Goal: Information Seeking & Learning: Learn about a topic

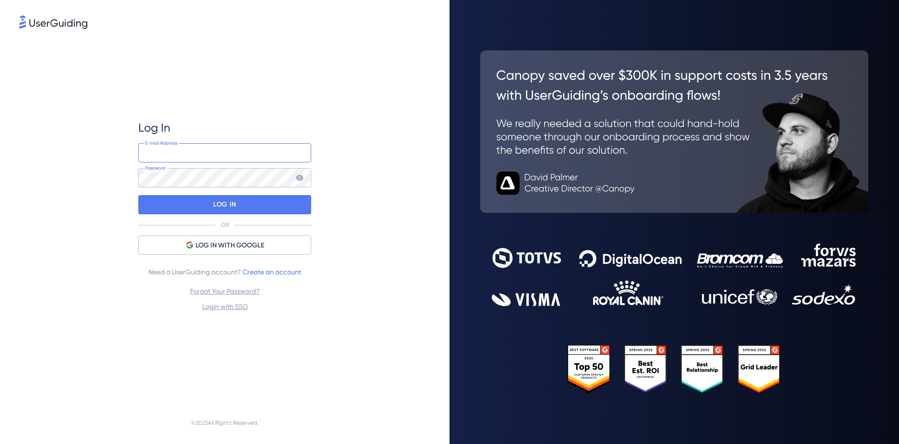
click at [200, 157] on input "email" at bounding box center [224, 152] width 173 height 19
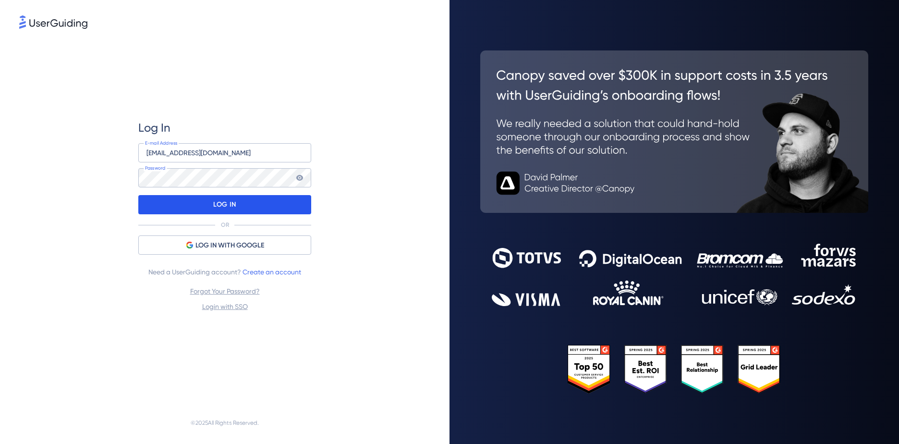
click at [216, 204] on p "LOG IN" at bounding box center [224, 204] width 23 height 15
click at [219, 150] on input "[EMAIL_ADDRESS][DOMAIN_NAME]" at bounding box center [224, 152] width 173 height 19
paste input "s"
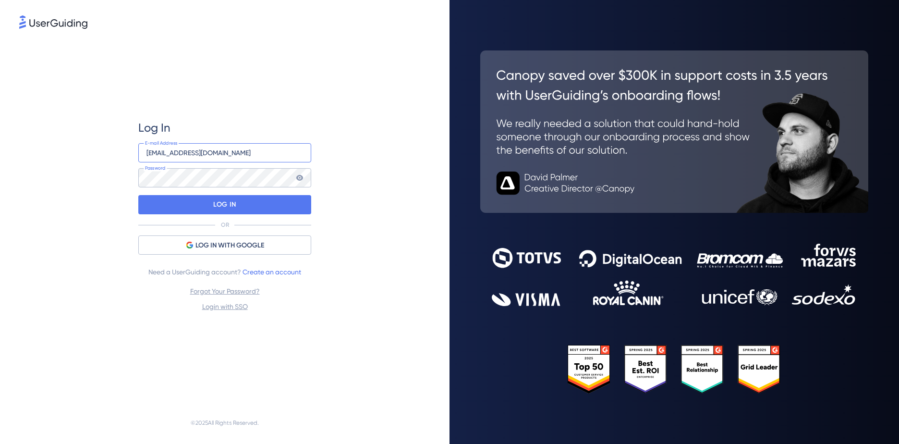
type input "[EMAIL_ADDRESS][DOMAIN_NAME]"
click at [381, 185] on div "Log In [EMAIL_ADDRESS][DOMAIN_NAME] E-mail Address Password LOG IN OR LOG IN WI…" at bounding box center [224, 216] width 411 height 371
click at [289, 201] on div "LOG IN" at bounding box center [224, 204] width 173 height 19
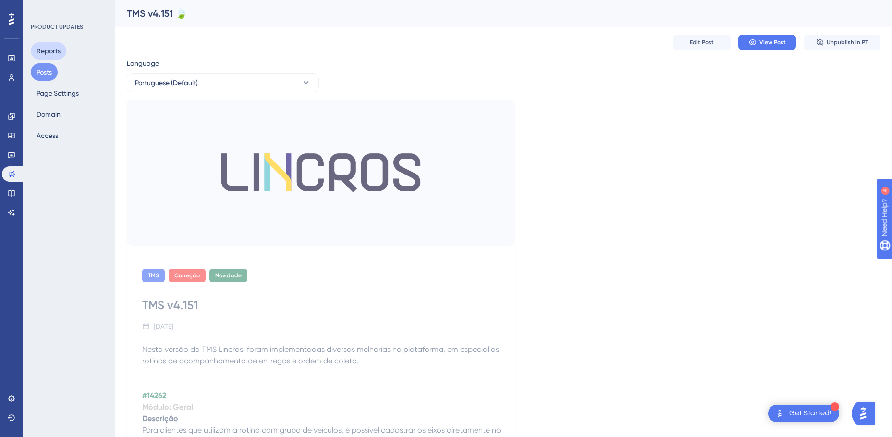
click at [60, 53] on button "Reports" at bounding box center [49, 50] width 36 height 17
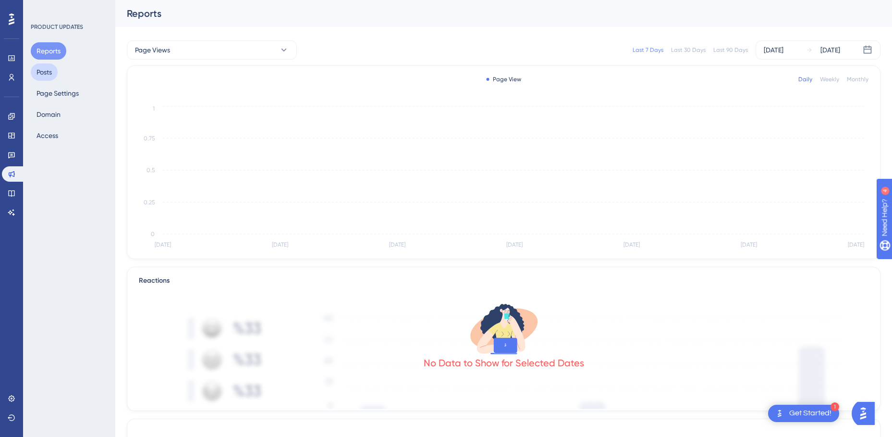
click at [47, 74] on button "Posts" at bounding box center [44, 71] width 27 height 17
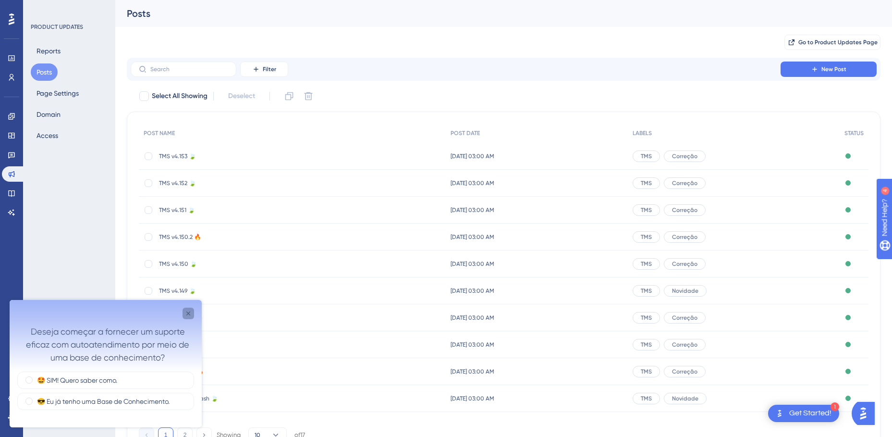
click at [185, 312] on icon "Close survey" at bounding box center [188, 313] width 8 height 8
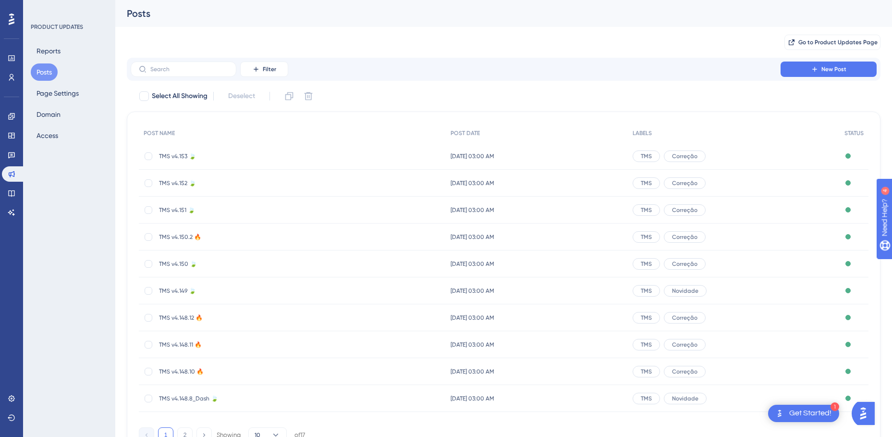
click at [791, 417] on div "Get Started!" at bounding box center [810, 413] width 42 height 11
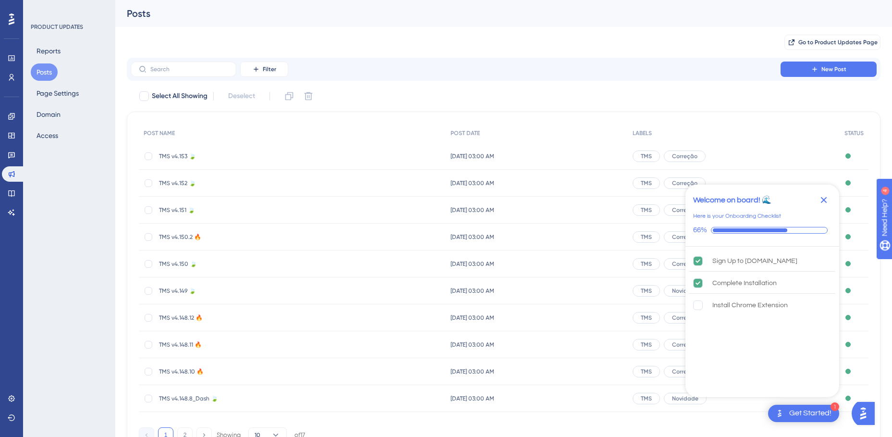
click at [791, 417] on div "Get Started!" at bounding box center [810, 413] width 42 height 11
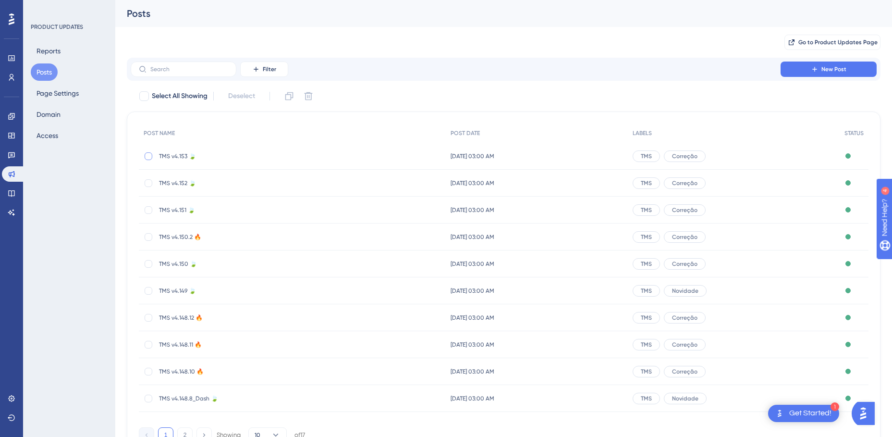
click at [150, 154] on div at bounding box center [149, 156] width 8 height 8
checkbox input "true"
click at [291, 95] on icon at bounding box center [289, 96] width 8 height 8
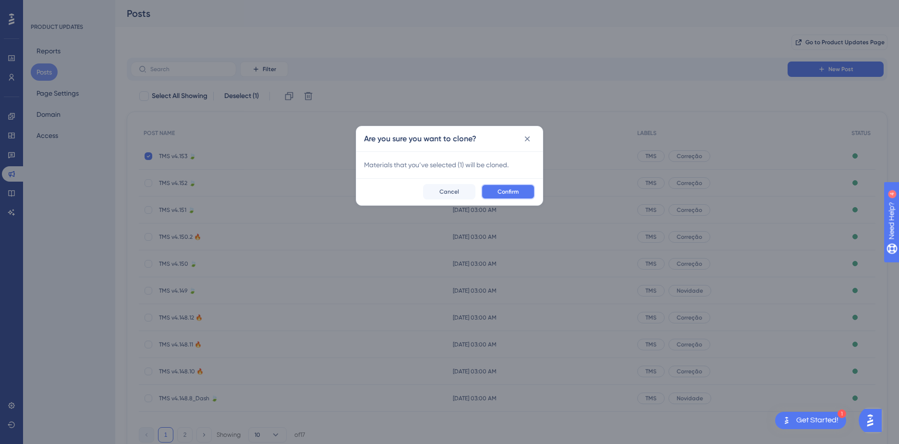
click at [504, 188] on span "Confirm" at bounding box center [508, 192] width 21 height 8
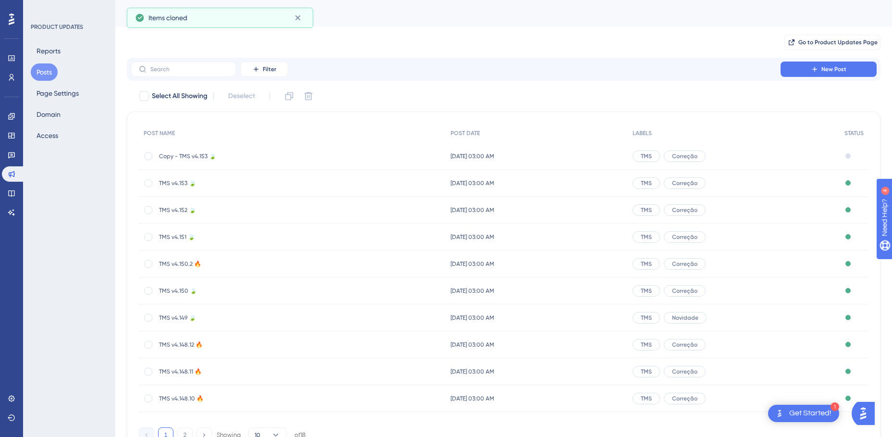
click at [167, 156] on span "Copy - TMS v4.153 🍃" at bounding box center [236, 156] width 154 height 8
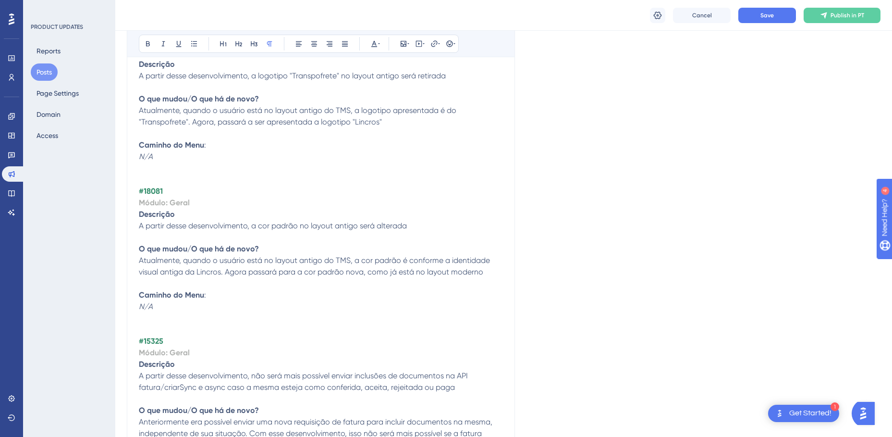
scroll to position [4869, 0]
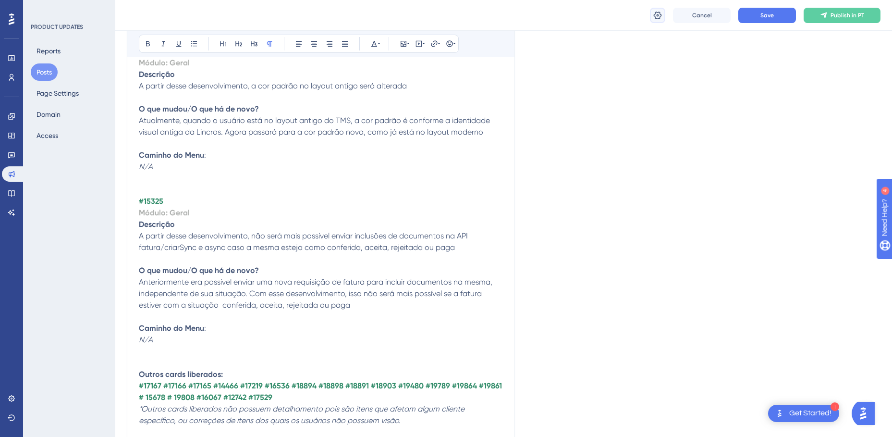
click at [659, 19] on icon at bounding box center [658, 16] width 10 height 10
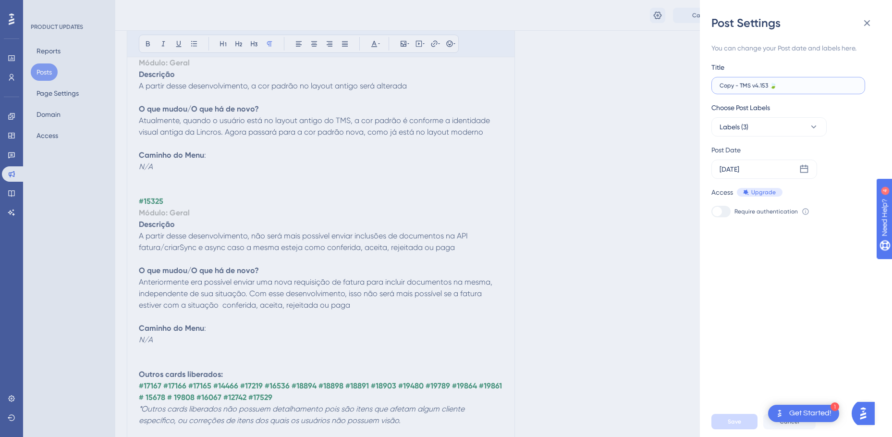
click at [768, 84] on input "Copy - TMS v4.153 🍃" at bounding box center [787, 85] width 137 height 7
type input "Copy - TMS v4.154 🍃"
drag, startPoint x: 739, startPoint y: 86, endPoint x: 671, endPoint y: 89, distance: 67.3
click at [671, 89] on div "Post Settings You can change your Post date and labels here. Title Copy - TMS v…" at bounding box center [446, 218] width 892 height 437
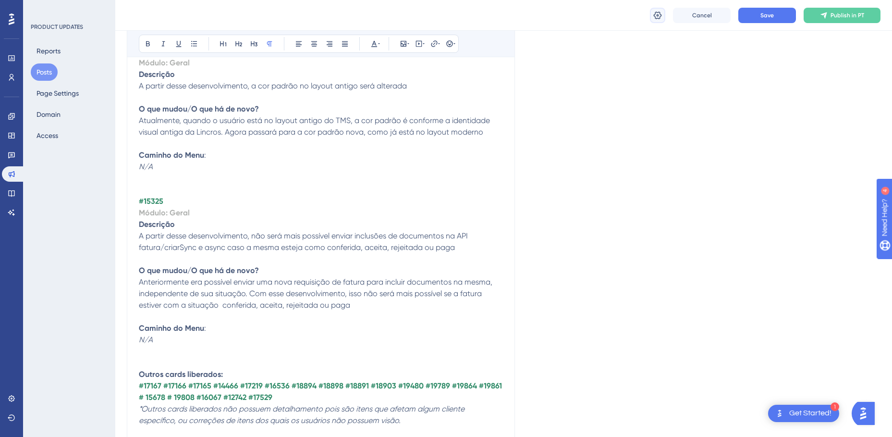
click at [660, 14] on icon at bounding box center [658, 16] width 10 height 10
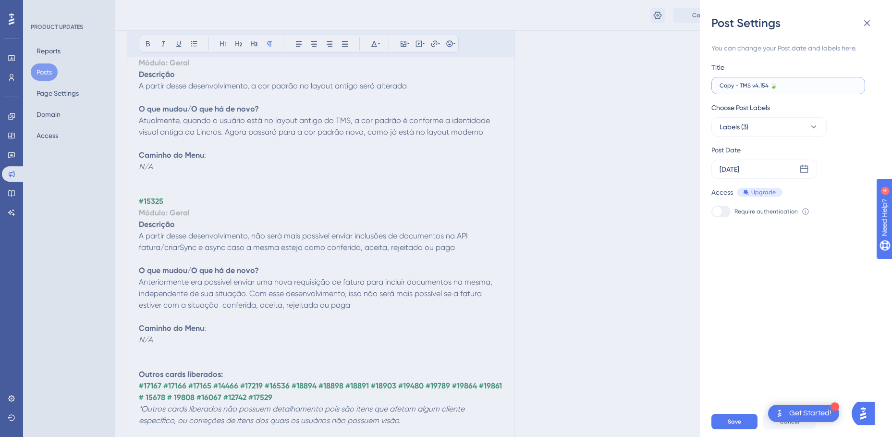
drag, startPoint x: 739, startPoint y: 85, endPoint x: 706, endPoint y: 87, distance: 33.7
click at [706, 87] on div "Post Settings You can change your Post date and labels here. Title Copy - TMS v…" at bounding box center [796, 218] width 192 height 437
type input "TMS v4.154 🍃"
click at [743, 429] on button "Save" at bounding box center [734, 421] width 46 height 15
click at [869, 26] on icon at bounding box center [867, 23] width 12 height 12
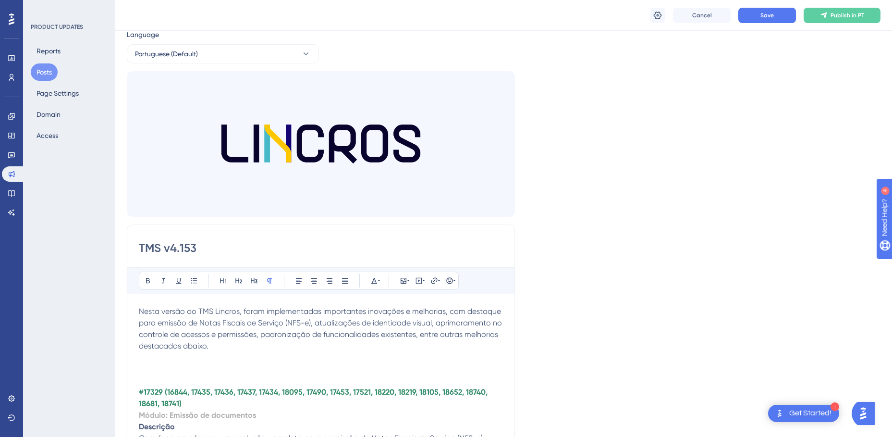
scroll to position [0, 0]
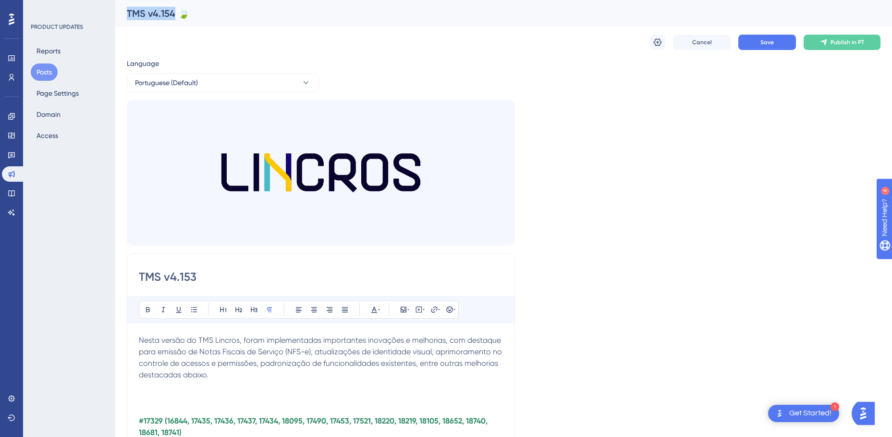
drag, startPoint x: 128, startPoint y: 12, endPoint x: 174, endPoint y: 12, distance: 46.1
click at [174, 12] on div "TMS v4.154 🍃" at bounding box center [492, 13] width 730 height 13
copy div "TMS v4.154"
click at [194, 280] on input "TMS v4.153" at bounding box center [321, 276] width 364 height 15
drag, startPoint x: 211, startPoint y: 278, endPoint x: 136, endPoint y: 273, distance: 75.1
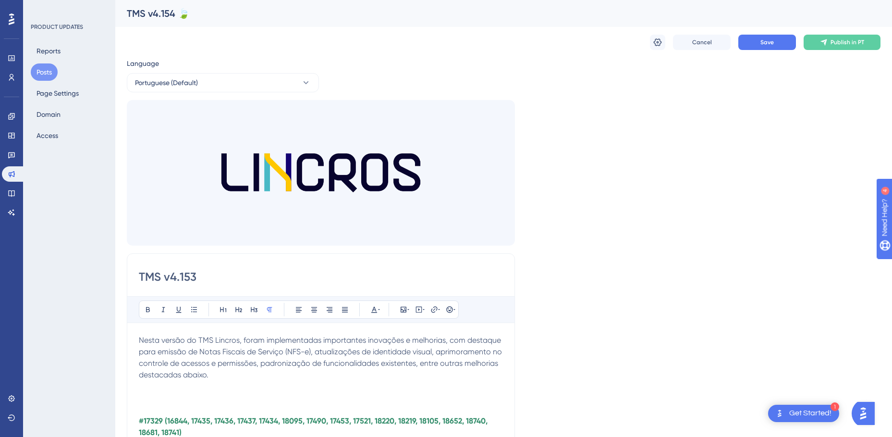
paste input "4"
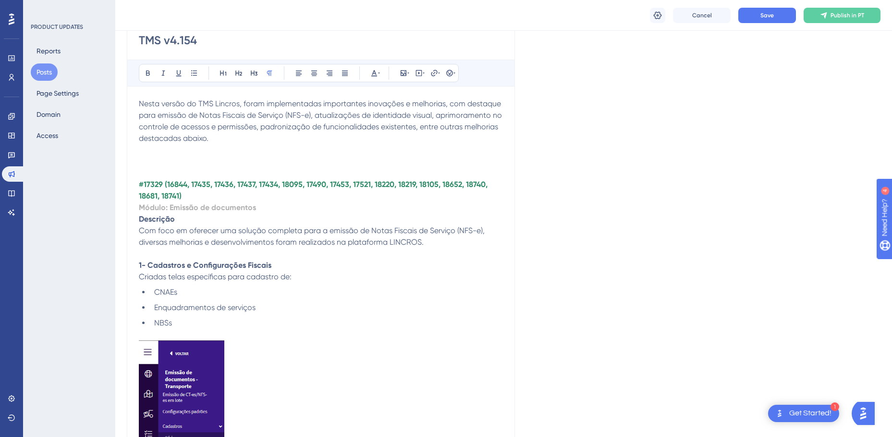
scroll to position [192, 0]
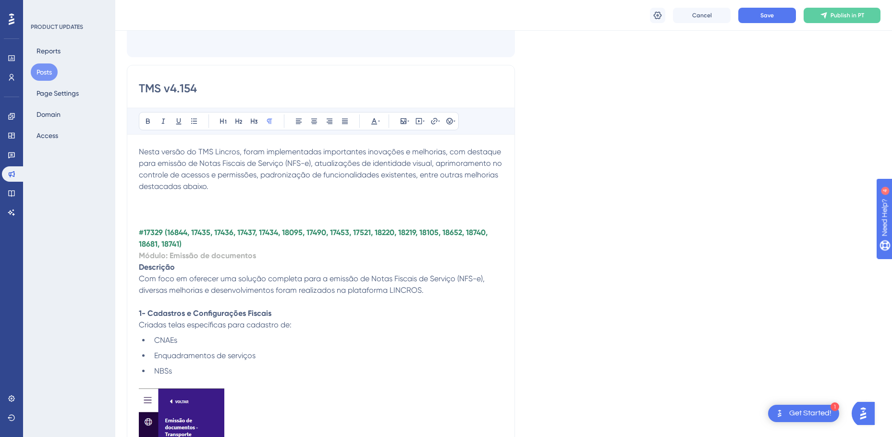
type input "TMS v4.154"
click at [139, 151] on span "Nesta versão do TMS Lincros, foram implementadas importantes inovações e melhor…" at bounding box center [321, 169] width 365 height 44
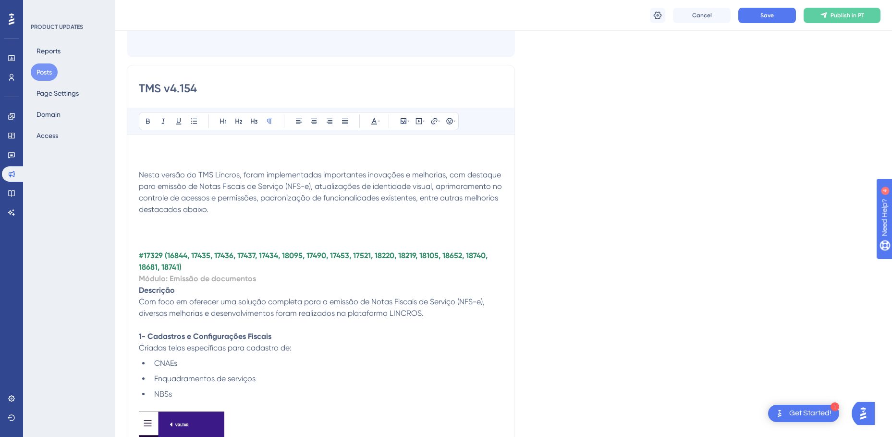
click at [161, 159] on p at bounding box center [321, 164] width 364 height 12
click at [161, 155] on p at bounding box center [321, 152] width 364 height 12
drag, startPoint x: 375, startPoint y: 152, endPoint x: 140, endPoint y: 155, distance: 234.9
click at [140, 155] on p "Nesta versão do TMS LINCROS, foram implementadas importantes" at bounding box center [321, 152] width 364 height 12
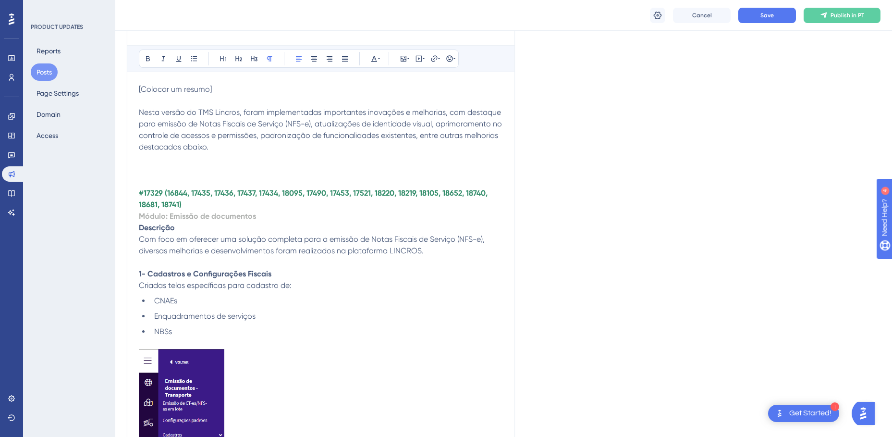
scroll to position [240, 0]
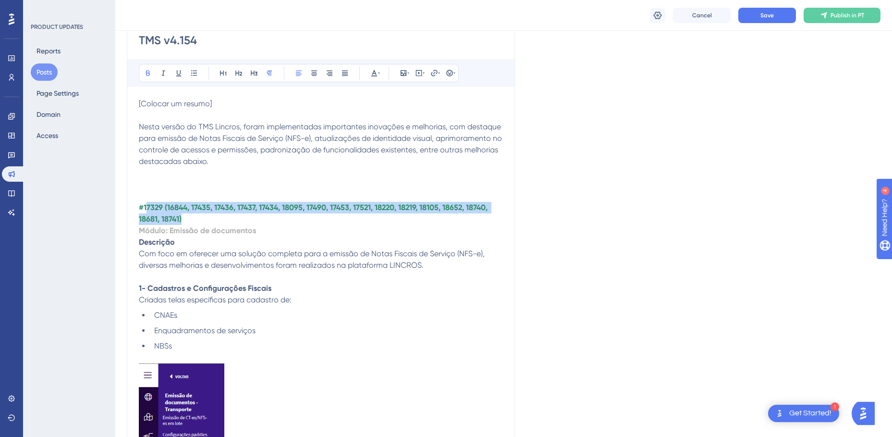
drag, startPoint x: 184, startPoint y: 219, endPoint x: 145, endPoint y: 207, distance: 41.5
click at [145, 207] on p "#17329 (16844, 17435, 17436, 17437, 17434, 18095, 17490, 17453, 17521, 18220, 1…" at bounding box center [321, 213] width 364 height 23
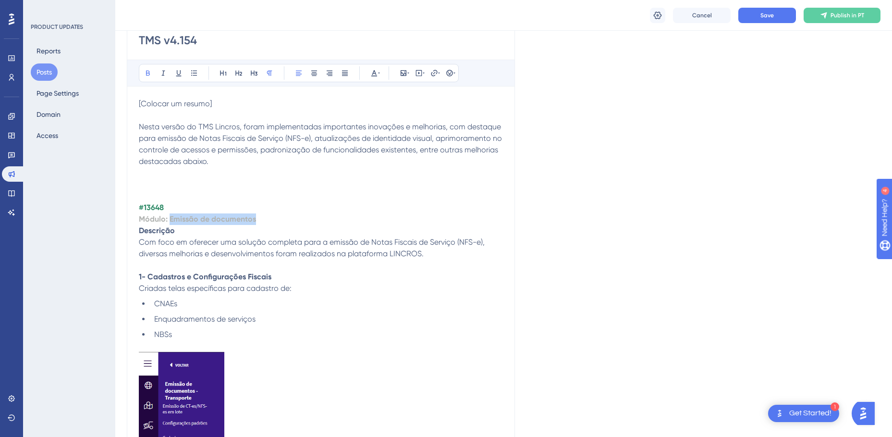
drag, startPoint x: 263, startPoint y: 220, endPoint x: 170, endPoint y: 220, distance: 92.2
click at [170, 220] on p "Módulo: Emissão de documentos" at bounding box center [321, 219] width 364 height 12
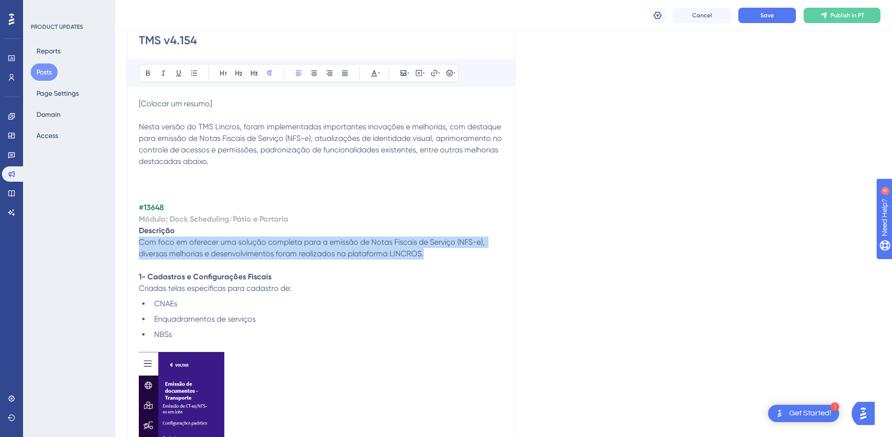
drag, startPoint x: 429, startPoint y: 258, endPoint x: 139, endPoint y: 242, distance: 290.5
click at [139, 242] on p "Com foco em oferecer uma solução completa para a emissão de Notas Fiscais de Se…" at bounding box center [321, 247] width 364 height 23
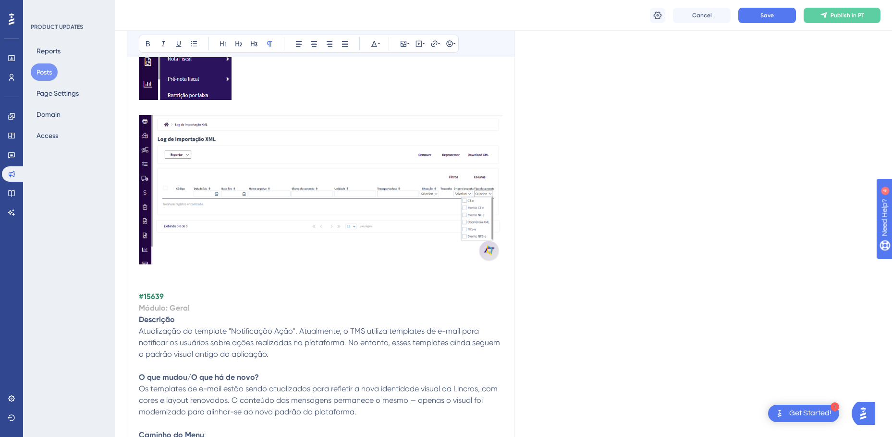
scroll to position [2930, 0]
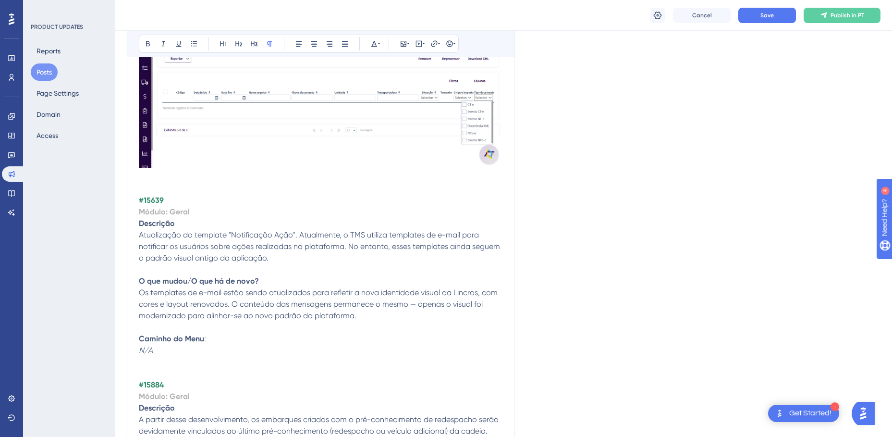
click at [224, 283] on strong "O que mudou/O que há de novo?" at bounding box center [199, 280] width 120 height 9
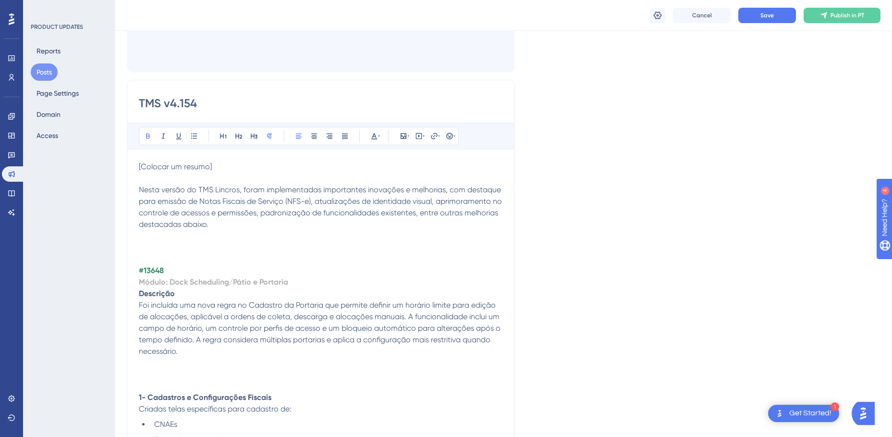
scroll to position [192, 0]
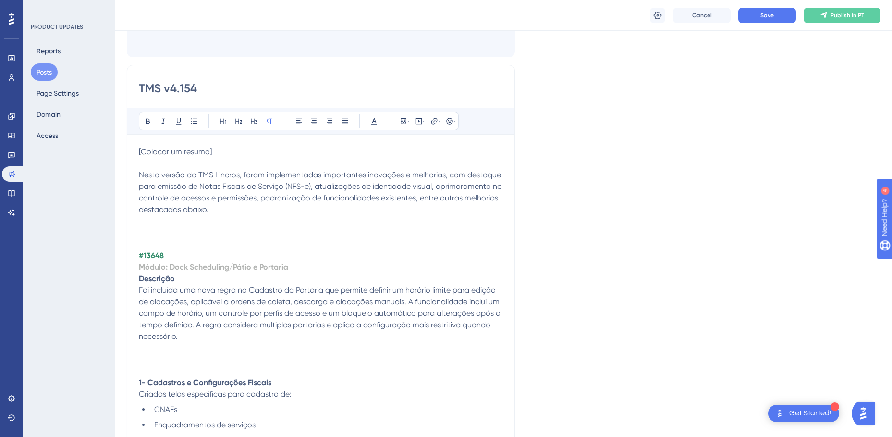
click at [199, 354] on p at bounding box center [321, 359] width 364 height 12
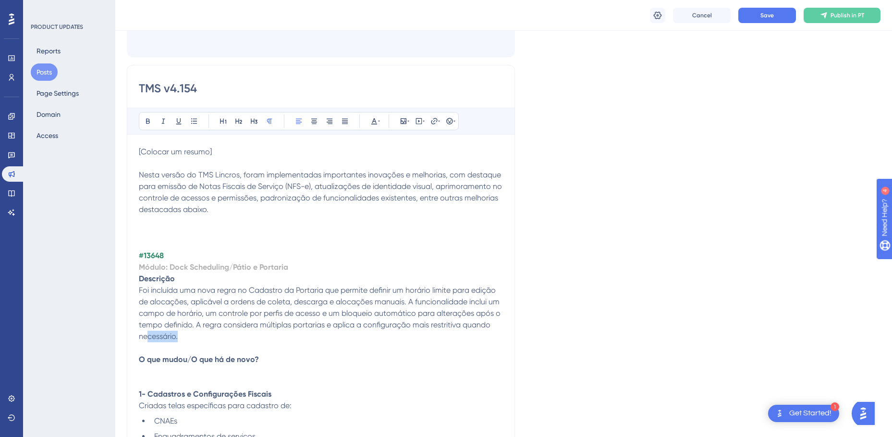
drag, startPoint x: 180, startPoint y: 337, endPoint x: 149, endPoint y: 333, distance: 30.6
click at [149, 333] on p "Foi incluída uma nova regra no Cadastro da Portaria que permite definir um horá…" at bounding box center [321, 313] width 364 height 58
copy span "cessário."
click at [147, 368] on p at bounding box center [321, 371] width 364 height 12
click at [154, 369] on span "cessário." at bounding box center [154, 370] width 30 height 9
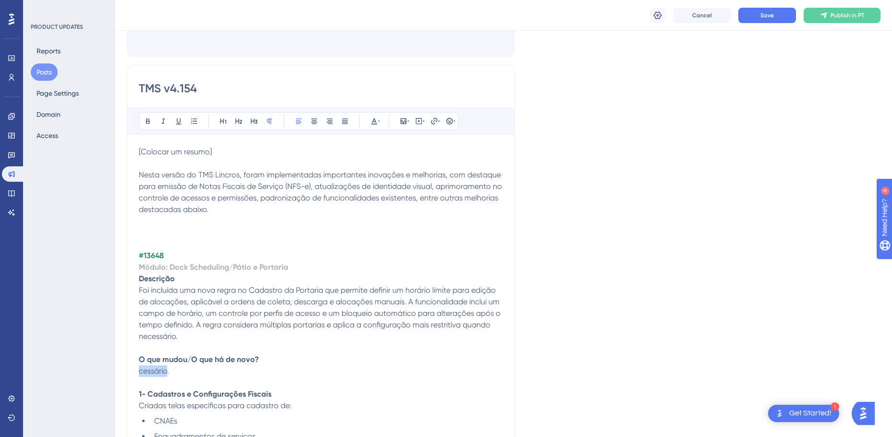
click at [154, 369] on span "cessário." at bounding box center [154, 370] width 30 height 9
drag, startPoint x: 177, startPoint y: 370, endPoint x: 134, endPoint y: 369, distance: 42.8
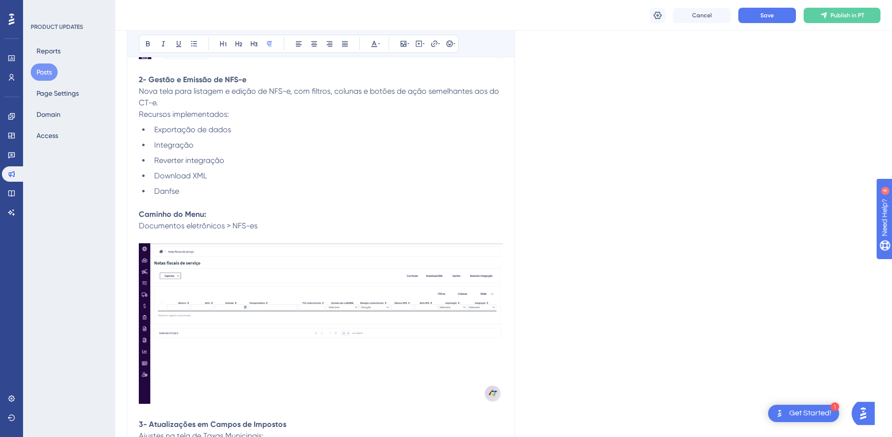
scroll to position [1357, 0]
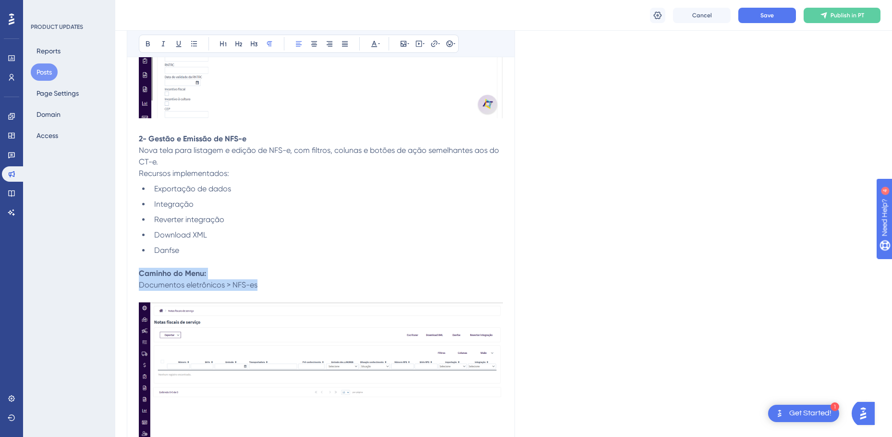
drag, startPoint x: 229, startPoint y: 287, endPoint x: 137, endPoint y: 276, distance: 92.4
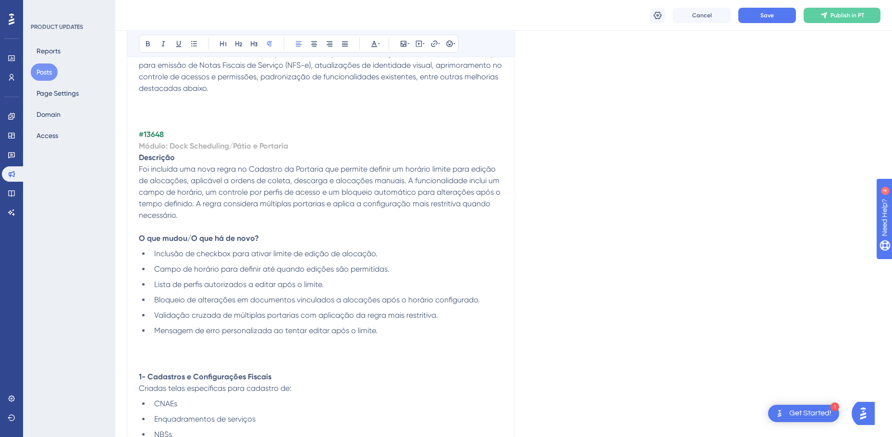
scroll to position [300, 0]
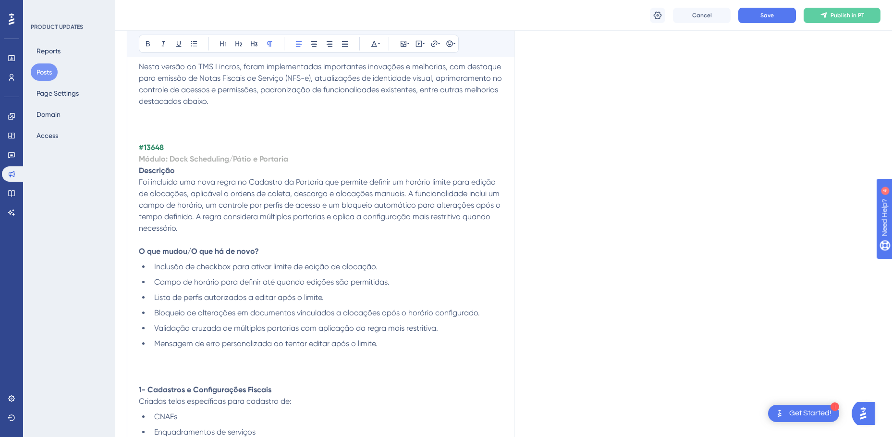
click at [166, 366] on p at bounding box center [321, 367] width 364 height 12
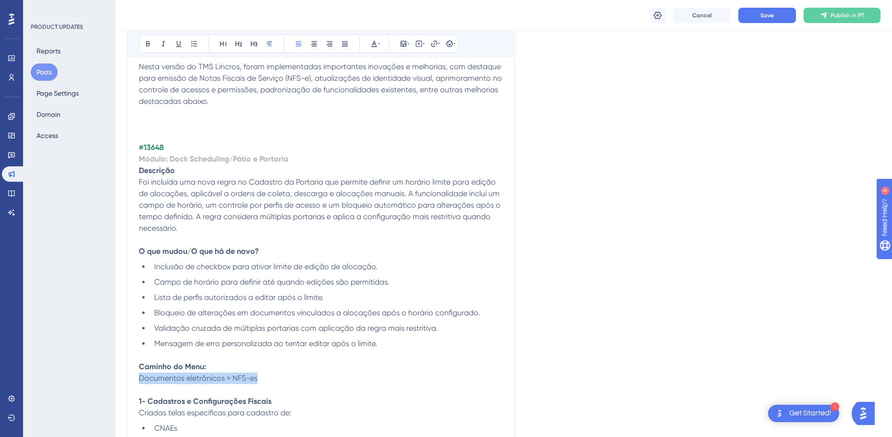
drag, startPoint x: 273, startPoint y: 379, endPoint x: 137, endPoint y: 381, distance: 135.9
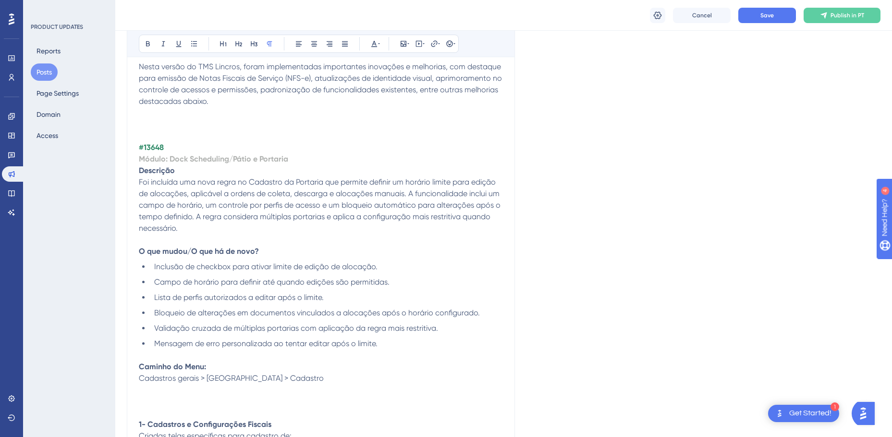
click at [203, 355] on p at bounding box center [321, 355] width 364 height 12
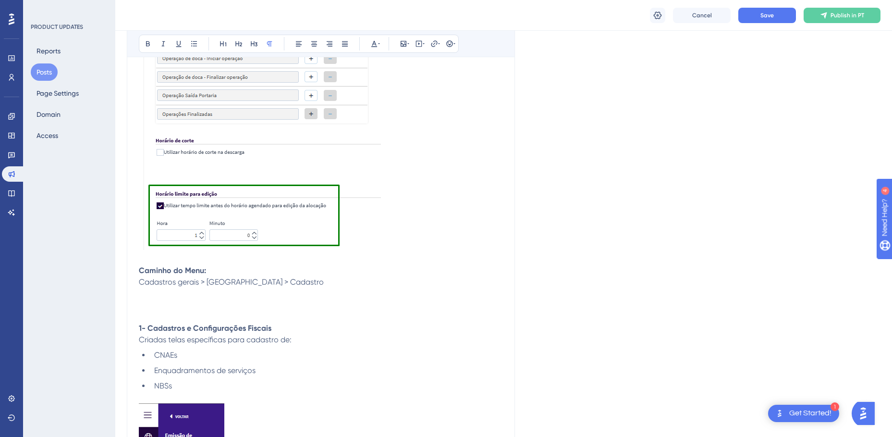
scroll to position [780, 0]
click at [420, 209] on p at bounding box center [321, 66] width 364 height 372
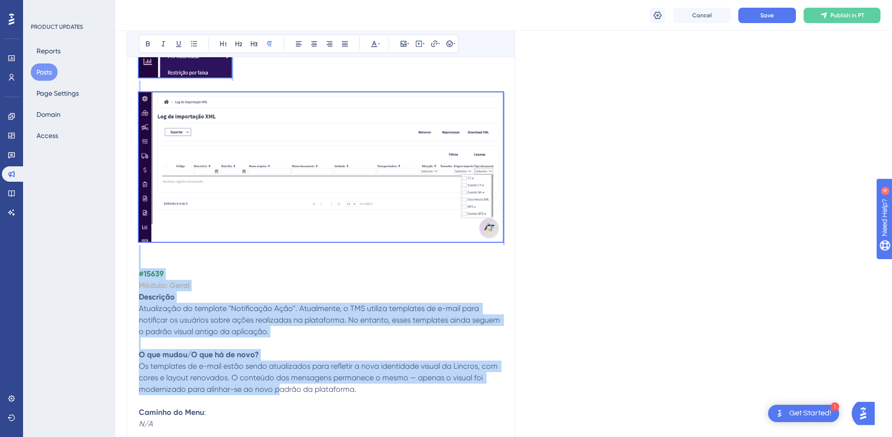
scroll to position [3710, 0]
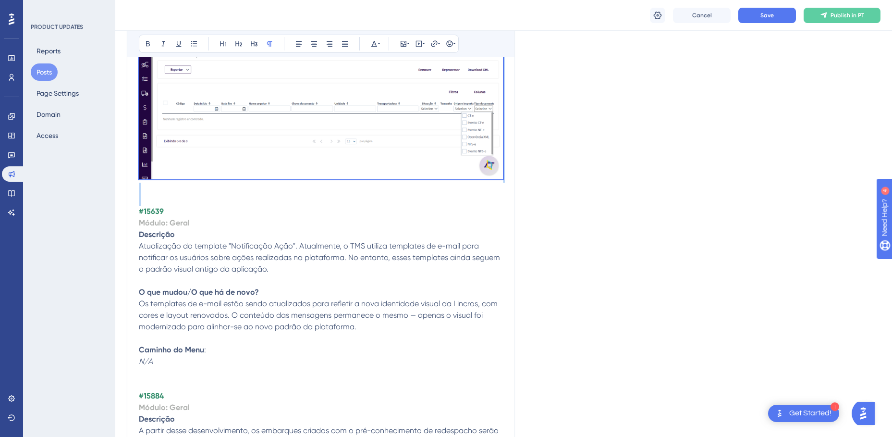
drag, startPoint x: 140, startPoint y: 102, endPoint x: 269, endPoint y: 197, distance: 160.0
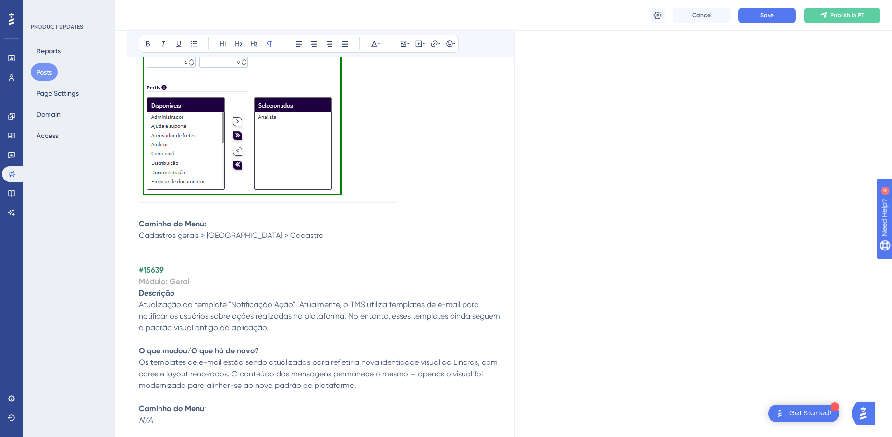
scroll to position [1143, 0]
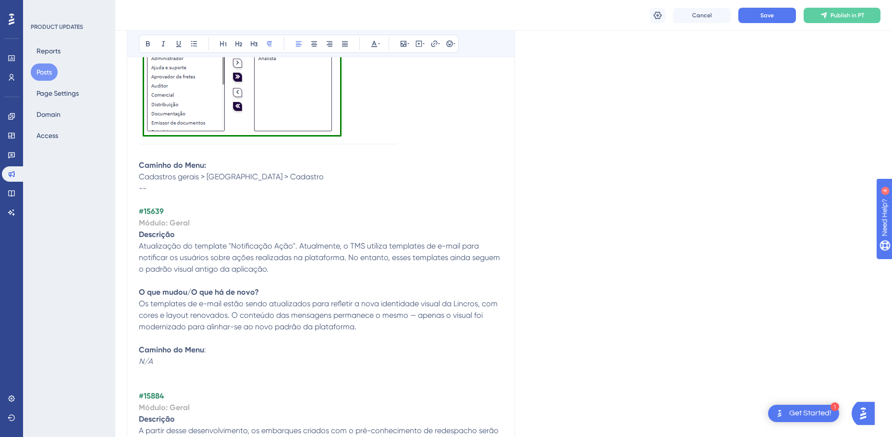
click at [191, 200] on p at bounding box center [321, 200] width 364 height 12
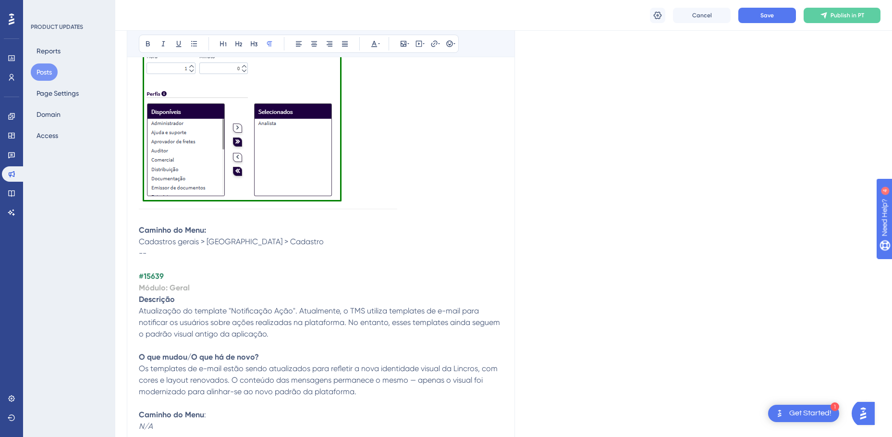
scroll to position [1095, 0]
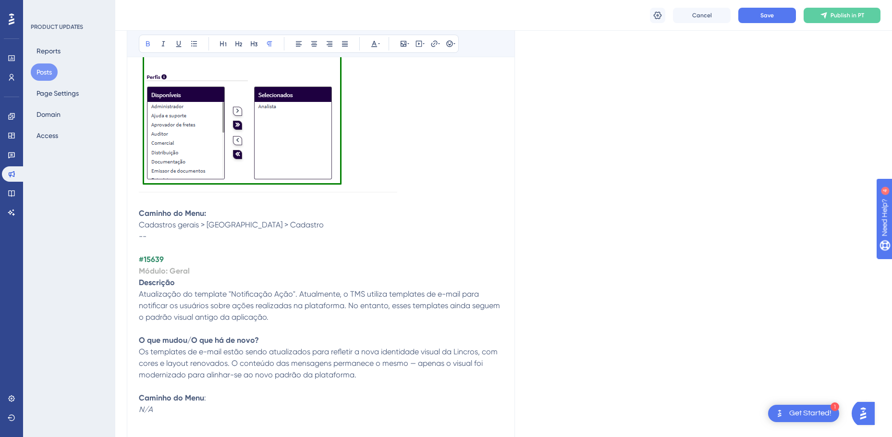
click at [157, 257] on strong "#15639" at bounding box center [151, 259] width 25 height 9
click at [180, 269] on strong "Módulo: Geral" at bounding box center [164, 270] width 51 height 9
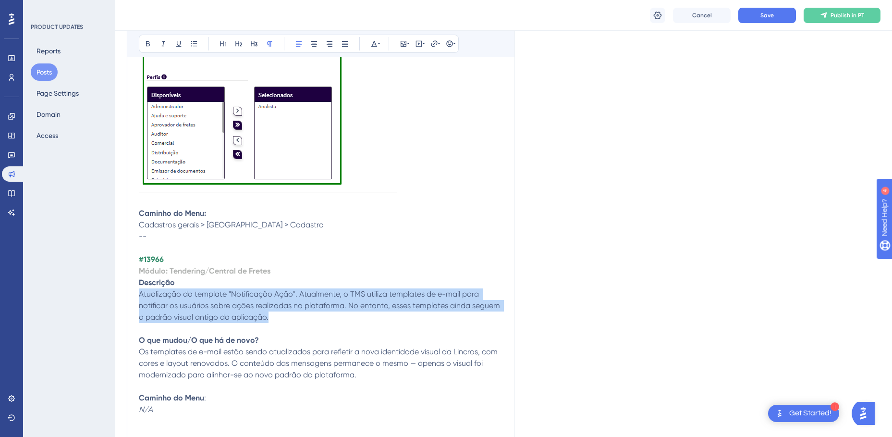
drag, startPoint x: 272, startPoint y: 317, endPoint x: 139, endPoint y: 298, distance: 134.5
click at [139, 298] on p "Atualização do template "Notificação Ação". Atualmente, o TMS utiliza templates…" at bounding box center [321, 305] width 364 height 35
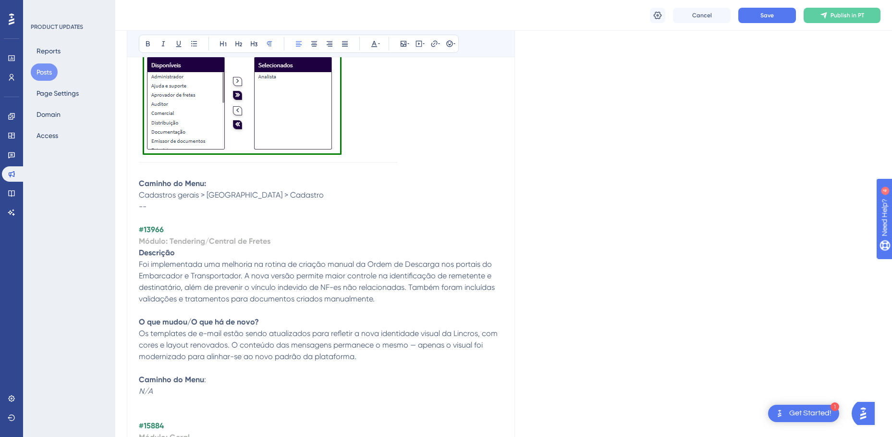
scroll to position [1191, 0]
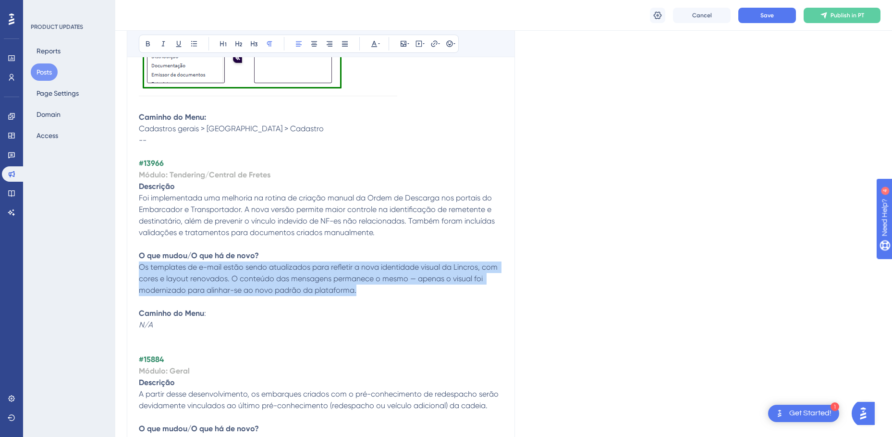
drag, startPoint x: 357, startPoint y: 292, endPoint x: 135, endPoint y: 266, distance: 222.9
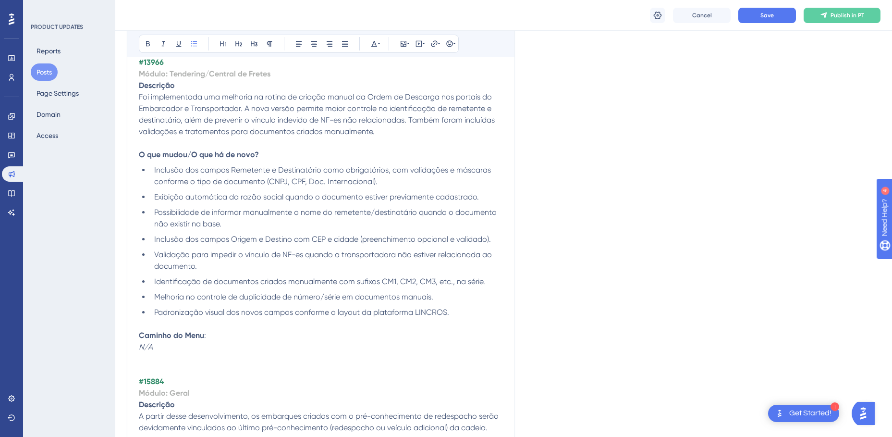
scroll to position [1311, 0]
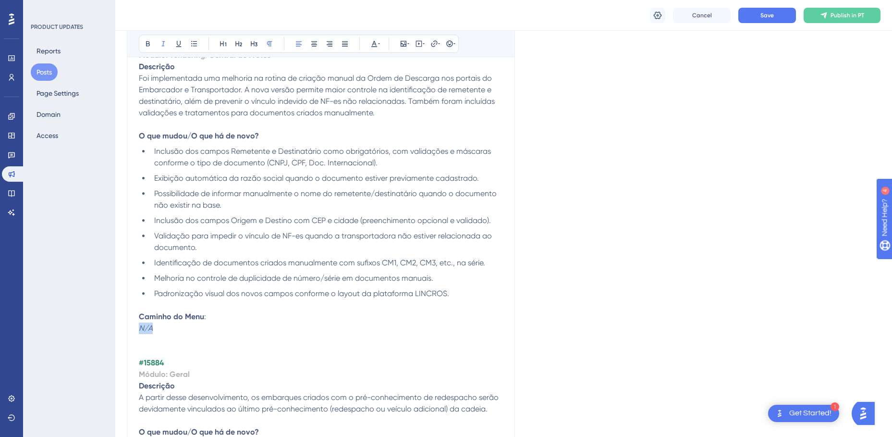
drag, startPoint x: 148, startPoint y: 326, endPoint x: 138, endPoint y: 326, distance: 10.6
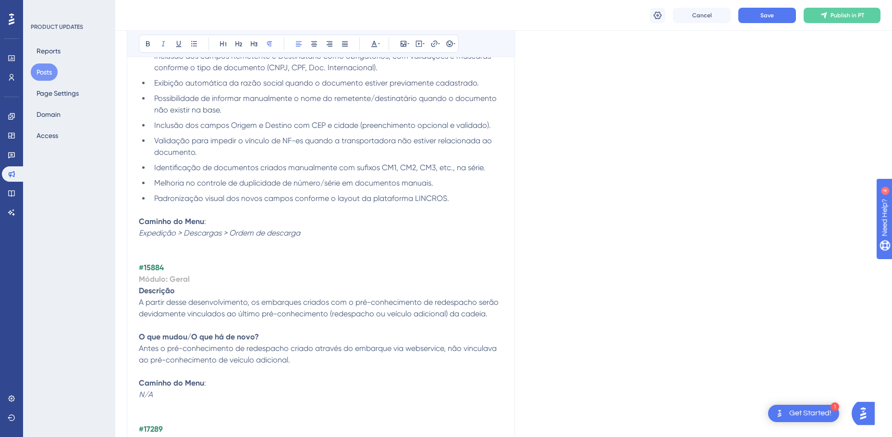
scroll to position [1407, 0]
click at [152, 264] on strong "#15884" at bounding box center [151, 266] width 25 height 9
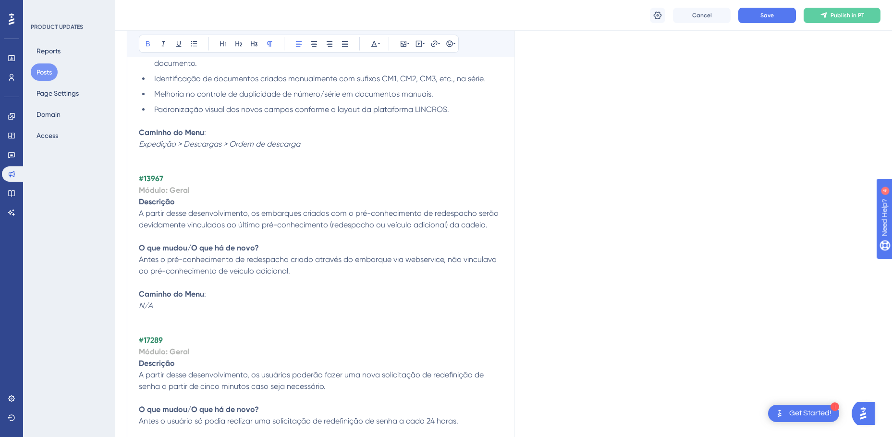
scroll to position [1551, 0]
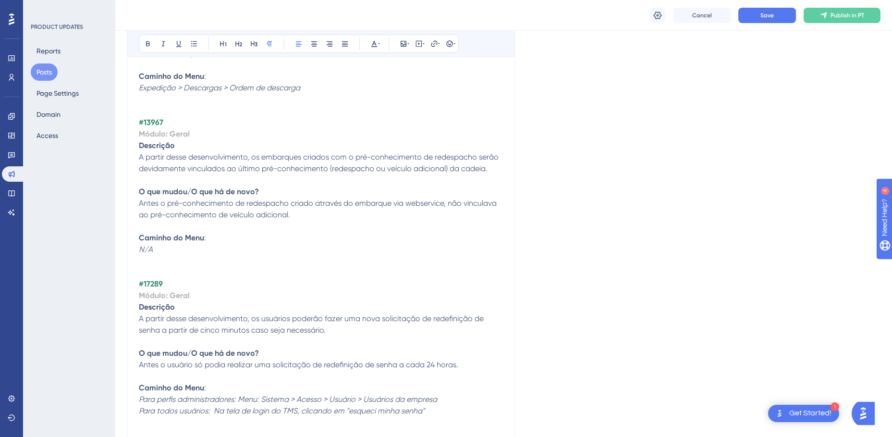
drag, startPoint x: 497, startPoint y: 169, endPoint x: 139, endPoint y: 157, distance: 358.0
click at [139, 157] on p "A partir desse desenvolvimento, os embarques criados com o pré-conhecimento de …" at bounding box center [321, 162] width 364 height 23
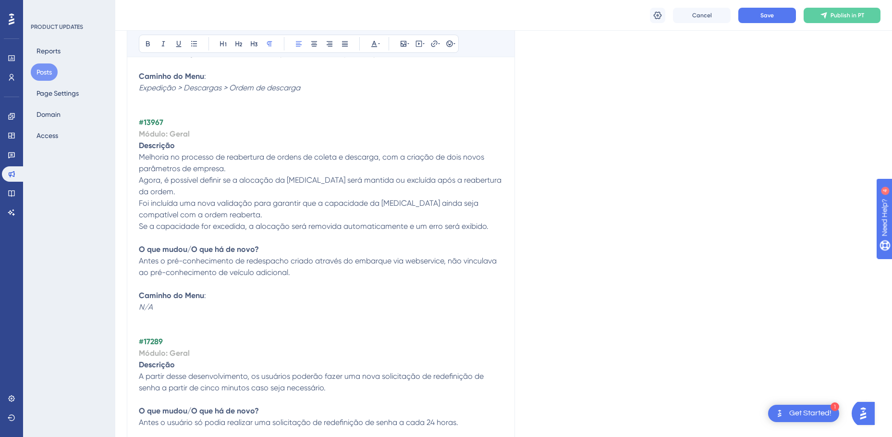
drag, startPoint x: 138, startPoint y: 248, endPoint x: 237, endPoint y: 256, distance: 99.2
drag, startPoint x: 295, startPoint y: 259, endPoint x: 124, endPoint y: 249, distance: 171.3
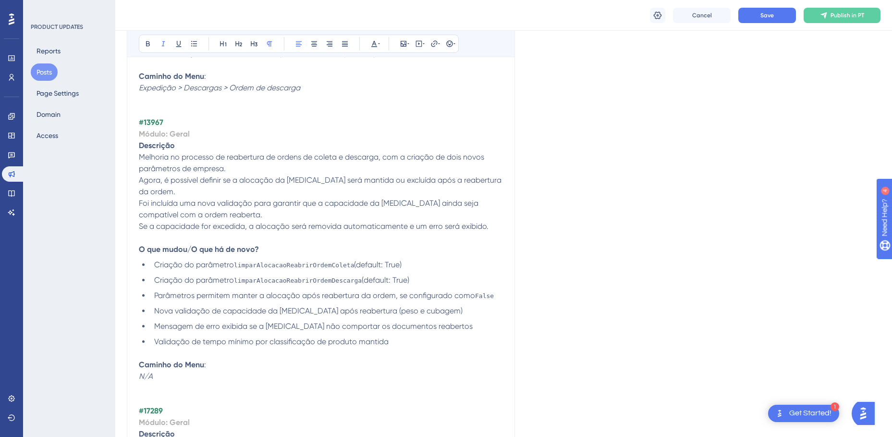
click at [167, 369] on p "Caminho do Menu : N/A" at bounding box center [321, 370] width 364 height 23
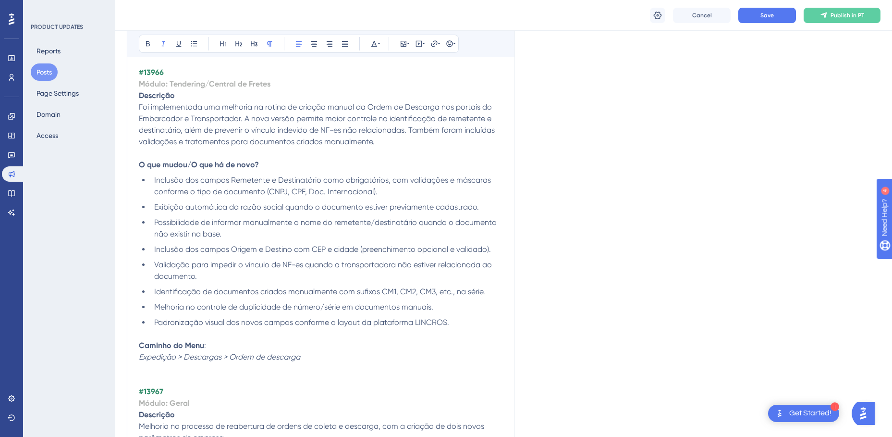
scroll to position [1263, 0]
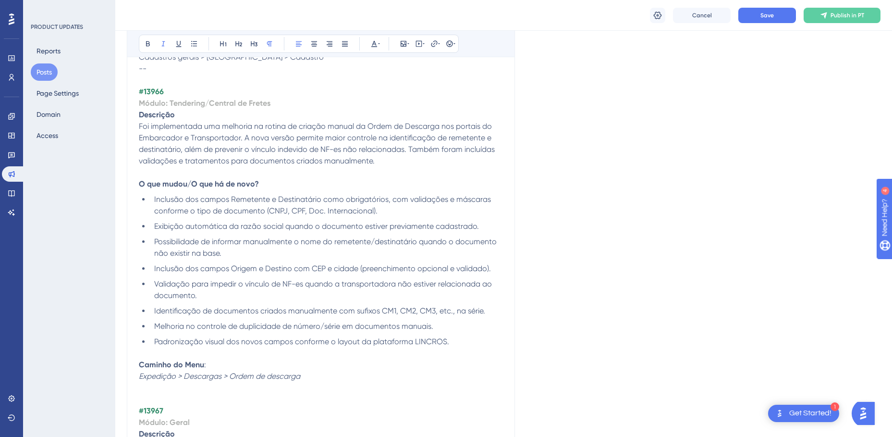
click at [162, 114] on strong "Descrição" at bounding box center [157, 114] width 36 height 9
copy strong "Descrição"
click at [173, 184] on strong "O que mudou/O que há de novo?" at bounding box center [199, 183] width 120 height 9
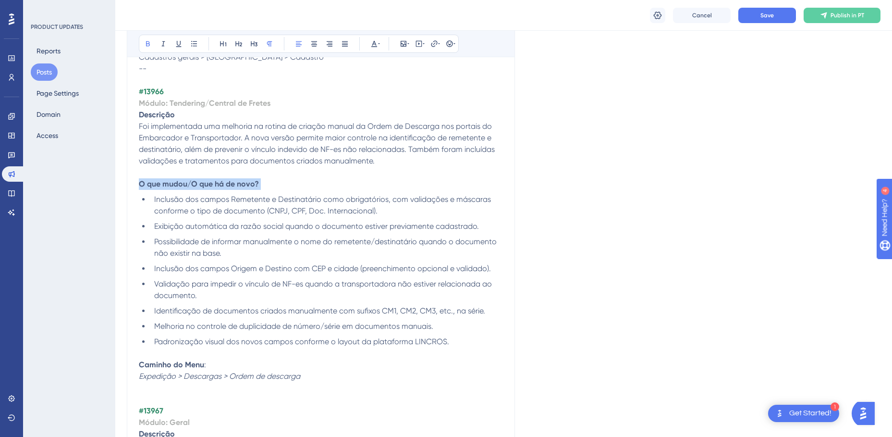
click at [173, 184] on strong "O que mudou/O que há de novo?" at bounding box center [199, 183] width 120 height 9
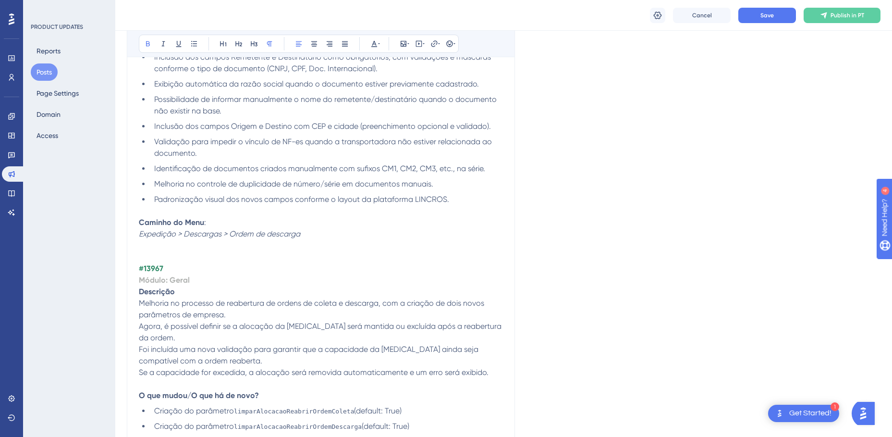
scroll to position [1455, 0]
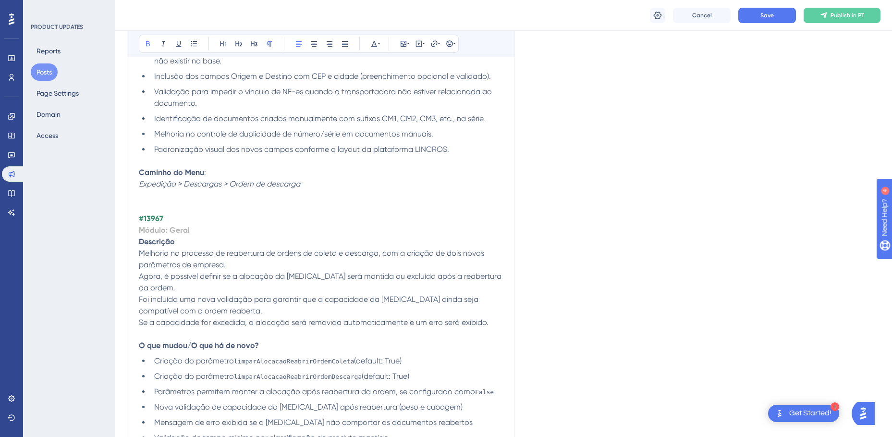
click at [157, 218] on strong "#13967" at bounding box center [151, 218] width 24 height 9
click at [179, 228] on strong "Módulo: Geral" at bounding box center [164, 229] width 51 height 9
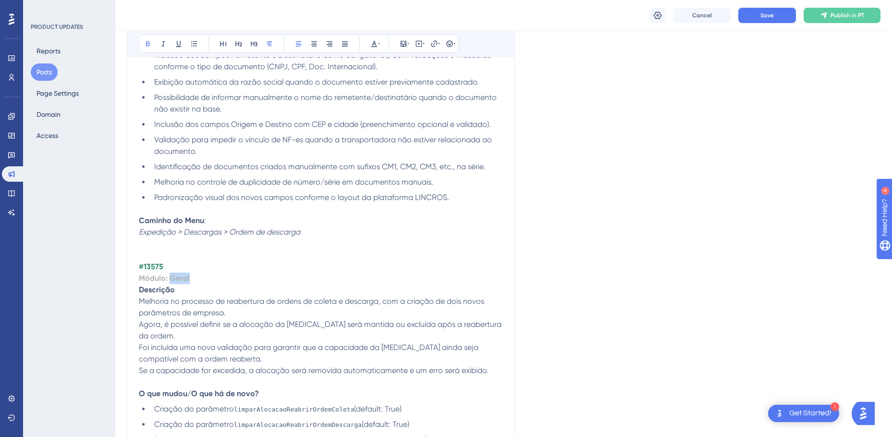
scroll to position [1263, 0]
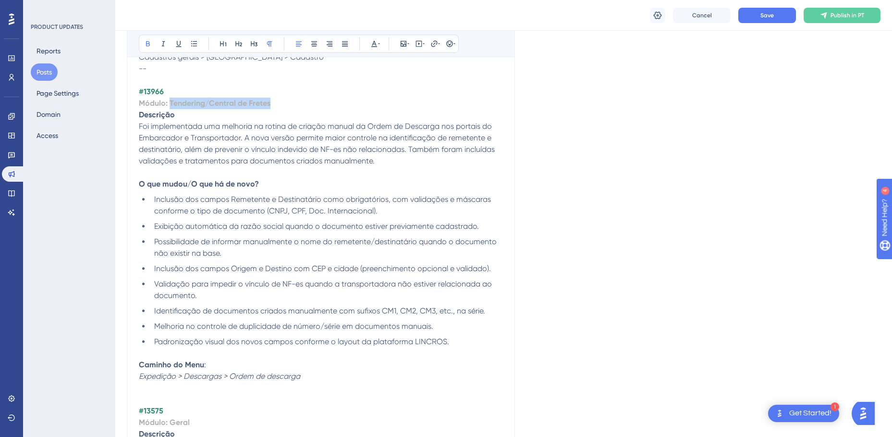
drag, startPoint x: 277, startPoint y: 105, endPoint x: 170, endPoint y: 102, distance: 107.2
click at [170, 102] on p "Módulo: Tendering/Central de Fretes" at bounding box center [321, 103] width 364 height 12
copy strong "Tendering/Central de Fretes"
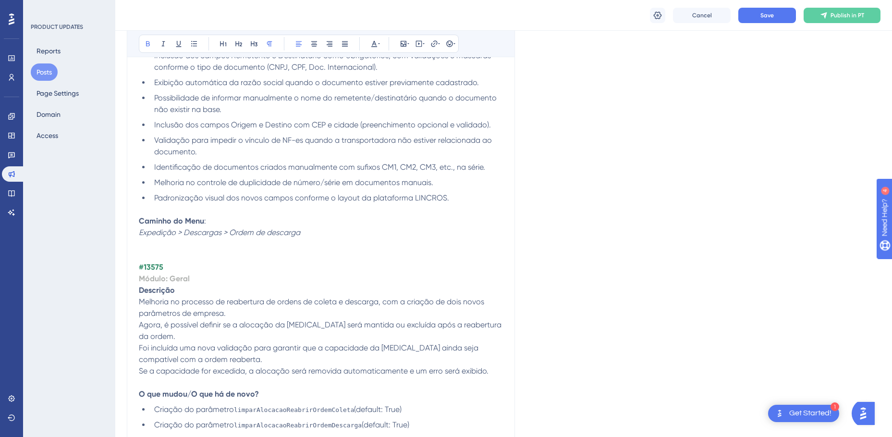
scroll to position [1455, 0]
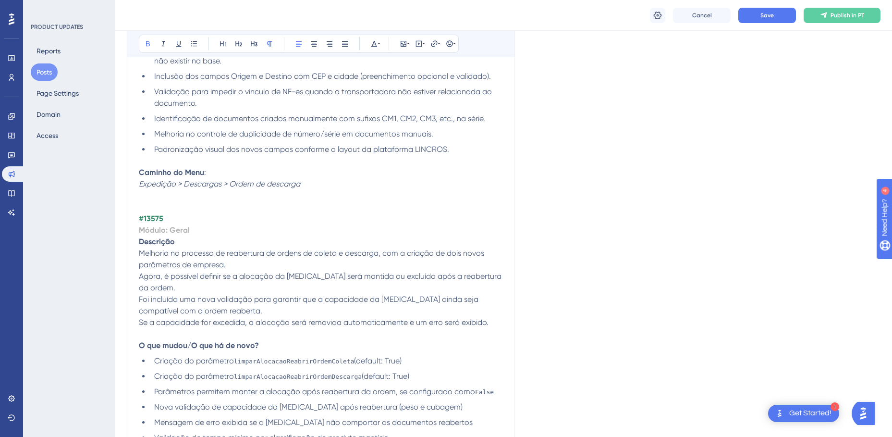
click at [176, 231] on strong "Módulo: Geral" at bounding box center [164, 229] width 51 height 9
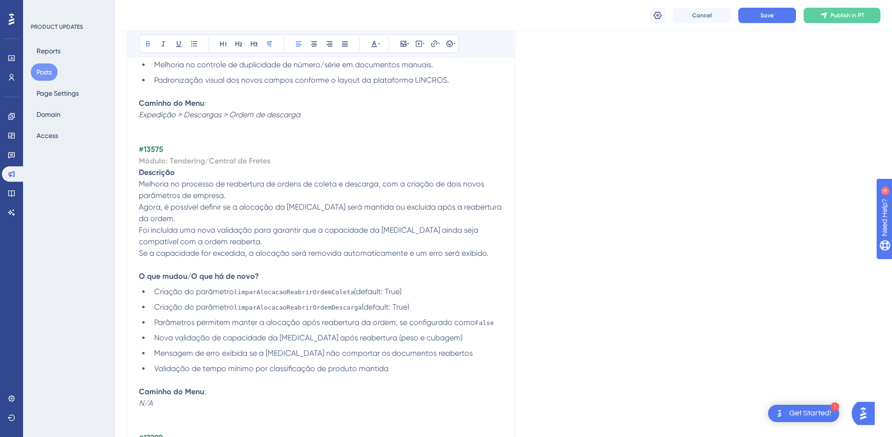
scroll to position [1551, 0]
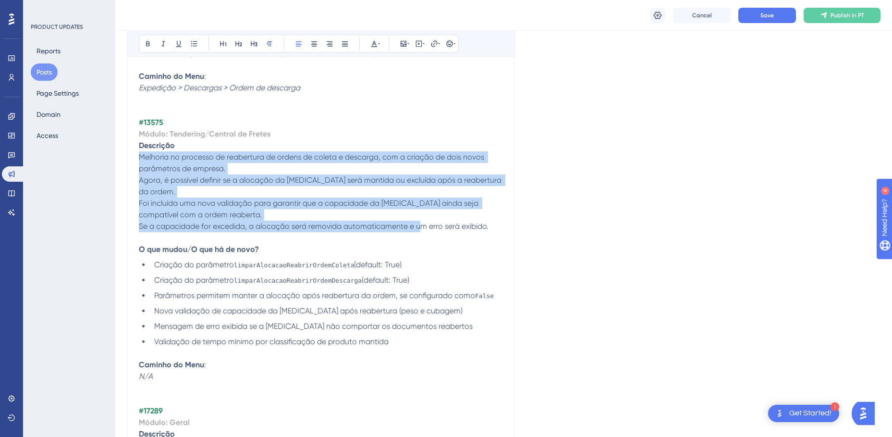
drag, startPoint x: 494, startPoint y: 217, endPoint x: 140, endPoint y: 156, distance: 359.7
click at [140, 156] on p "Melhoria no processo de reabertura de ordens de coleta e descarga, com a criaçã…" at bounding box center [321, 191] width 364 height 81
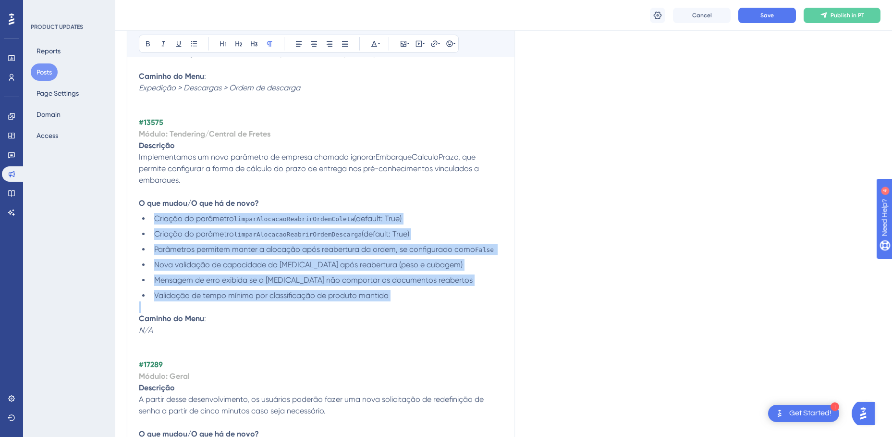
drag, startPoint x: 377, startPoint y: 287, endPoint x: 152, endPoint y: 209, distance: 238.8
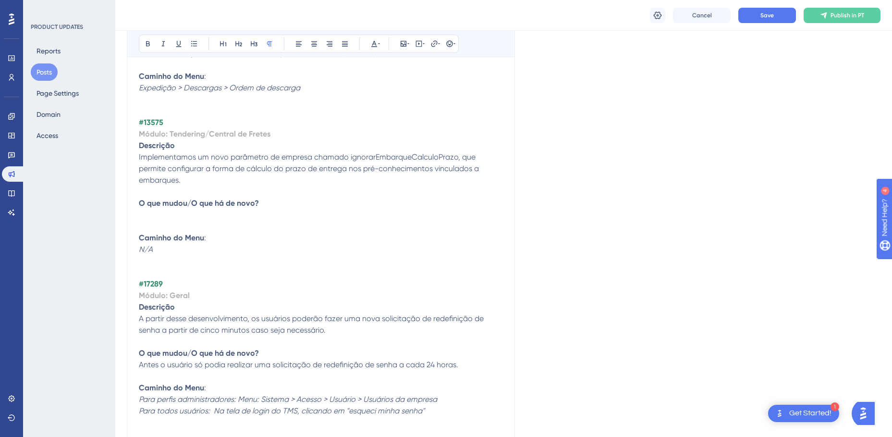
click at [150, 209] on p at bounding box center [321, 215] width 364 height 12
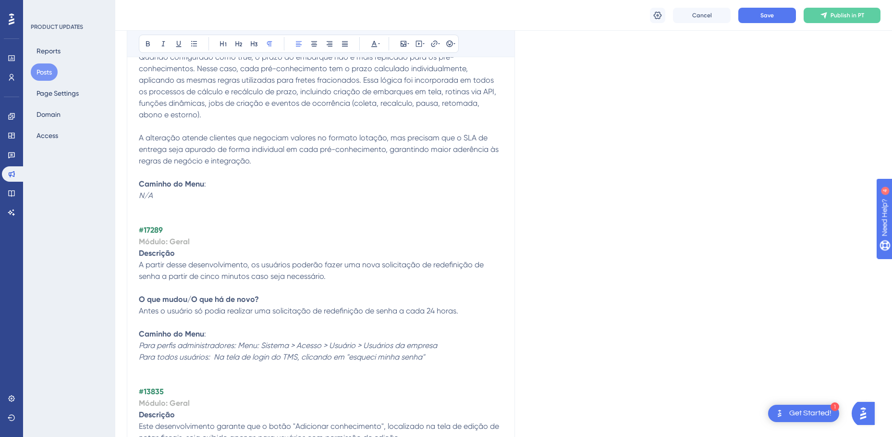
scroll to position [1791, 0]
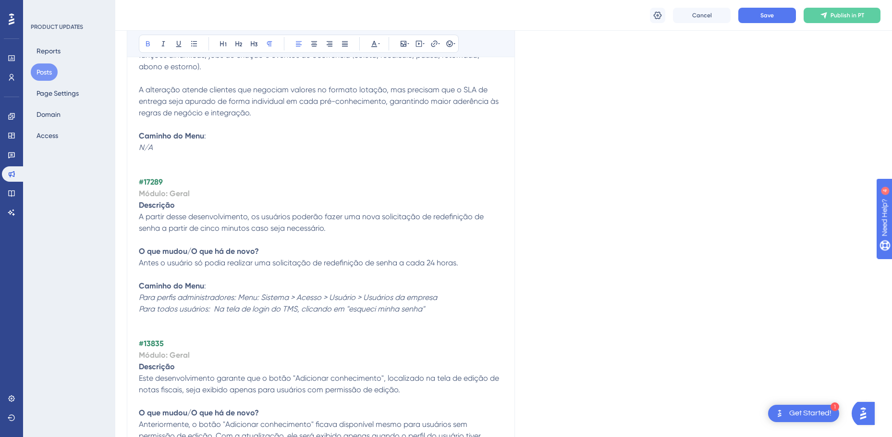
click at [158, 177] on strong "#17289" at bounding box center [151, 181] width 24 height 9
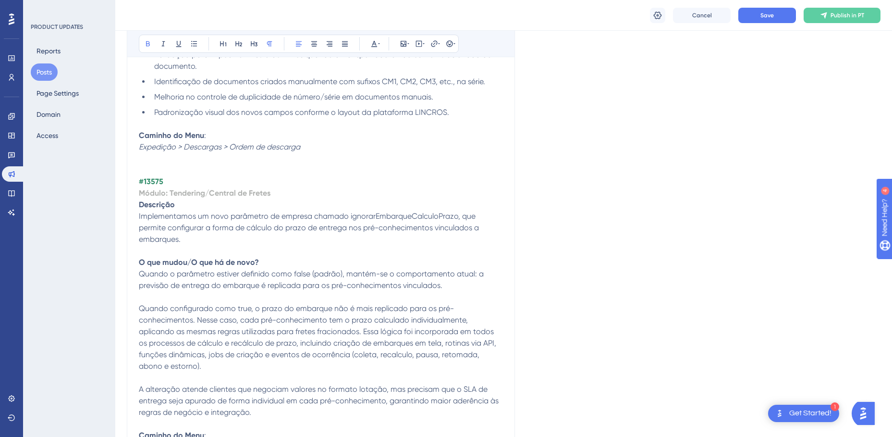
scroll to position [1489, 0]
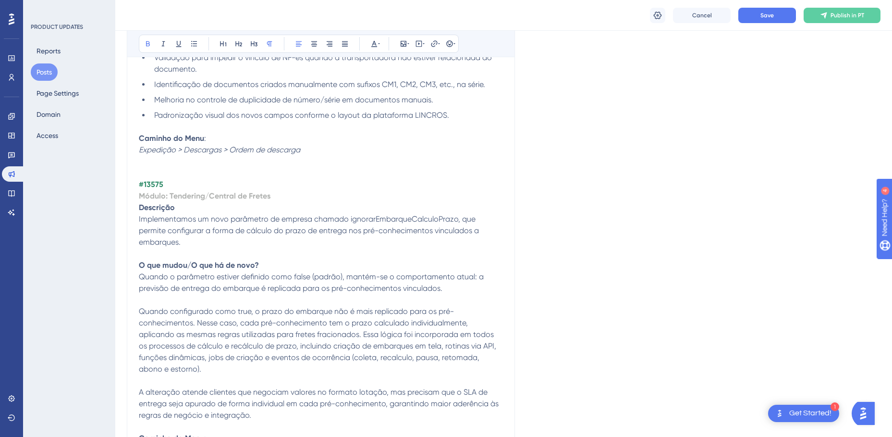
click at [152, 184] on strong "#13575" at bounding box center [151, 184] width 24 height 9
click at [165, 186] on p "#13575" at bounding box center [321, 185] width 364 height 12
click at [172, 184] on p "#13575" at bounding box center [321, 185] width 364 height 12
drag, startPoint x: 170, startPoint y: 184, endPoint x: 177, endPoint y: 183, distance: 7.3
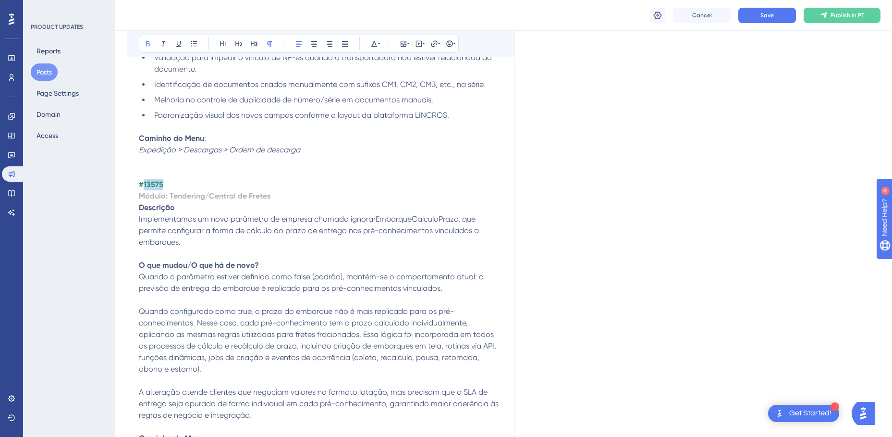
click at [170, 184] on p "#13575" at bounding box center [321, 185] width 364 height 12
click at [185, 181] on p "#13575" at bounding box center [321, 185] width 364 height 12
click at [210, 181] on p "#13575" at bounding box center [321, 185] width 364 height 12
click at [297, 197] on p "Módulo: Tendering/Central de Fretes" at bounding box center [321, 196] width 364 height 12
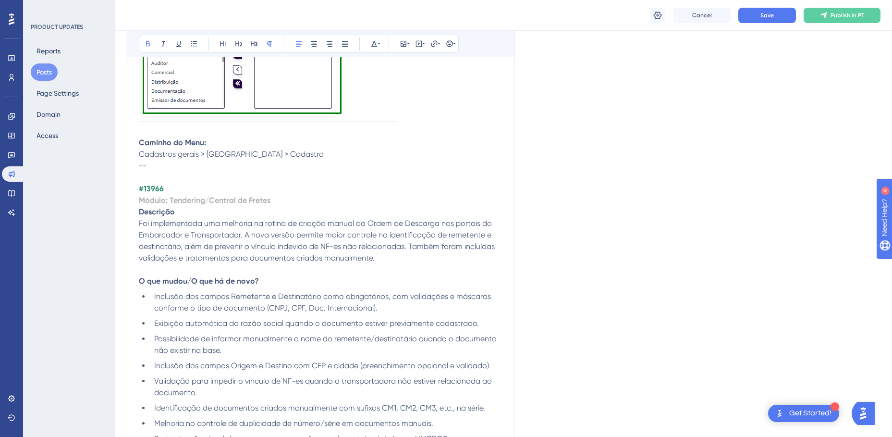
scroll to position [1153, 0]
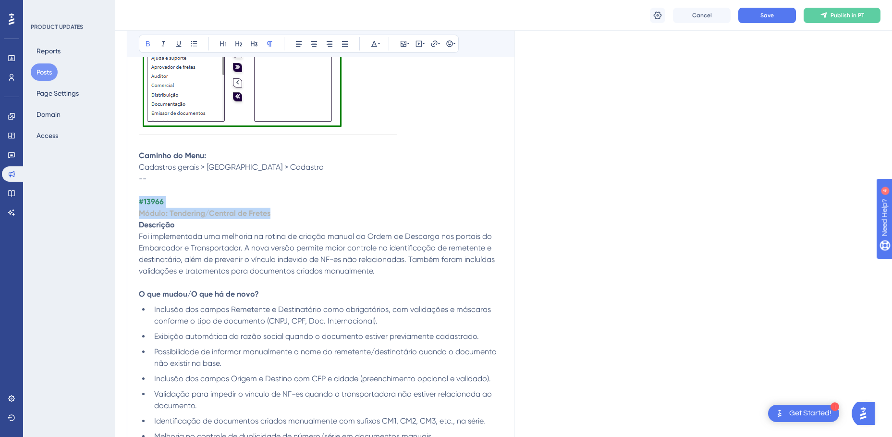
drag, startPoint x: 304, startPoint y: 214, endPoint x: 139, endPoint y: 200, distance: 164.9
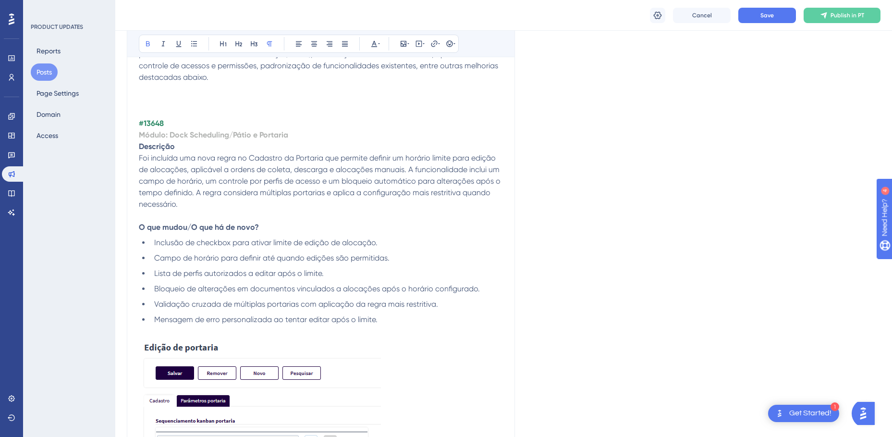
scroll to position [288, 0]
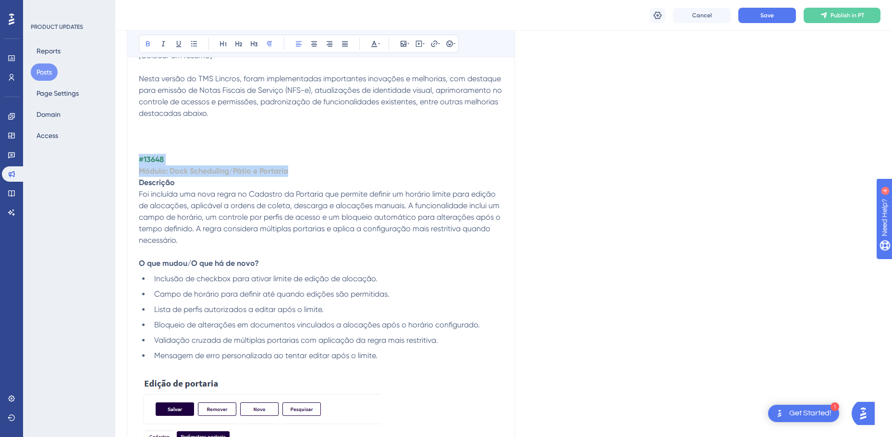
drag, startPoint x: 292, startPoint y: 172, endPoint x: 140, endPoint y: 159, distance: 152.8
copy div "#13648 Módulo: Dock Scheduling/Pátio e [GEOGRAPHIC_DATA]"
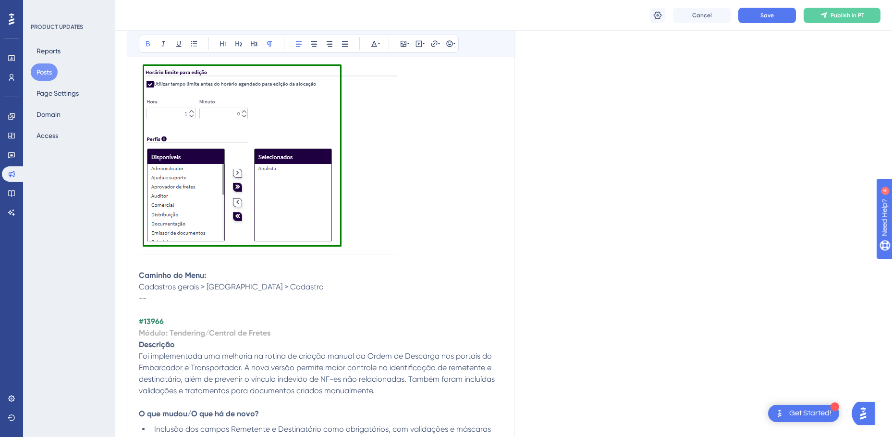
scroll to position [1057, 0]
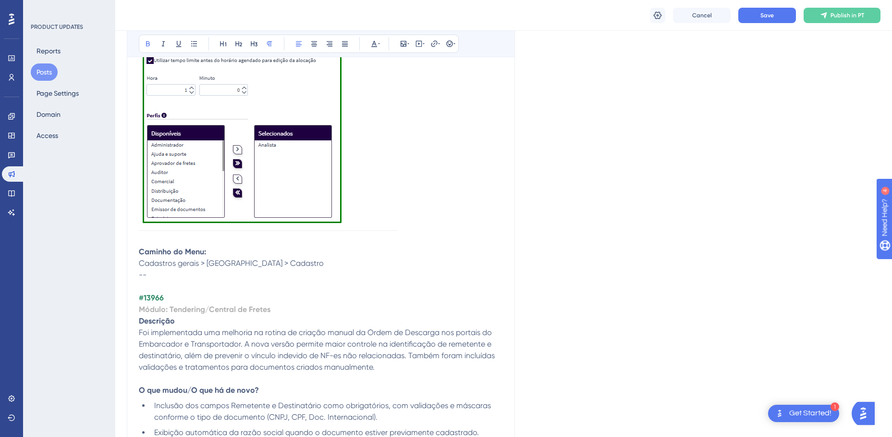
click at [158, 288] on p at bounding box center [321, 286] width 364 height 12
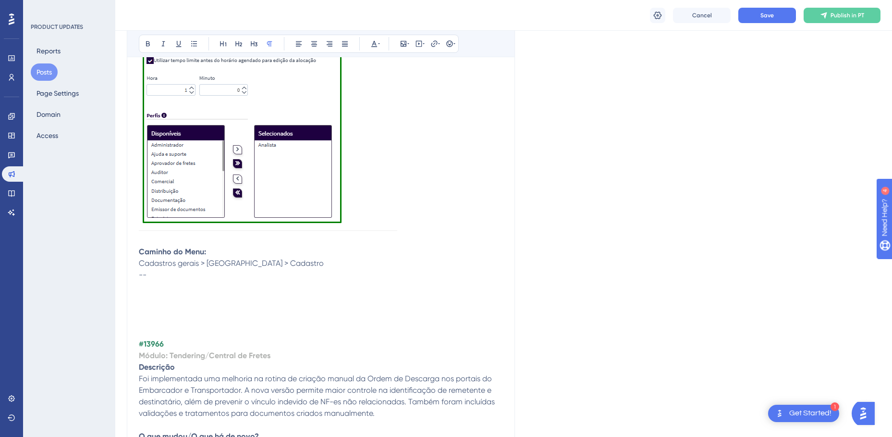
click at [161, 288] on p at bounding box center [321, 286] width 364 height 12
drag, startPoint x: 168, startPoint y: 343, endPoint x: 137, endPoint y: 342, distance: 30.8
copy strong "#13966"
click at [147, 285] on p at bounding box center [321, 286] width 364 height 12
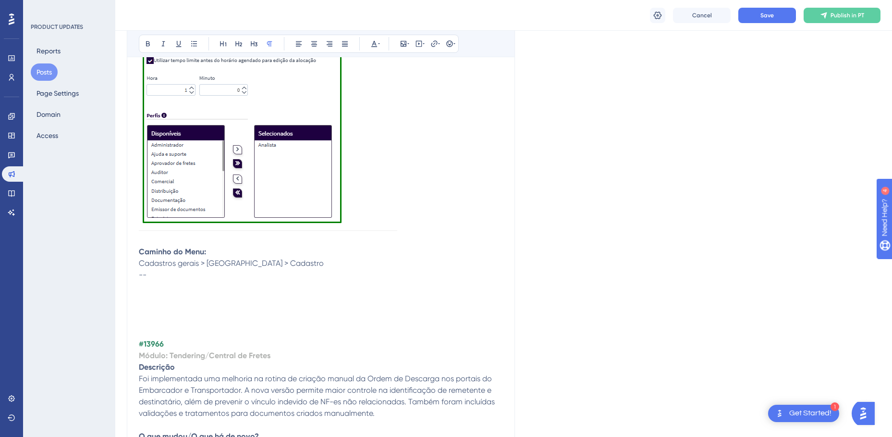
click at [158, 294] on p at bounding box center [321, 298] width 364 height 12
drag, startPoint x: 169, startPoint y: 296, endPoint x: 138, endPoint y: 294, distance: 30.8
click at [155, 297] on strong "#13966" at bounding box center [151, 297] width 25 height 9
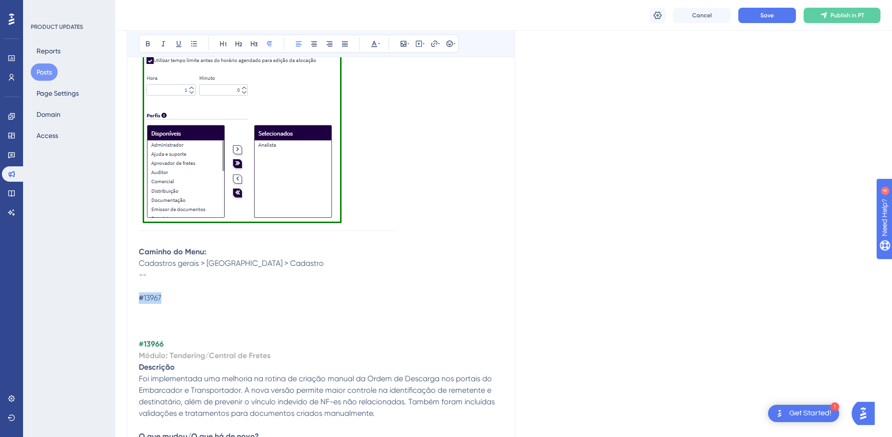
drag, startPoint x: 164, startPoint y: 301, endPoint x: 133, endPoint y: 299, distance: 31.8
click at [147, 40] on icon at bounding box center [148, 44] width 8 height 8
click at [379, 45] on icon at bounding box center [379, 44] width 2 height 8
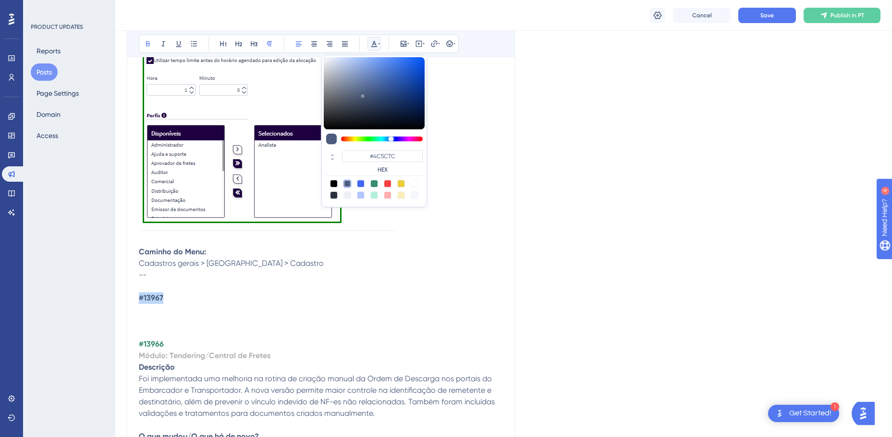
click at [374, 185] on div at bounding box center [374, 184] width 8 height 8
type input "#358E6C"
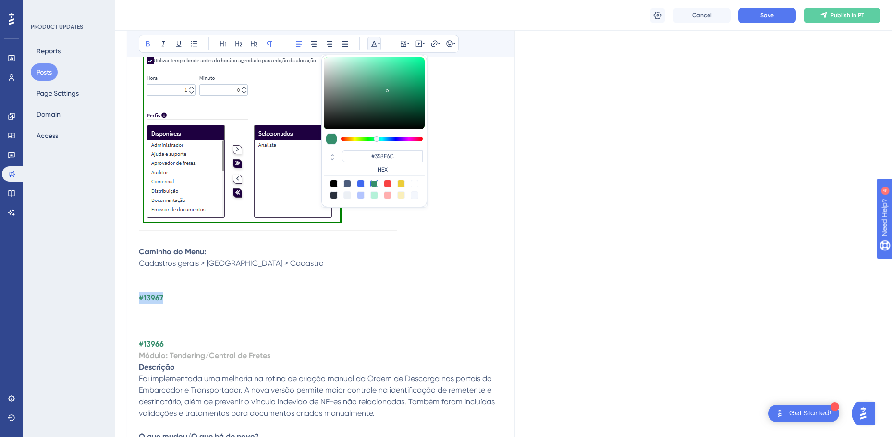
click at [190, 301] on p "#13967" at bounding box center [321, 298] width 364 height 12
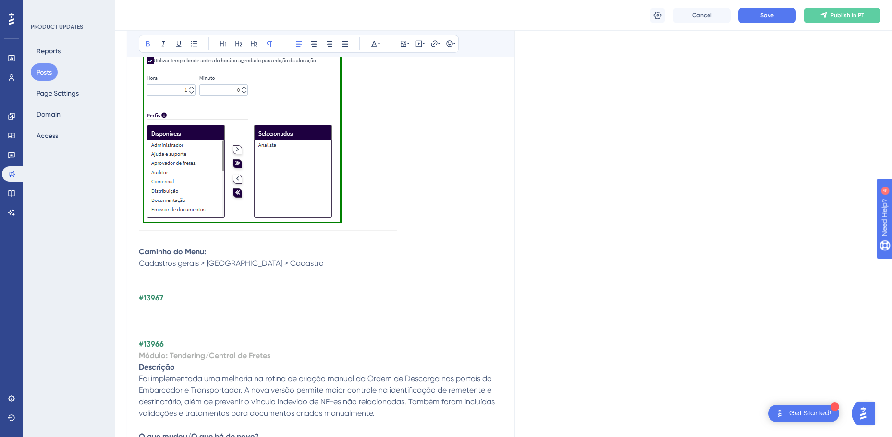
click at [196, 304] on p at bounding box center [321, 310] width 364 height 12
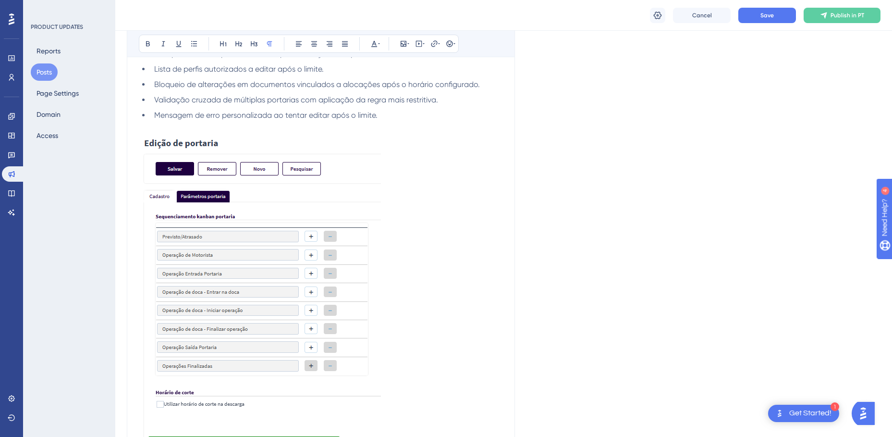
scroll to position [384, 0]
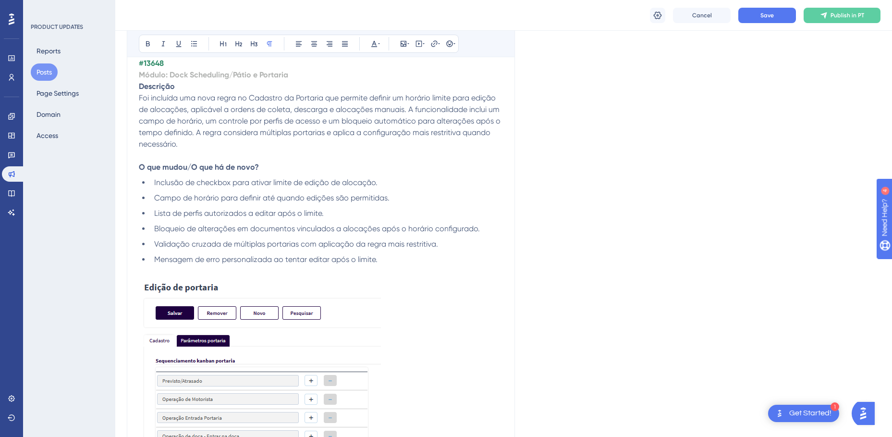
click at [200, 77] on strong "Módulo: Dock Scheduling/Pátio e Portaria" at bounding box center [213, 74] width 149 height 9
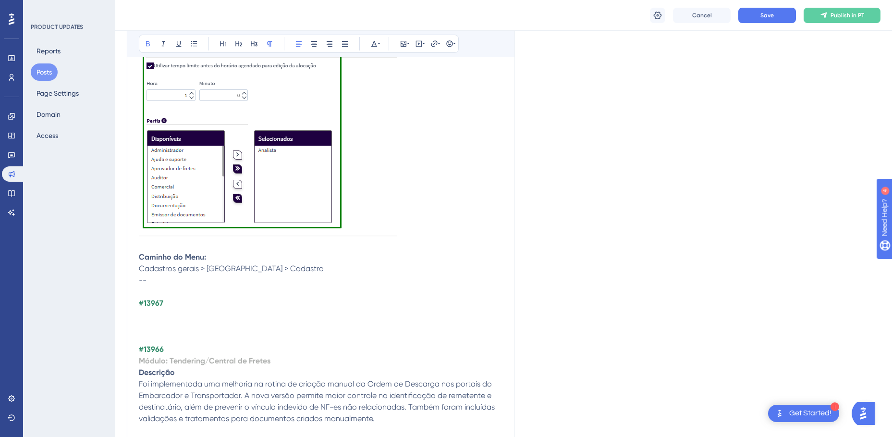
scroll to position [1105, 0]
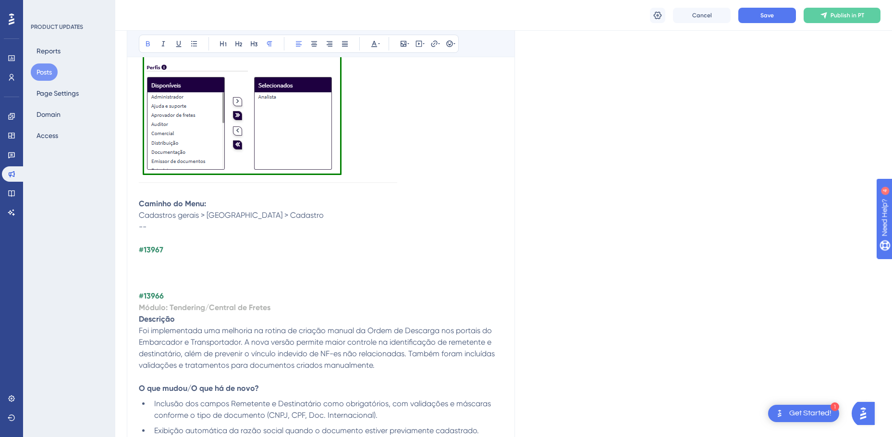
click at [159, 256] on p at bounding box center [321, 262] width 364 height 12
click at [166, 316] on strong "Descrição" at bounding box center [157, 318] width 36 height 9
copy strong "Descrição"
click at [334, 264] on p "Módulo: Dock Scheduling/Pátio e Portaria" at bounding box center [321, 262] width 364 height 12
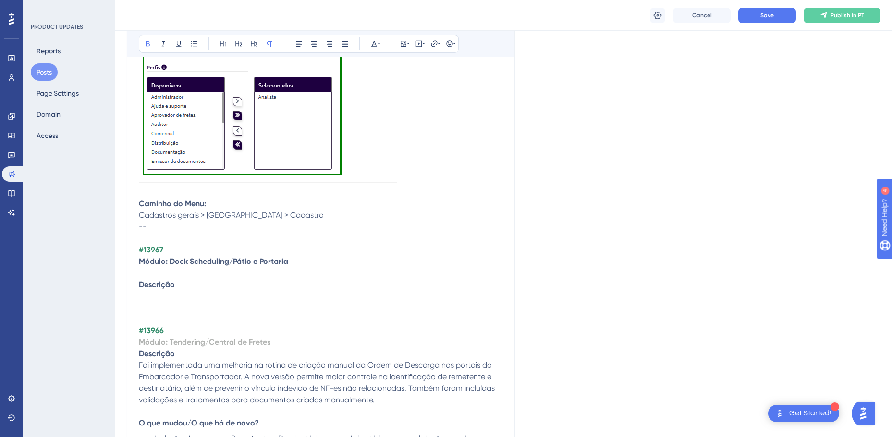
click at [174, 293] on p at bounding box center [321, 296] width 364 height 12
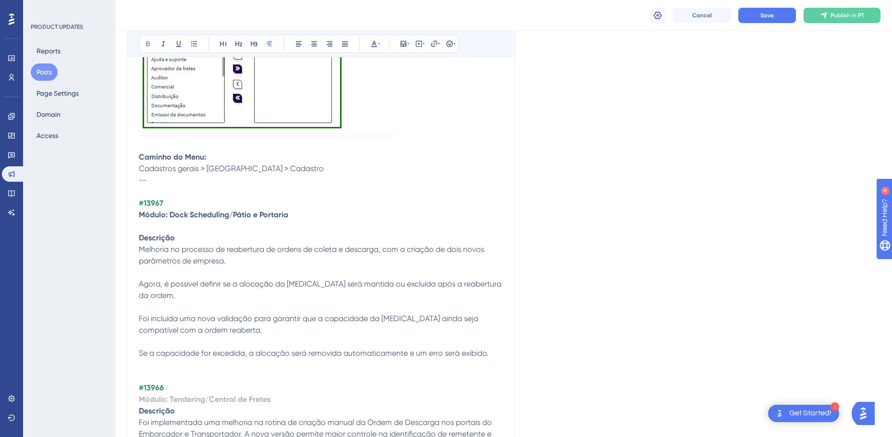
scroll to position [1201, 0]
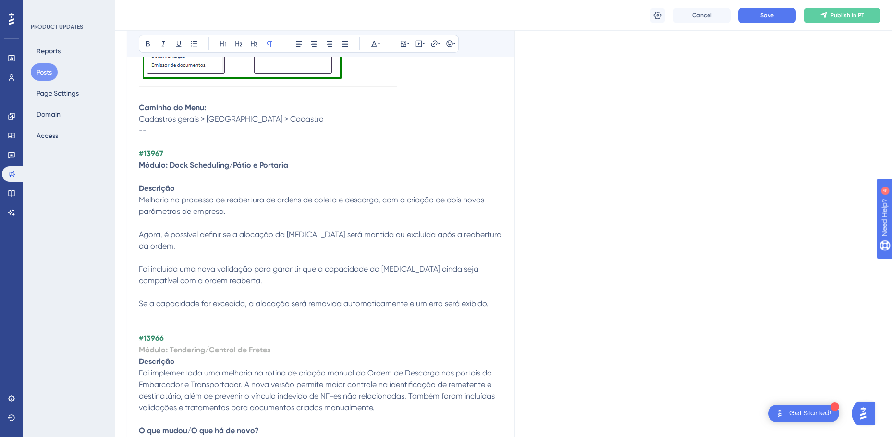
click at [170, 280] on p "Foi incluída uma nova validação para garantir que a capacidade da [MEDICAL_DATA…" at bounding box center [321, 280] width 364 height 35
click at [163, 222] on p "Melhoria no processo de reabertura de ordens de coleta e descarga, com a criaçã…" at bounding box center [321, 211] width 364 height 35
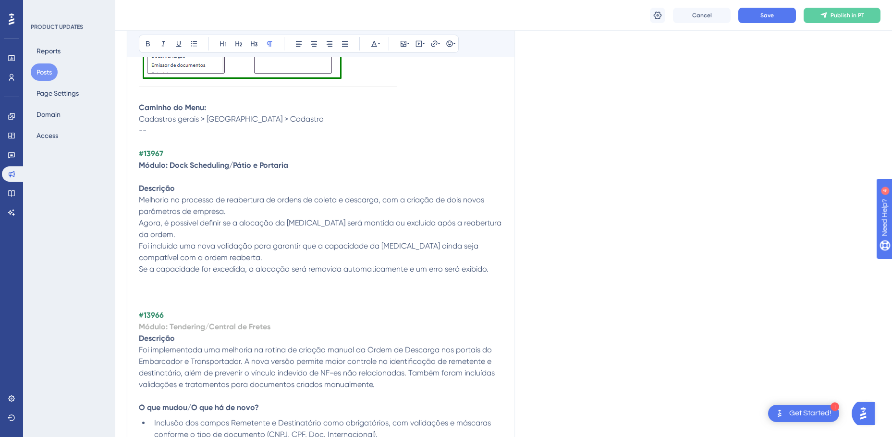
click at [155, 286] on p at bounding box center [321, 292] width 364 height 12
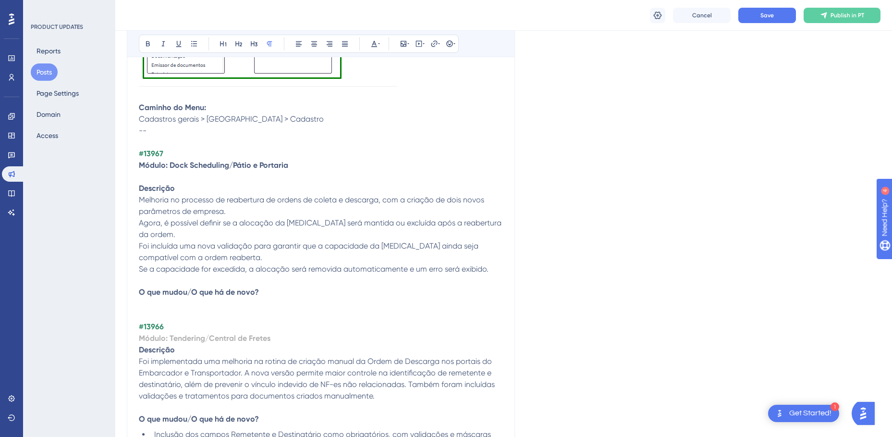
click at [166, 298] on p at bounding box center [321, 304] width 364 height 12
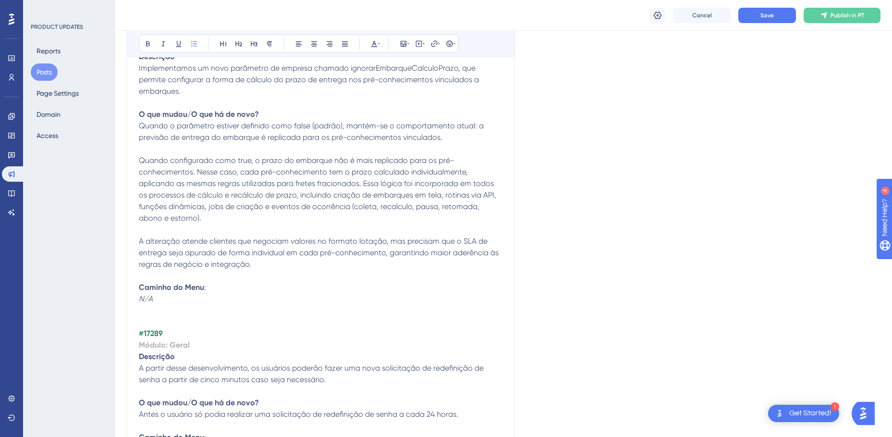
scroll to position [1921, 0]
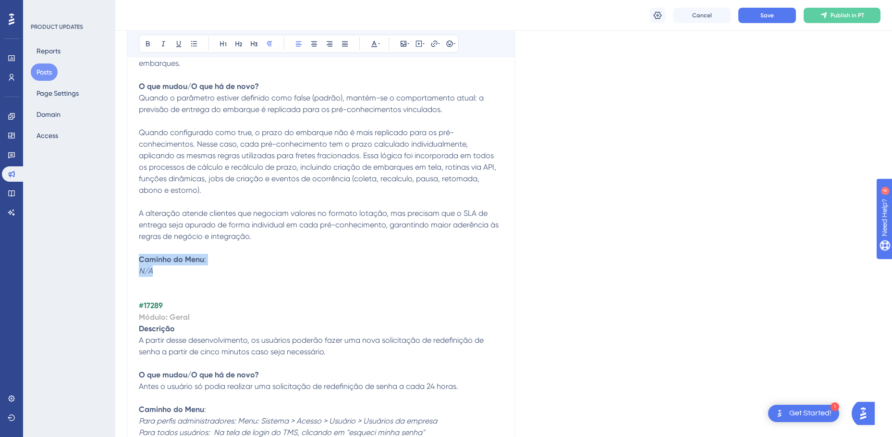
drag, startPoint x: 177, startPoint y: 248, endPoint x: 133, endPoint y: 237, distance: 46.1
click at [133, 237] on div "TMS v4.154 Bold Italic Underline Bullet Point Heading 1 Heading 2 Heading 3 Nor…" at bounding box center [321, 277] width 388 height 3882
copy p "Caminho do Menu : N/A"
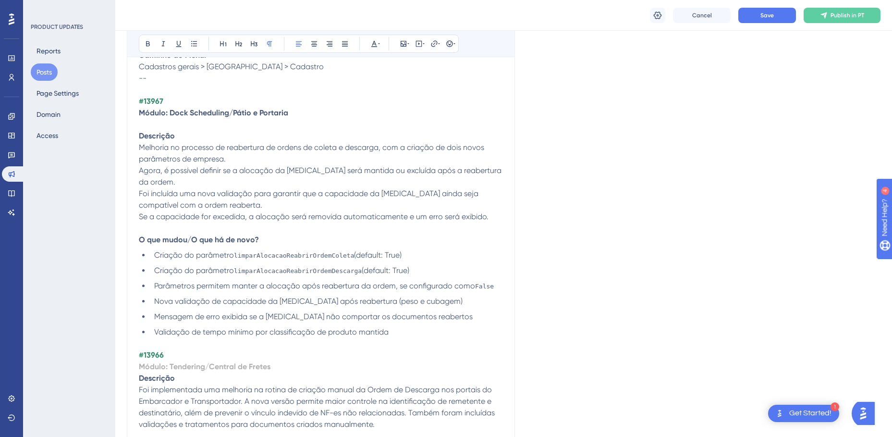
scroll to position [1249, 0]
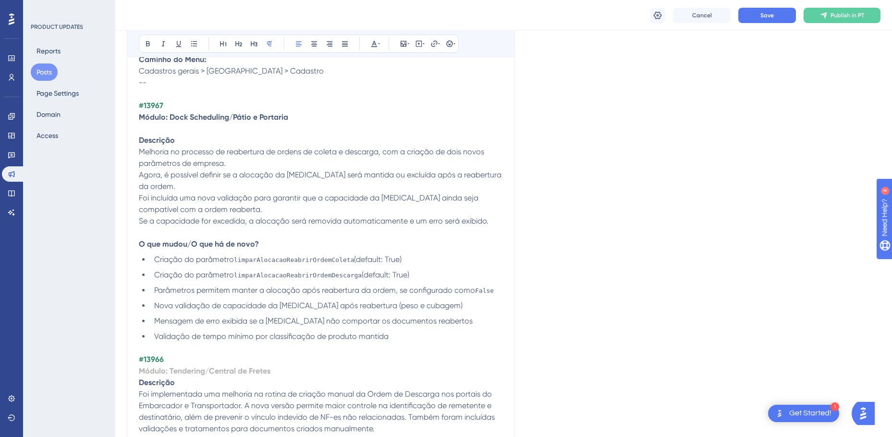
click at [405, 330] on li "Validação de tempo mínimo por classificação de produto mantida" at bounding box center [326, 336] width 353 height 12
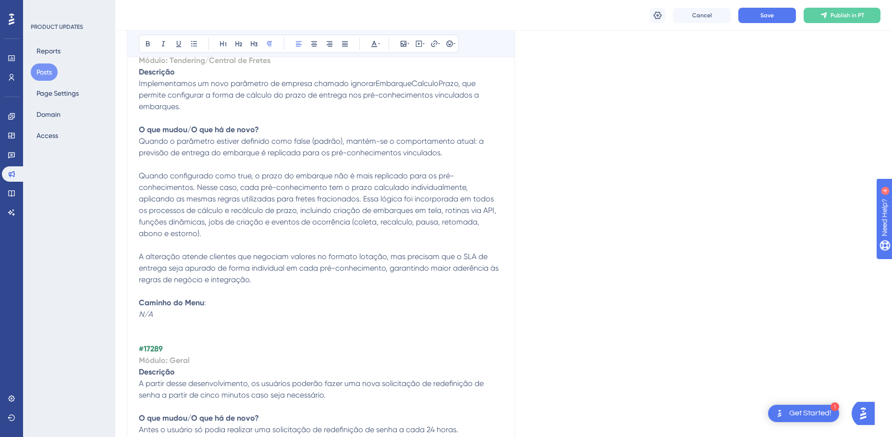
scroll to position [1921, 0]
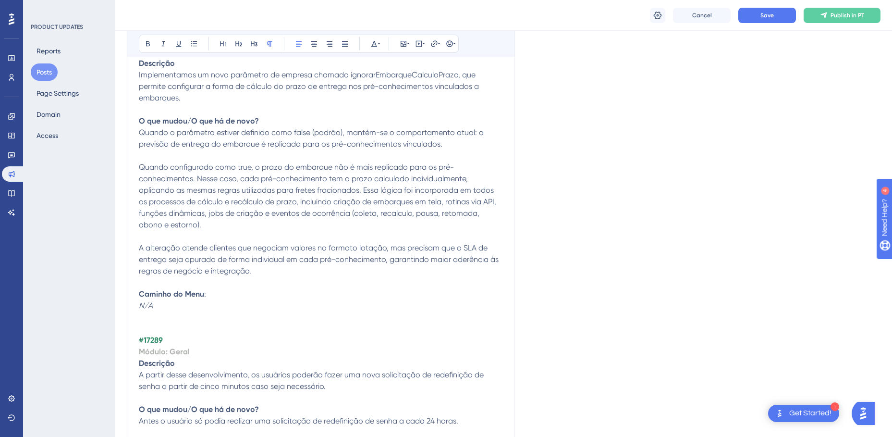
click at [155, 335] on strong "#17289" at bounding box center [151, 339] width 24 height 9
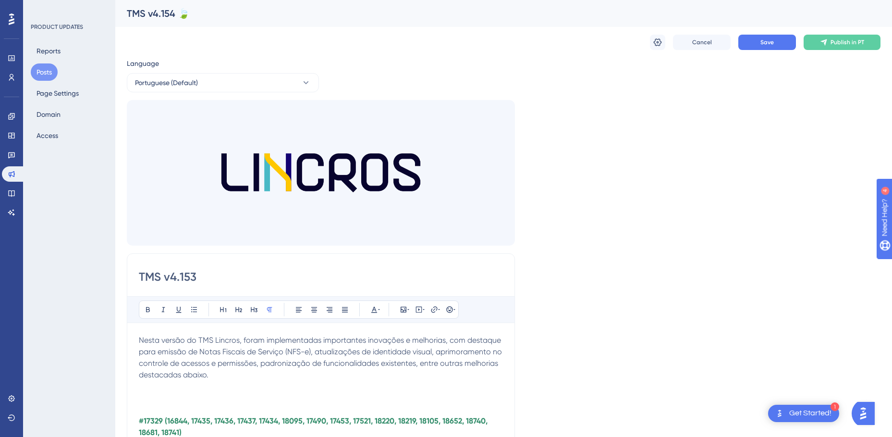
click at [170, 13] on div "TMS v4.154 🍃" at bounding box center [492, 13] width 730 height 13
copy div "v4.154"
drag, startPoint x: 207, startPoint y: 278, endPoint x: 163, endPoint y: 275, distance: 44.2
click at [163, 275] on input "TMS v4.153" at bounding box center [321, 276] width 364 height 15
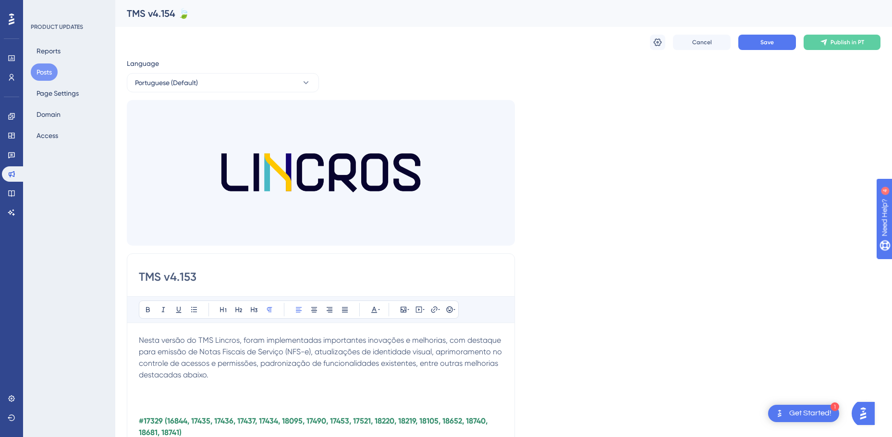
paste input "4"
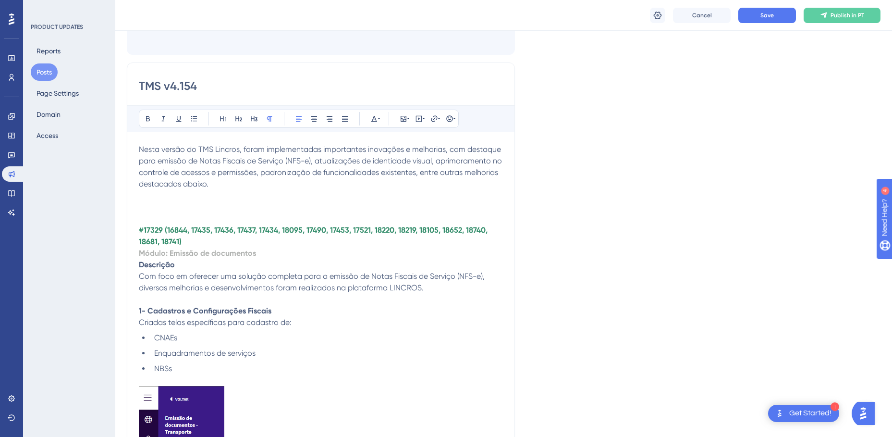
scroll to position [240, 0]
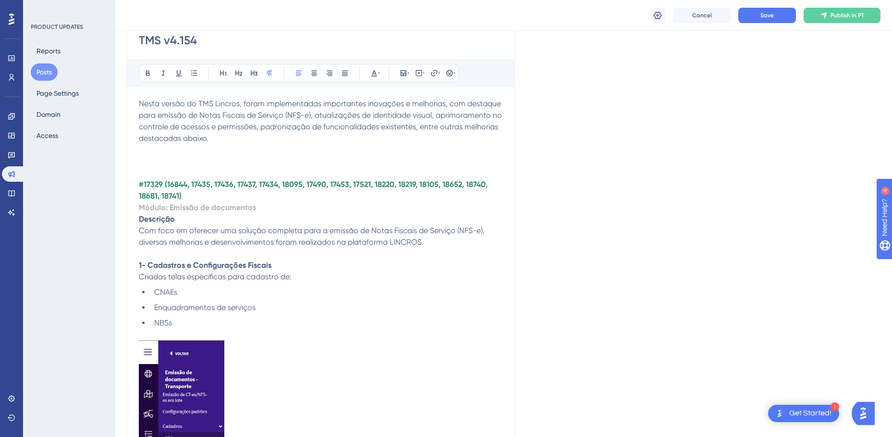
type input "TMS v4.154"
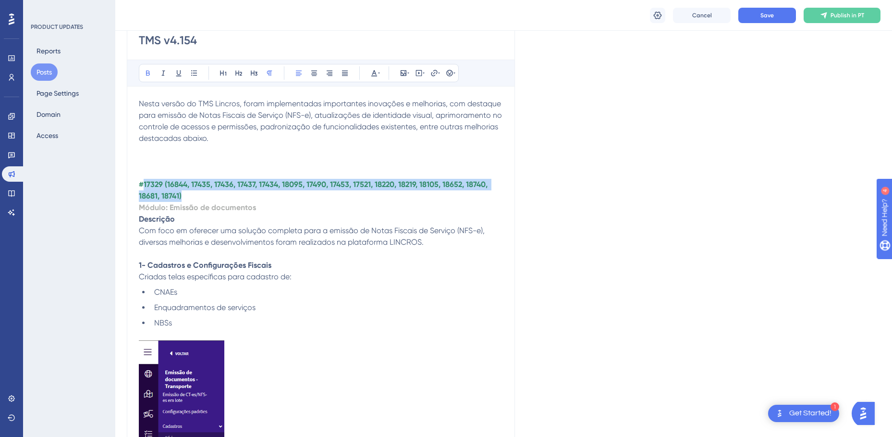
drag, startPoint x: 189, startPoint y: 198, endPoint x: 145, endPoint y: 183, distance: 46.8
click at [145, 183] on p "#17329 (16844, 17435, 17436, 17437, 17434, 18095, 17490, 17453, 17521, 18220, 1…" at bounding box center [321, 190] width 364 height 23
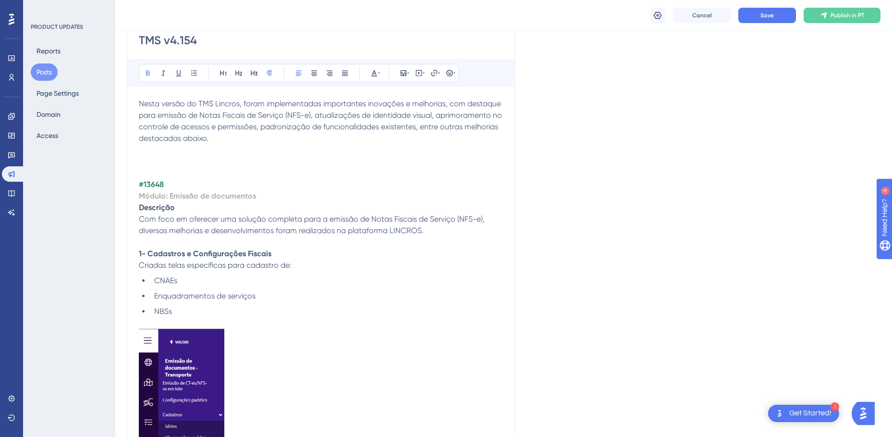
click at [226, 197] on strong "Módulo: Emissão de documentos" at bounding box center [197, 195] width 117 height 9
drag, startPoint x: 253, startPoint y: 195, endPoint x: 210, endPoint y: 195, distance: 43.2
click at [210, 195] on strong "Módulo: Emissão de documentos" at bounding box center [197, 195] width 117 height 9
drag, startPoint x: 261, startPoint y: 197, endPoint x: 169, endPoint y: 198, distance: 92.2
click at [169, 198] on p "Módulo: Emissão de documentos" at bounding box center [321, 196] width 364 height 12
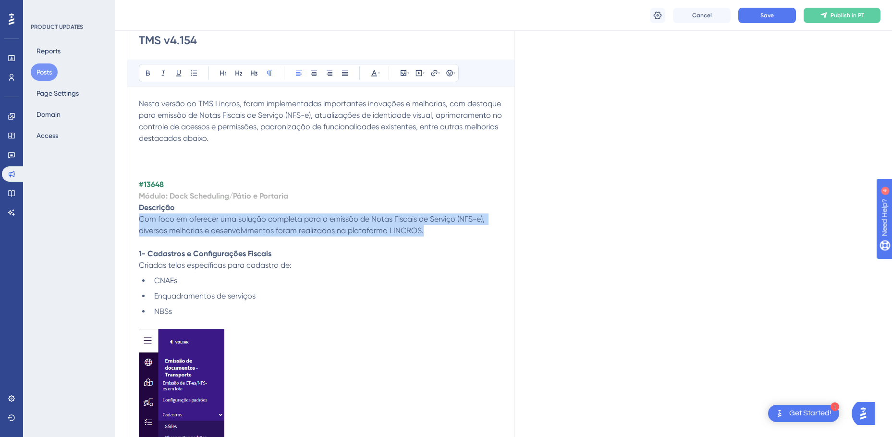
drag, startPoint x: 402, startPoint y: 232, endPoint x: 137, endPoint y: 219, distance: 265.4
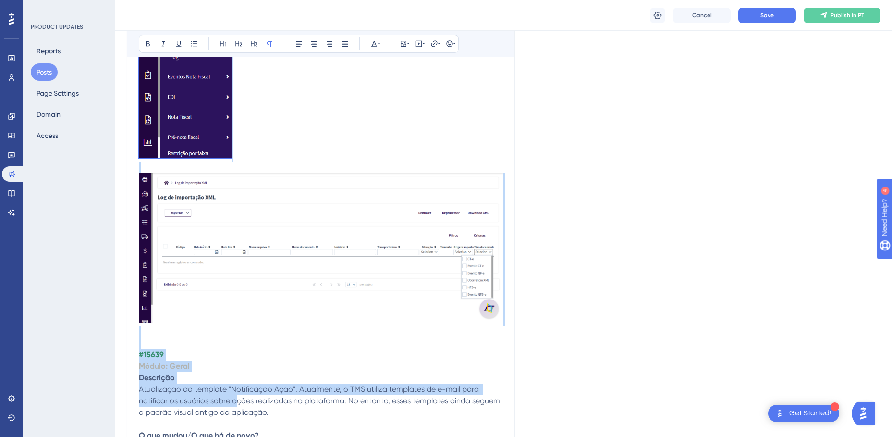
scroll to position [2834, 0]
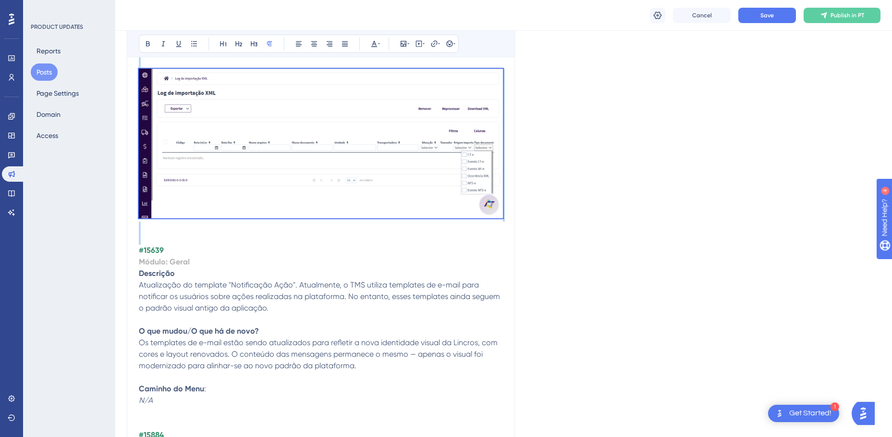
drag, startPoint x: 145, startPoint y: 276, endPoint x: 310, endPoint y: 232, distance: 171.2
click at [310, 232] on div "Nesta versão do TMS Lincros, foram implementadas importantes inovações e melhor…" at bounding box center [321, 0] width 364 height 4991
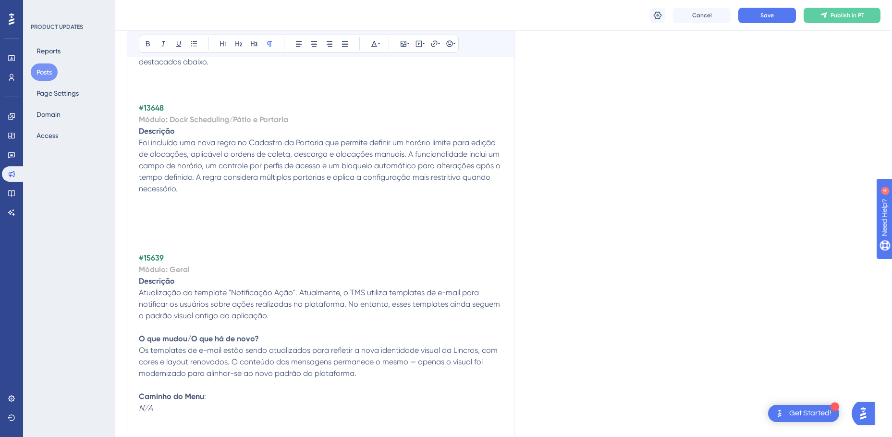
scroll to position [320, 0]
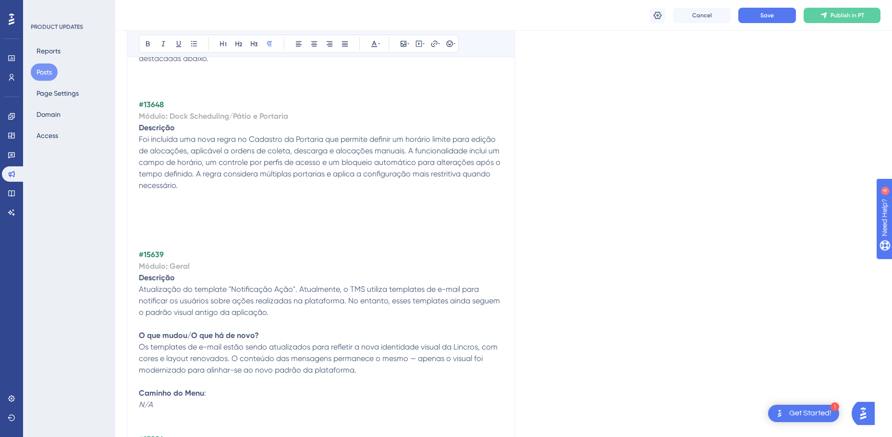
click at [207, 336] on strong "O que mudou/O que há de novo?" at bounding box center [199, 334] width 120 height 9
click at [156, 209] on p at bounding box center [321, 209] width 364 height 12
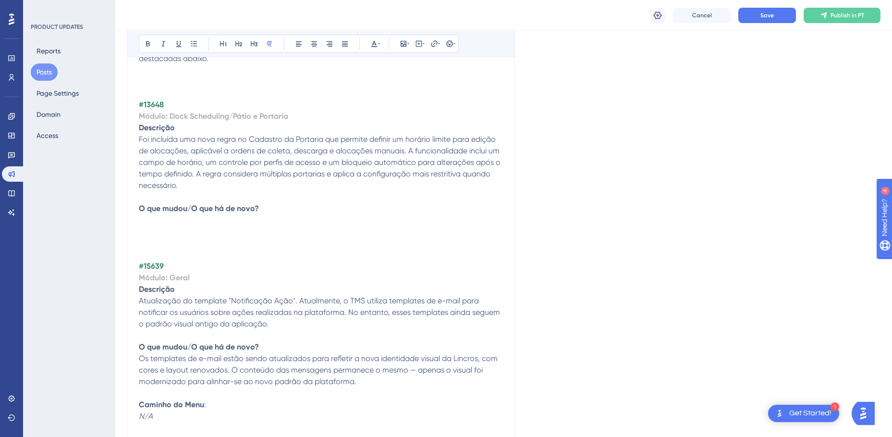
click at [173, 232] on p at bounding box center [321, 232] width 364 height 12
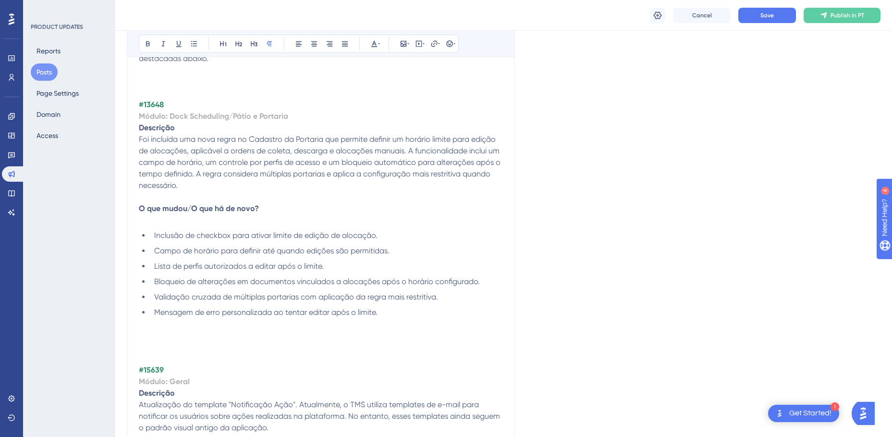
click at [158, 331] on p at bounding box center [321, 335] width 364 height 12
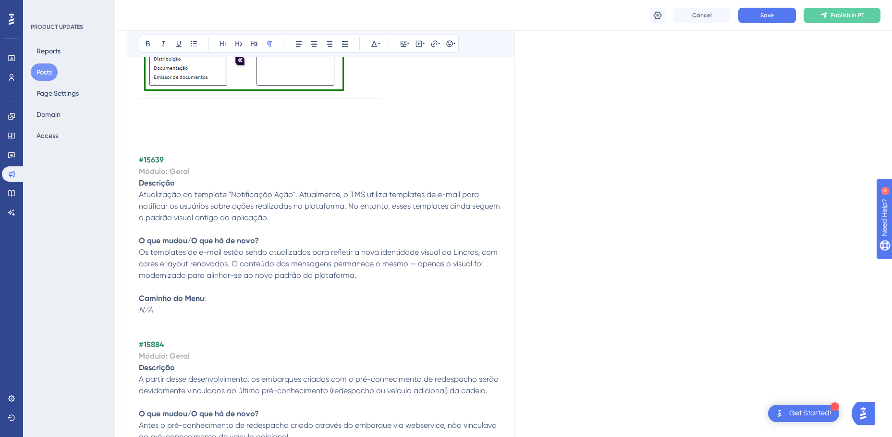
scroll to position [896, 0]
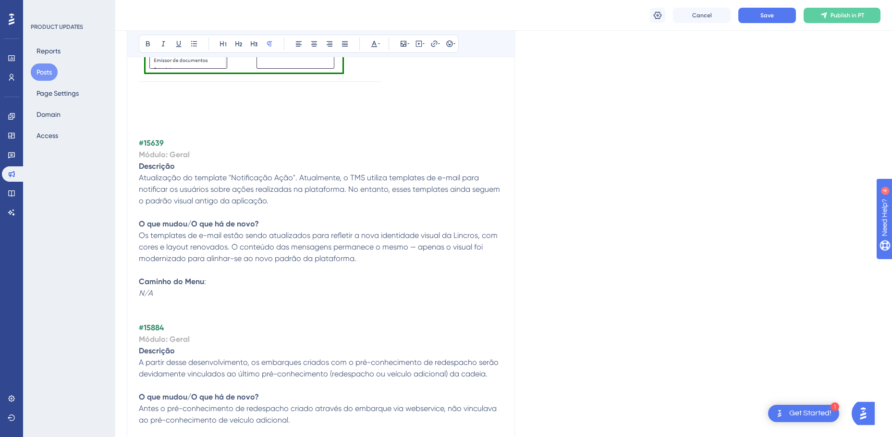
click at [166, 280] on strong "Caminho do Menu" at bounding box center [171, 281] width 65 height 9
copy p "Caminho do Menu : N/A"
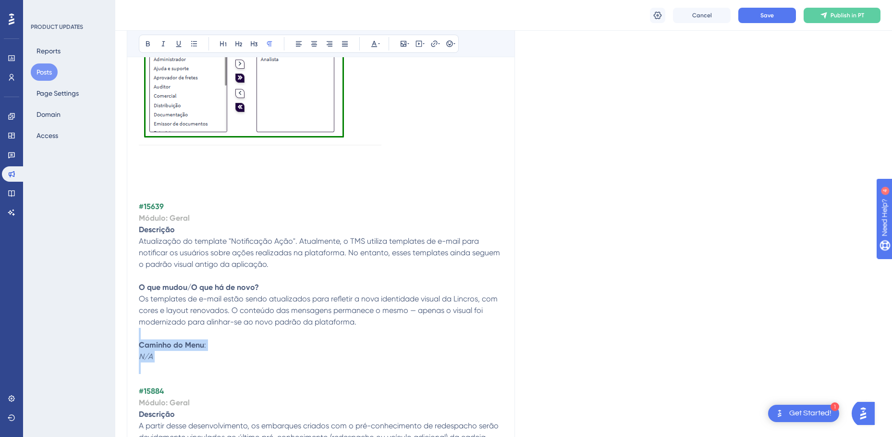
scroll to position [752, 0]
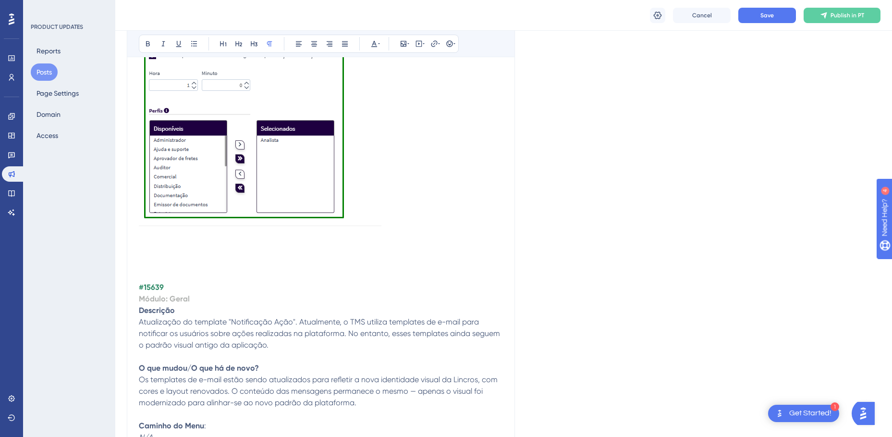
click at [169, 252] on p at bounding box center [321, 253] width 364 height 12
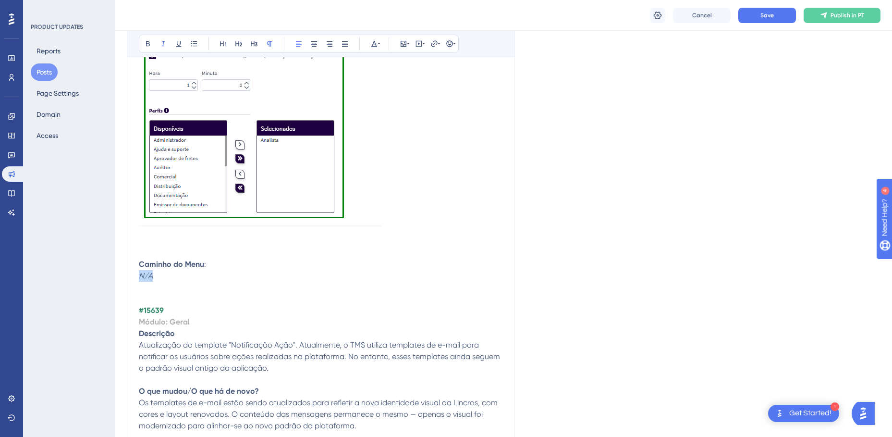
drag, startPoint x: 152, startPoint y: 275, endPoint x: 137, endPoint y: 275, distance: 14.9
click at [771, 16] on span "Save" at bounding box center [766, 16] width 13 height 8
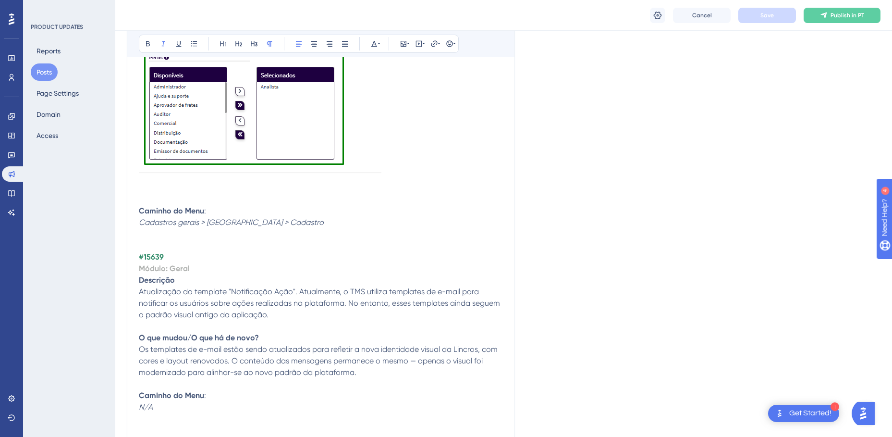
scroll to position [816, 0]
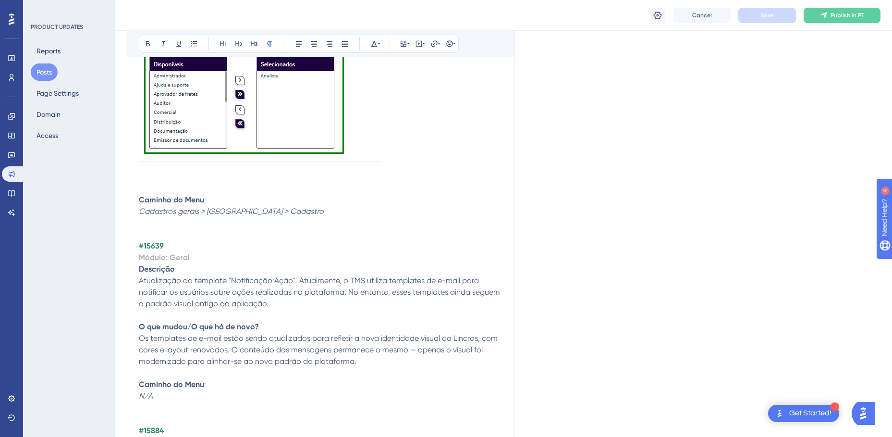
click at [176, 229] on p at bounding box center [321, 235] width 364 height 12
click at [178, 226] on p at bounding box center [321, 223] width 364 height 12
click at [155, 244] on strong "#15639" at bounding box center [151, 245] width 25 height 9
click at [157, 249] on strong "#15639" at bounding box center [151, 245] width 25 height 9
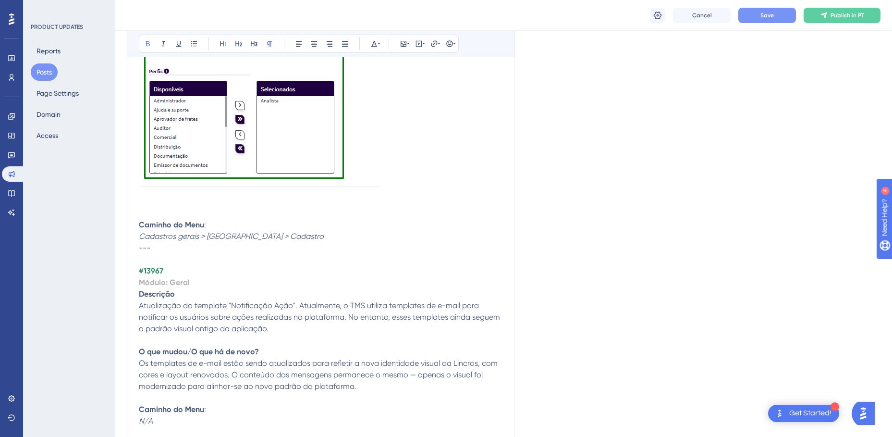
scroll to position [768, 0]
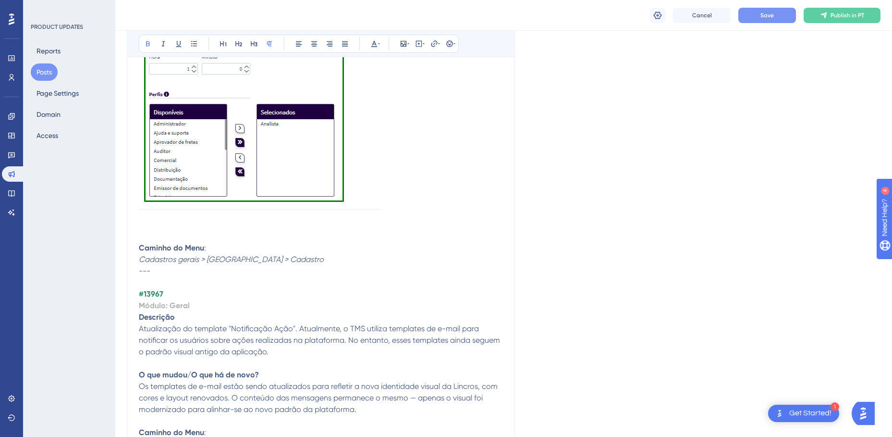
click at [182, 306] on strong "Módulo: Geral" at bounding box center [164, 305] width 51 height 9
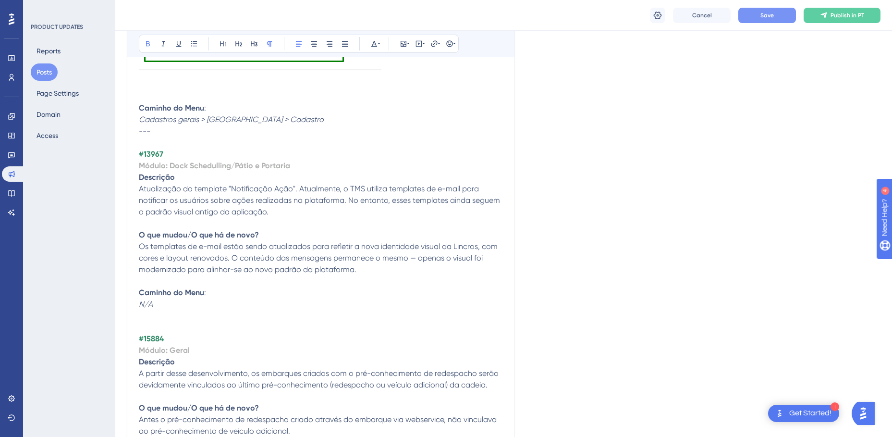
scroll to position [913, 0]
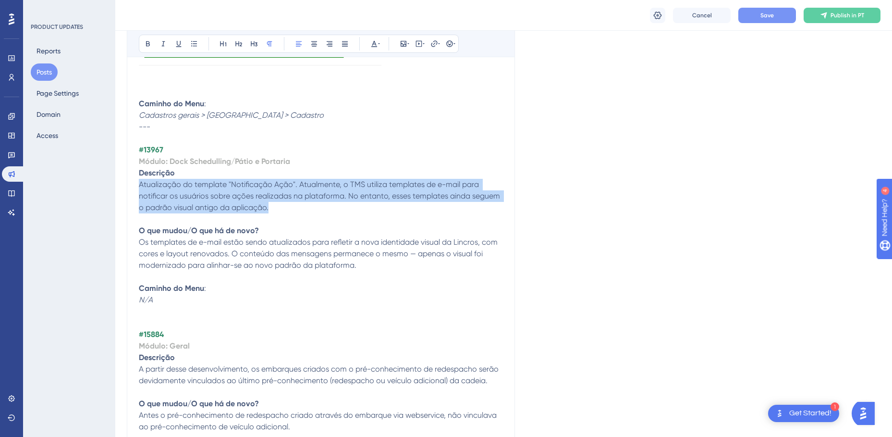
drag, startPoint x: 274, startPoint y: 211, endPoint x: 137, endPoint y: 186, distance: 139.5
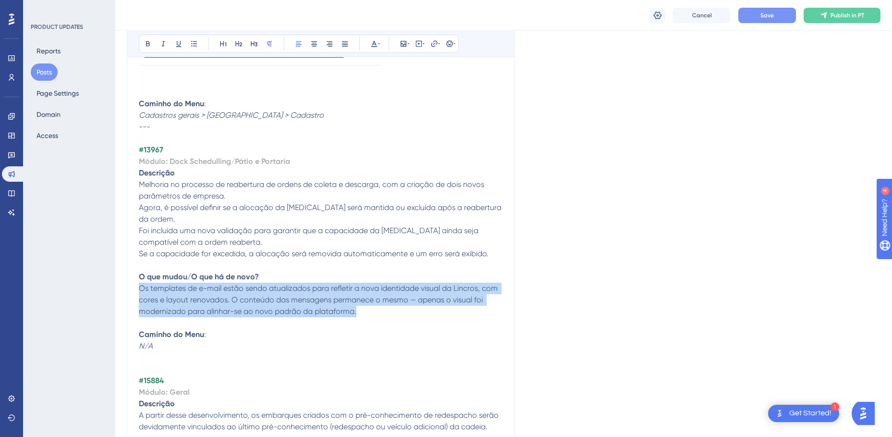
drag, startPoint x: 374, startPoint y: 302, endPoint x: 138, endPoint y: 280, distance: 237.2
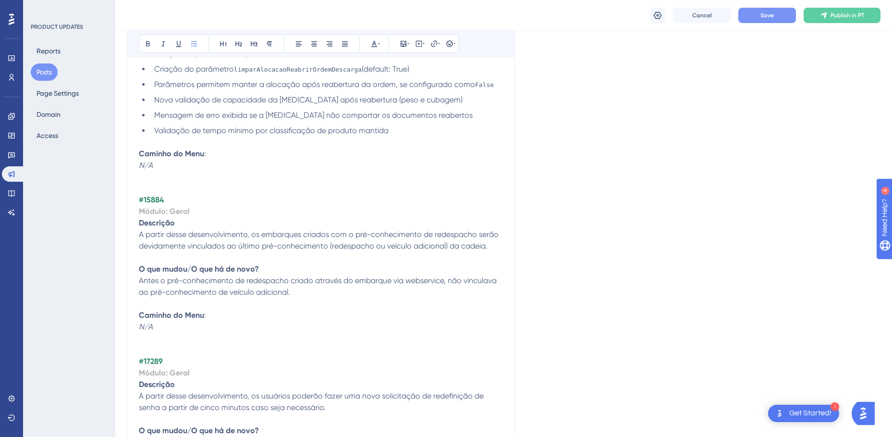
scroll to position [1153, 0]
click at [154, 193] on strong "#15884" at bounding box center [151, 197] width 25 height 9
click at [179, 205] on strong "Módulo: Geral" at bounding box center [164, 209] width 51 height 9
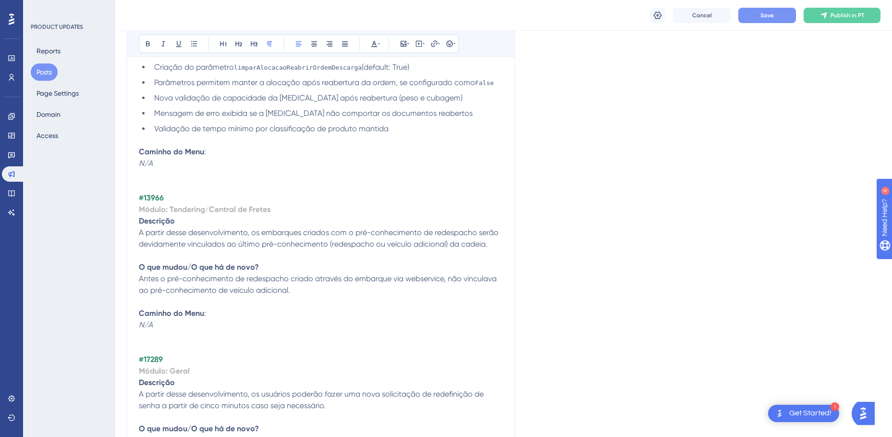
drag, startPoint x: 498, startPoint y: 232, endPoint x: 137, endPoint y: 221, distance: 360.4
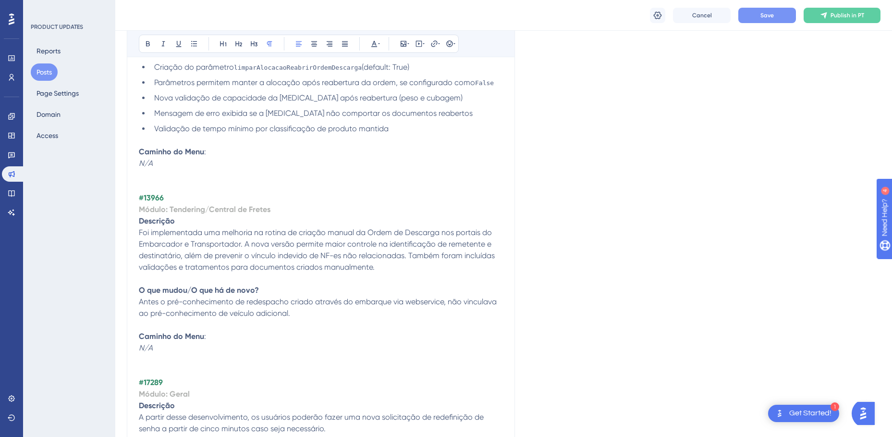
drag, startPoint x: 305, startPoint y: 303, endPoint x: 127, endPoint y: 291, distance: 179.1
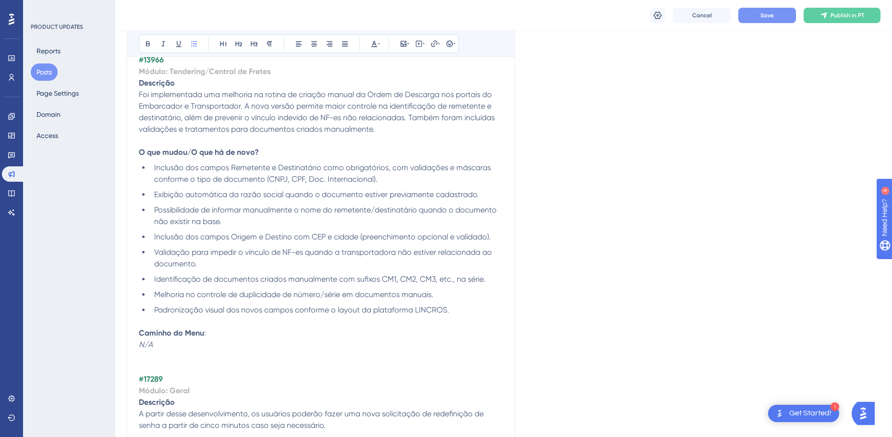
scroll to position [1297, 0]
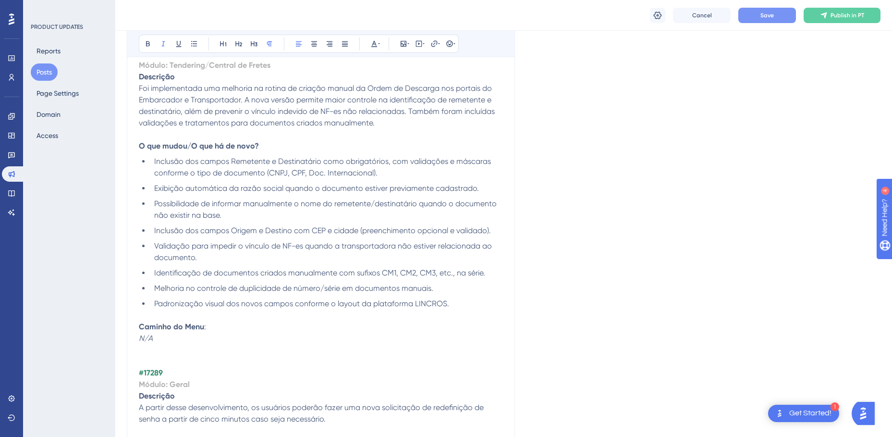
click at [148, 333] on em "N/A" at bounding box center [146, 337] width 14 height 9
click at [192, 327] on p "Caminho do Menu : N/A" at bounding box center [321, 332] width 364 height 23
drag, startPoint x: 155, startPoint y: 327, endPoint x: 138, endPoint y: 326, distance: 16.3
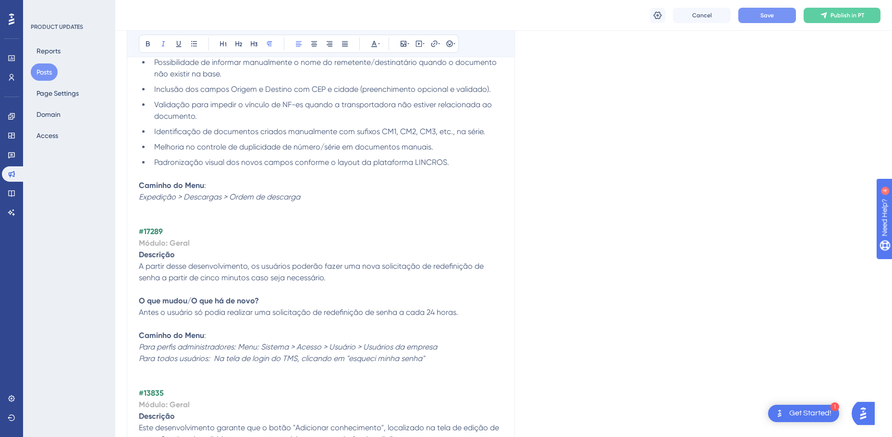
scroll to position [1441, 0]
click at [156, 224] on strong "#17289" at bounding box center [151, 228] width 24 height 9
drag, startPoint x: 330, startPoint y: 264, endPoint x: 139, endPoint y: 253, distance: 191.5
click at [139, 257] on p "A partir desse desenvolvimento, os usuários poderão fazer uma nova solicitação …" at bounding box center [321, 268] width 364 height 23
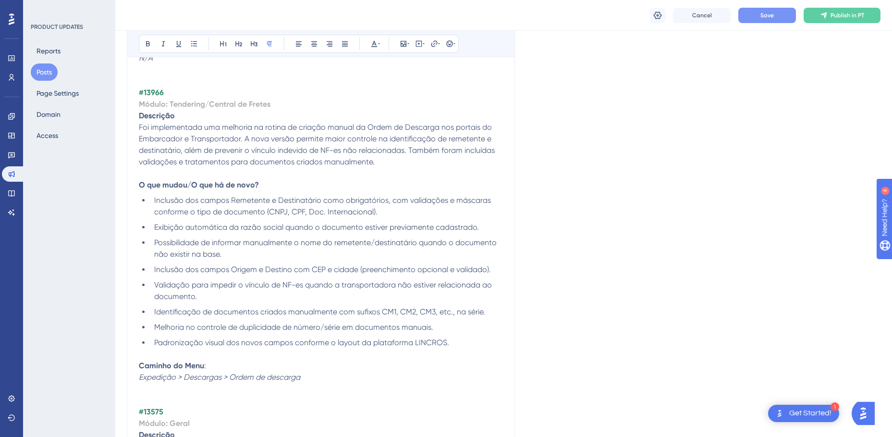
scroll to position [1249, 0]
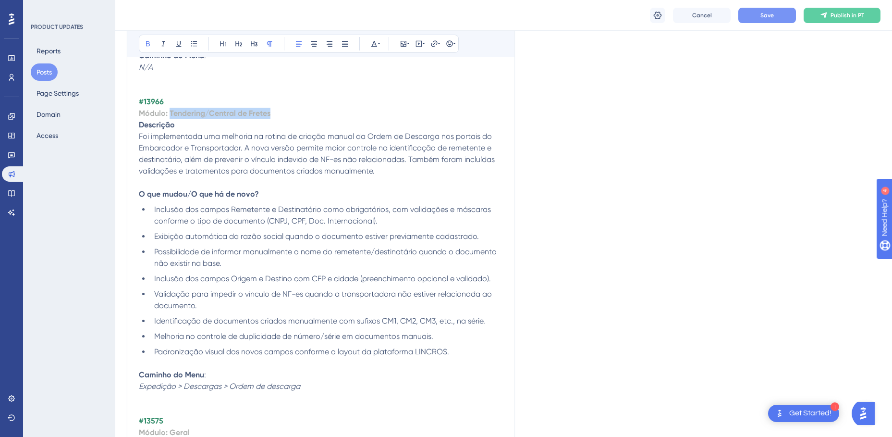
drag, startPoint x: 271, startPoint y: 103, endPoint x: 169, endPoint y: 101, distance: 102.3
click at [169, 108] on p "Módulo: Tendering/Central de Fretes" at bounding box center [321, 114] width 364 height 12
copy strong "Tendering/Central de Fretes"
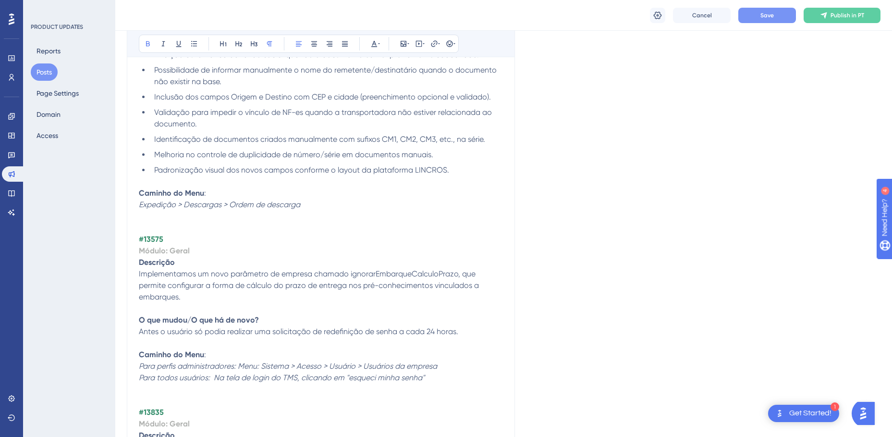
scroll to position [1441, 0]
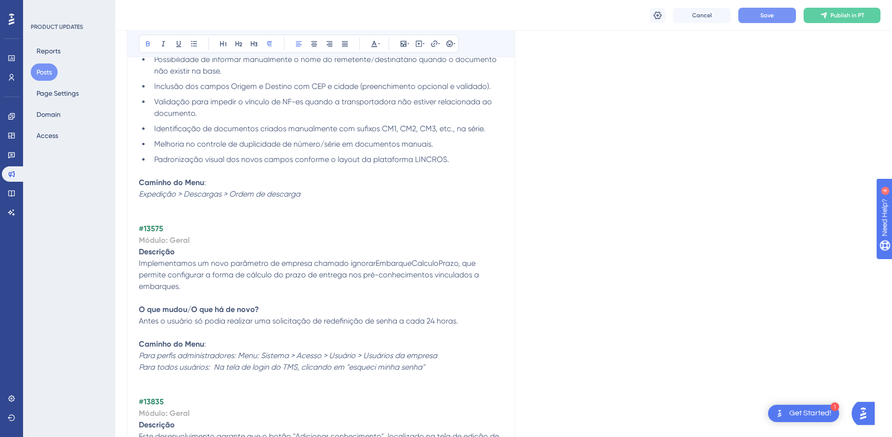
click at [178, 235] on strong "Módulo: Geral" at bounding box center [164, 239] width 51 height 9
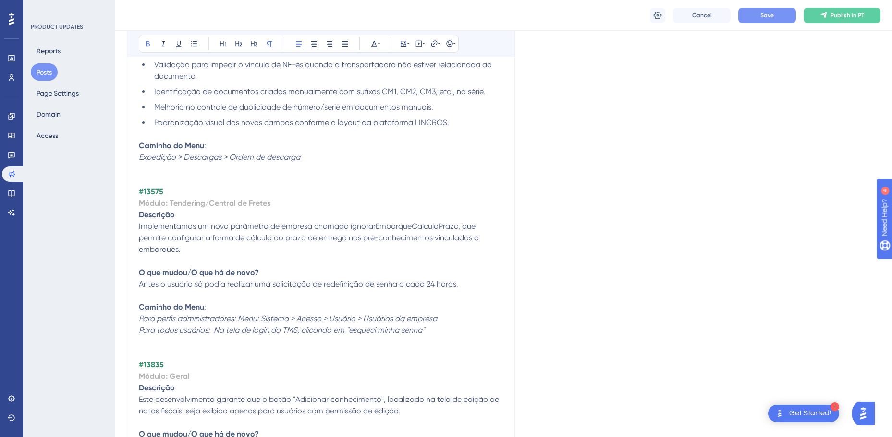
scroll to position [1489, 0]
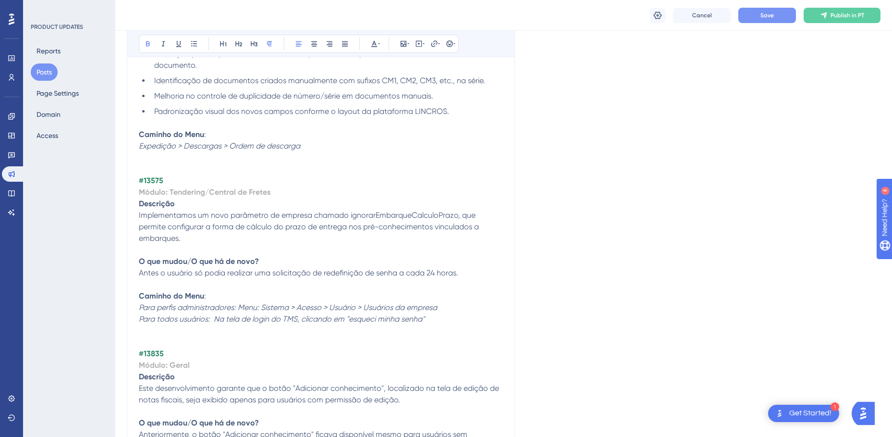
drag, startPoint x: 138, startPoint y: 248, endPoint x: 253, endPoint y: 252, distance: 114.8
click at [253, 252] on div "TMS v4.154 Bold Italic Underline Bullet Point Heading 1 Heading 2 Heading 3 Nor…" at bounding box center [321, 436] width 388 height 3336
click at [253, 268] on span "Antes o usuário só podia realizar uma solicitação de redefinição de senha a cad…" at bounding box center [298, 272] width 319 height 9
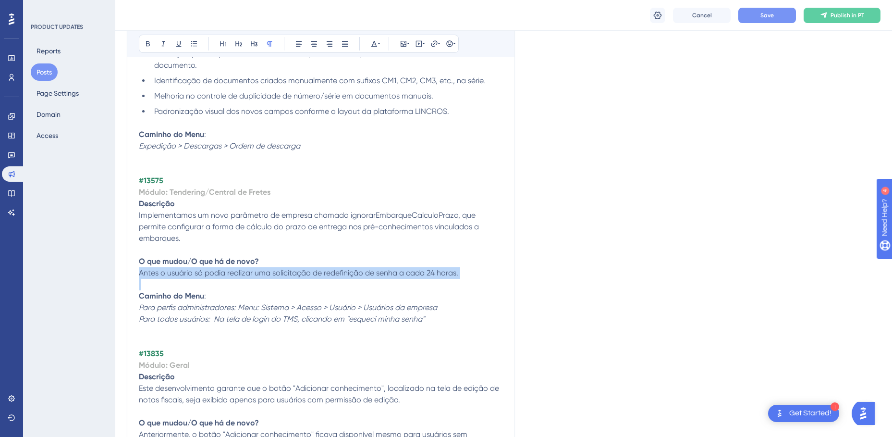
click at [253, 268] on span "Antes o usuário só podia realizar uma solicitação de redefinição de senha a cad…" at bounding box center [298, 272] width 319 height 9
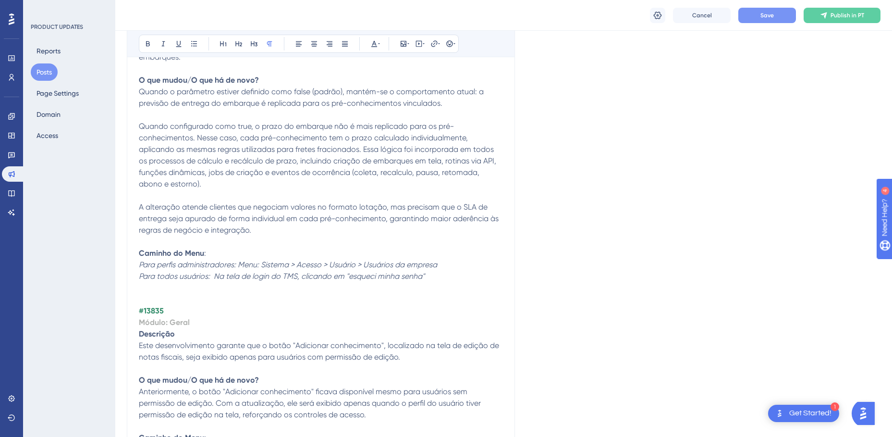
scroll to position [1681, 0]
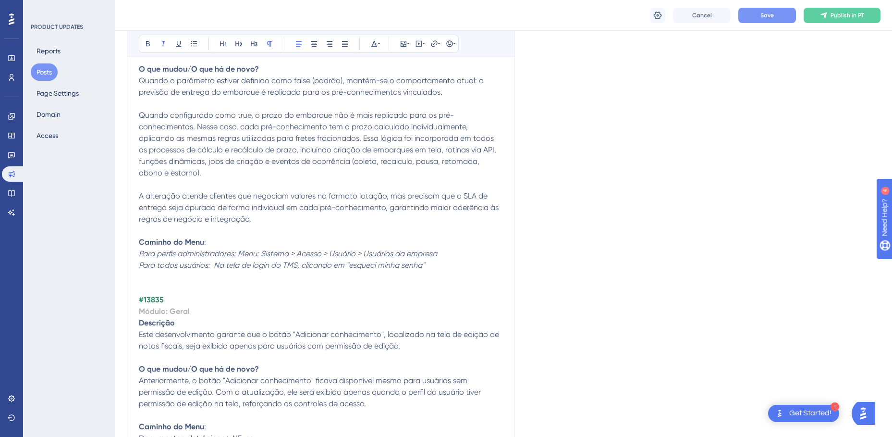
drag, startPoint x: 427, startPoint y: 243, endPoint x: 134, endPoint y: 231, distance: 293.7
click at [134, 231] on div "TMS v4.154 Bold Italic Underline Bullet Point Heading 1 Heading 2 Heading 3 Nor…" at bounding box center [321, 313] width 388 height 3474
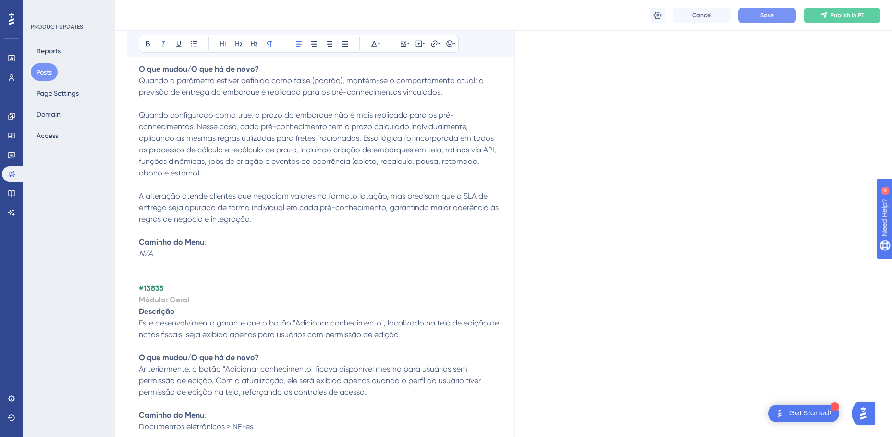
click at [158, 283] on strong "#13835" at bounding box center [151, 287] width 25 height 9
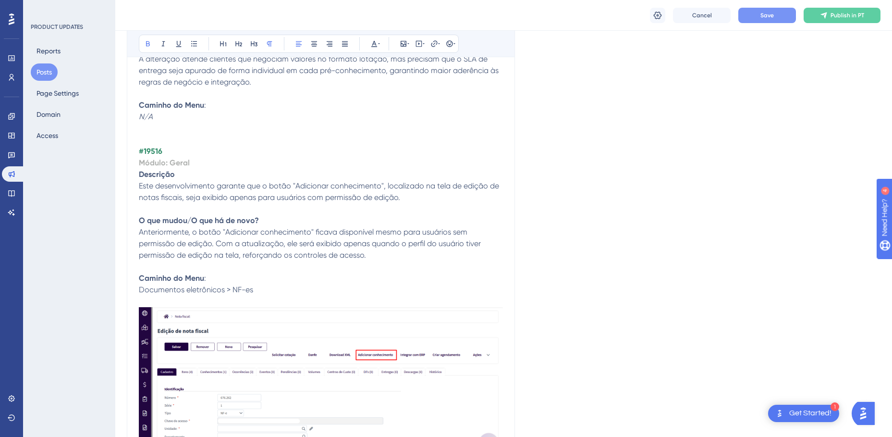
scroll to position [1825, 0]
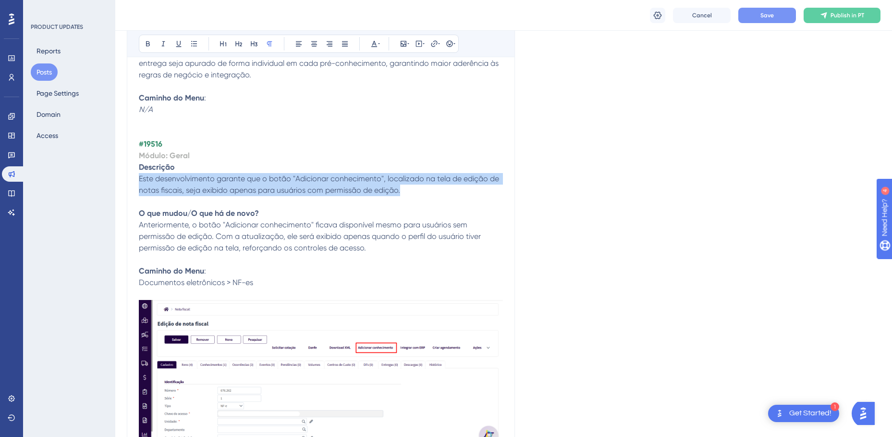
drag, startPoint x: 407, startPoint y: 165, endPoint x: 138, endPoint y: 158, distance: 268.6
click at [138, 158] on div "TMS v4.154 Bold Italic Underline Bullet Point Heading 1 Heading 2 Heading 3 Nor…" at bounding box center [321, 163] width 388 height 3463
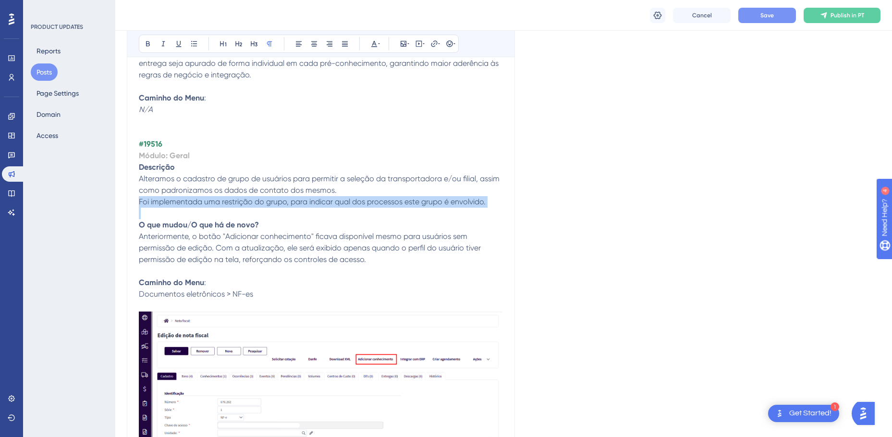
drag, startPoint x: 139, startPoint y: 179, endPoint x: 483, endPoint y: 184, distance: 344.4
click at [483, 184] on div "Nesta versão do TMS Lincros, foram implementadas importantes inovações e melhor…" at bounding box center [321, 203] width 364 height 3381
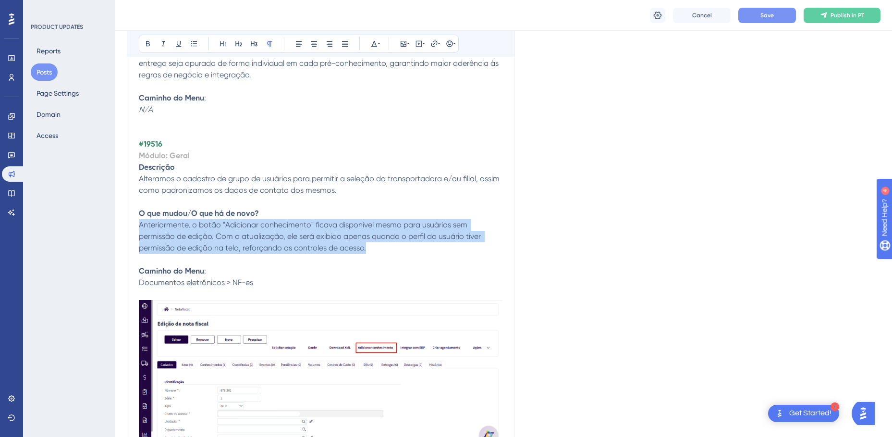
drag, startPoint x: 375, startPoint y: 223, endPoint x: 139, endPoint y: 200, distance: 236.5
click at [139, 219] on p "Anteriormente, o botão "Adicionar conhecimento" ficava disponível mesmo para us…" at bounding box center [321, 236] width 364 height 35
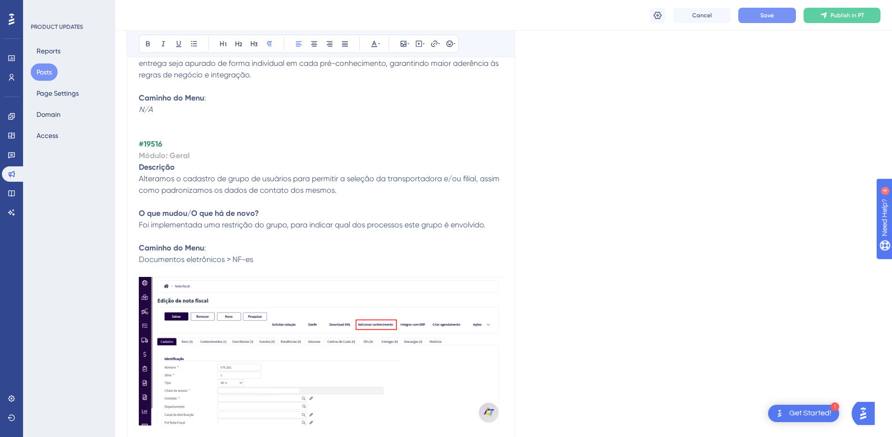
click at [238, 242] on p "Caminho do Menu : Documentos eletrônicos > NF-es" at bounding box center [321, 253] width 364 height 23
drag, startPoint x: 254, startPoint y: 240, endPoint x: 140, endPoint y: 238, distance: 113.8
click at [140, 242] on p "Caminho do Menu : Documentos eletrônicos > NF-es" at bounding box center [321, 253] width 364 height 23
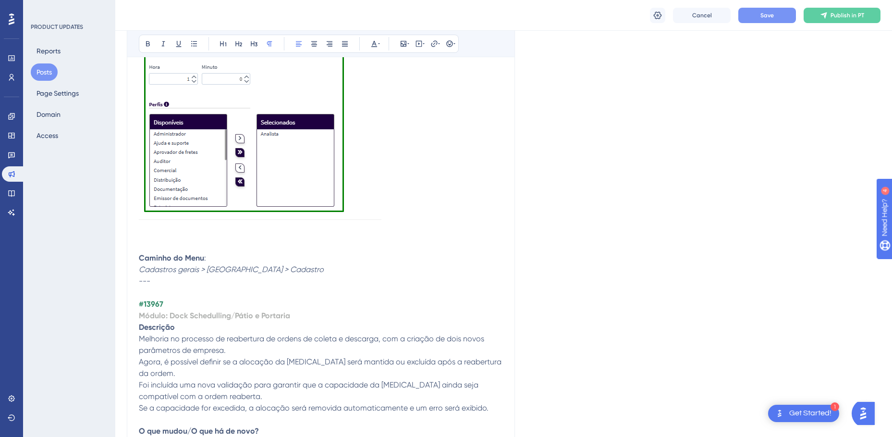
scroll to position [624, 0]
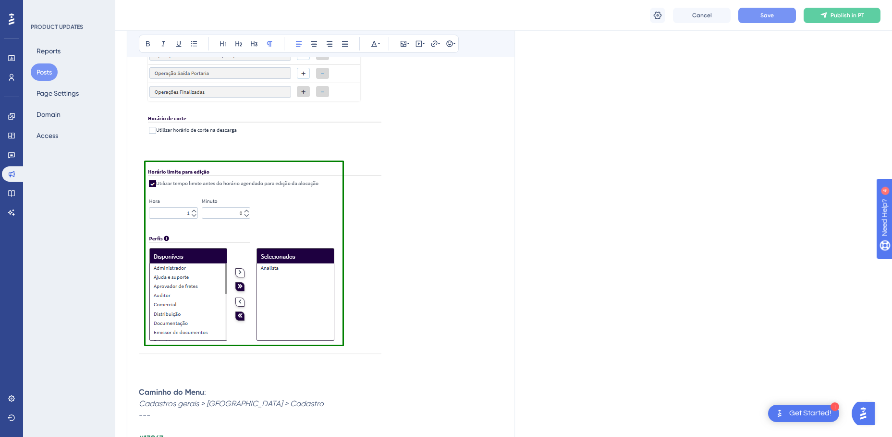
click at [164, 367] on p at bounding box center [321, 369] width 364 height 12
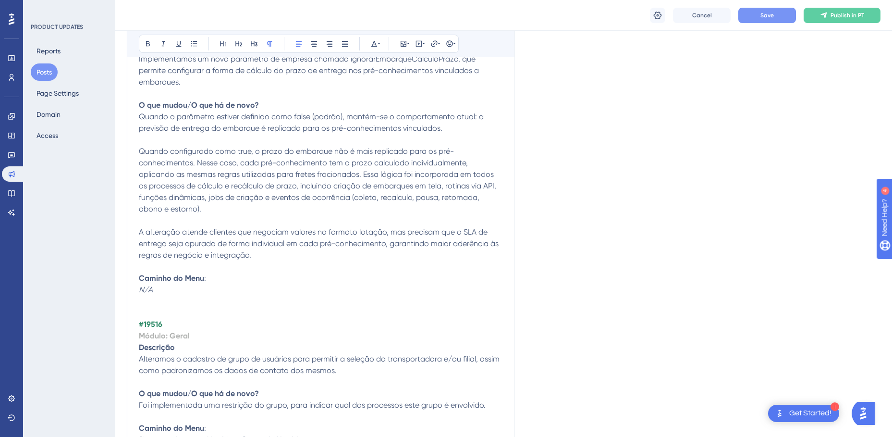
scroll to position [1633, 0]
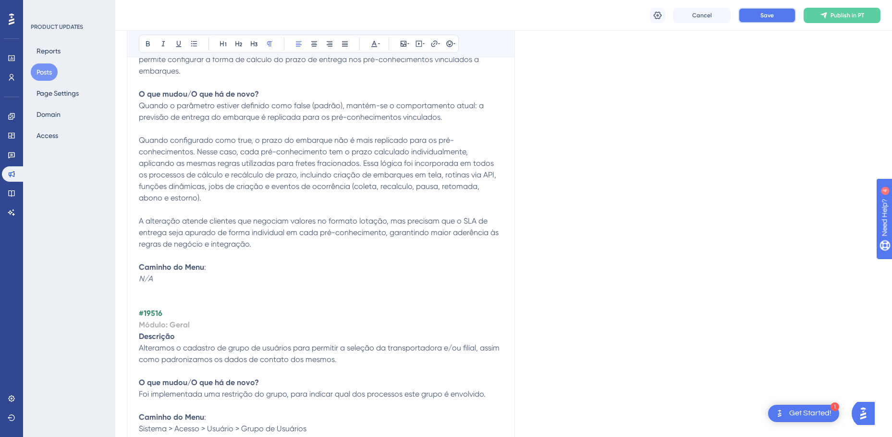
click at [759, 12] on button "Save" at bounding box center [767, 15] width 58 height 15
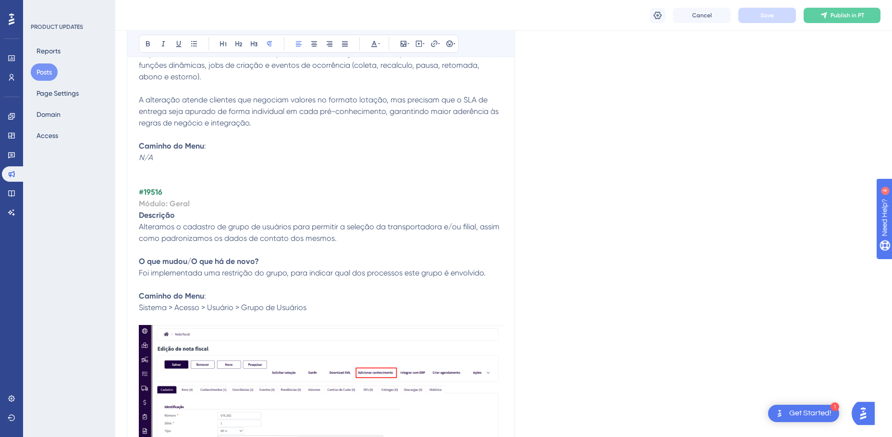
scroll to position [1825, 0]
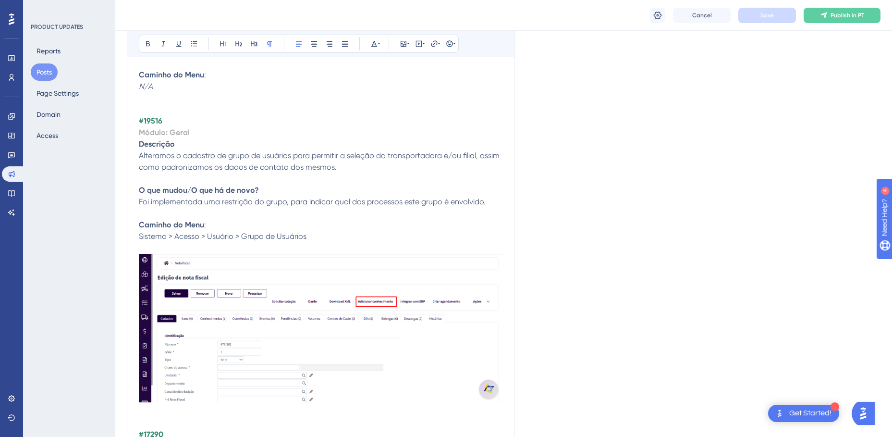
click at [249, 312] on img at bounding box center [321, 328] width 364 height 149
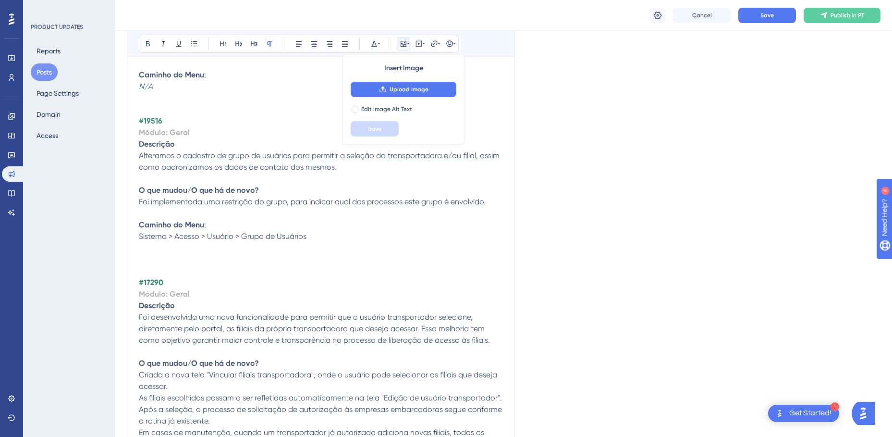
click at [226, 207] on p at bounding box center [321, 213] width 364 height 12
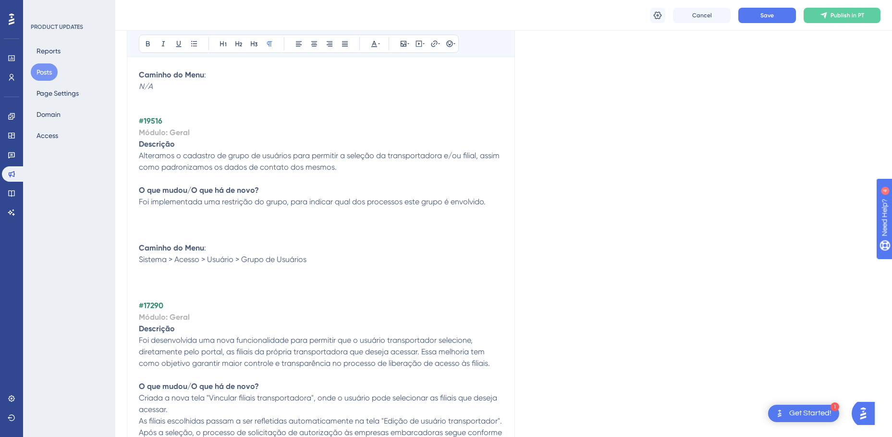
click at [160, 219] on p at bounding box center [321, 225] width 364 height 12
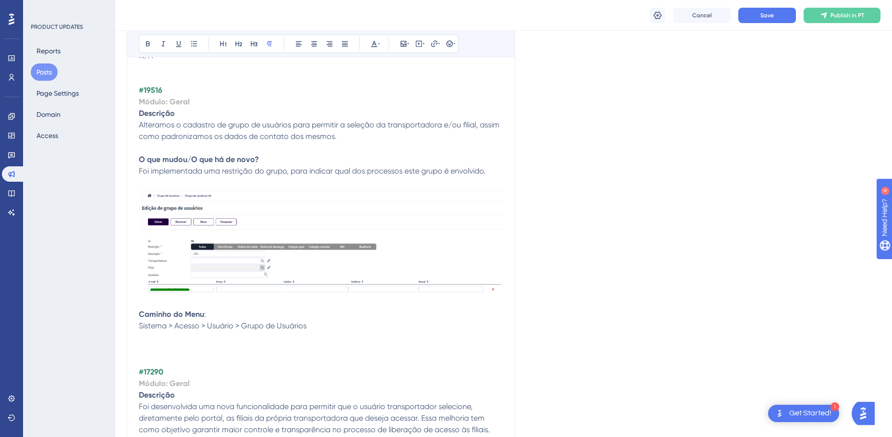
scroll to position [1873, 0]
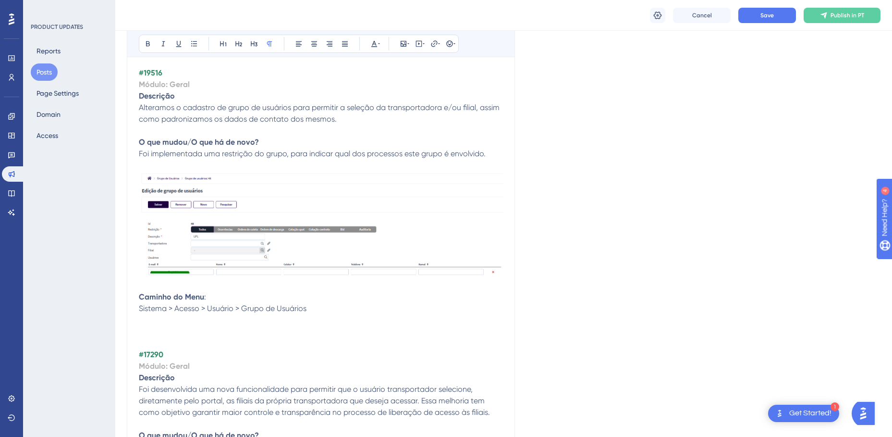
click at [177, 326] on p at bounding box center [321, 332] width 364 height 12
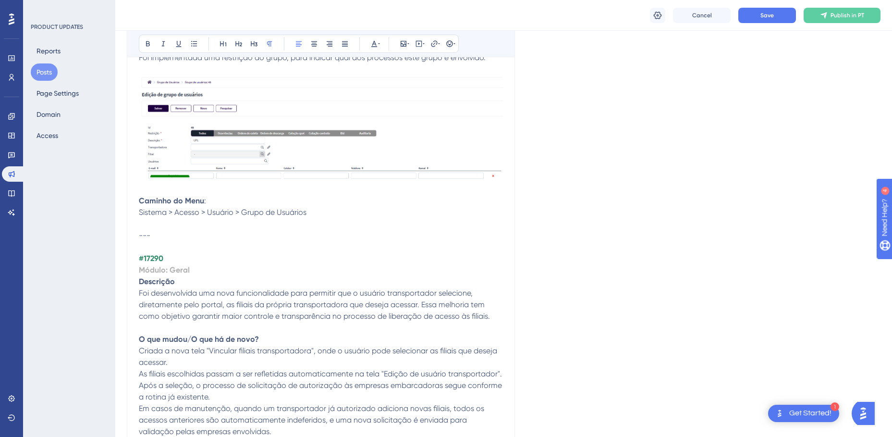
click at [151, 254] on strong "#17290" at bounding box center [151, 258] width 24 height 9
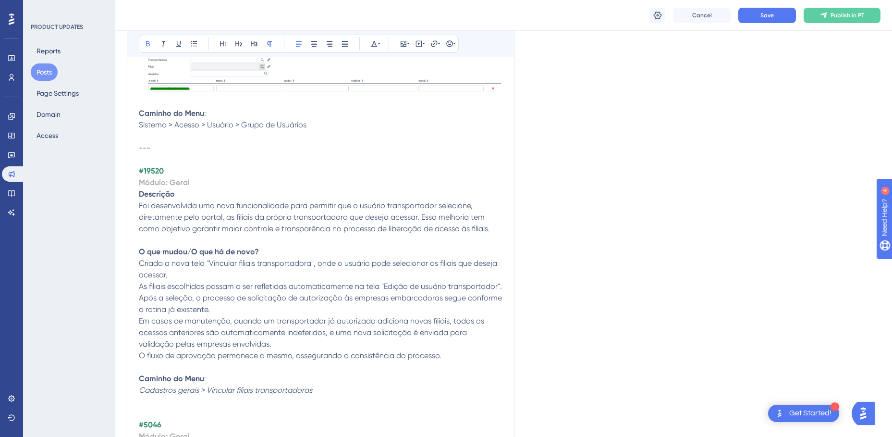
scroll to position [2065, 0]
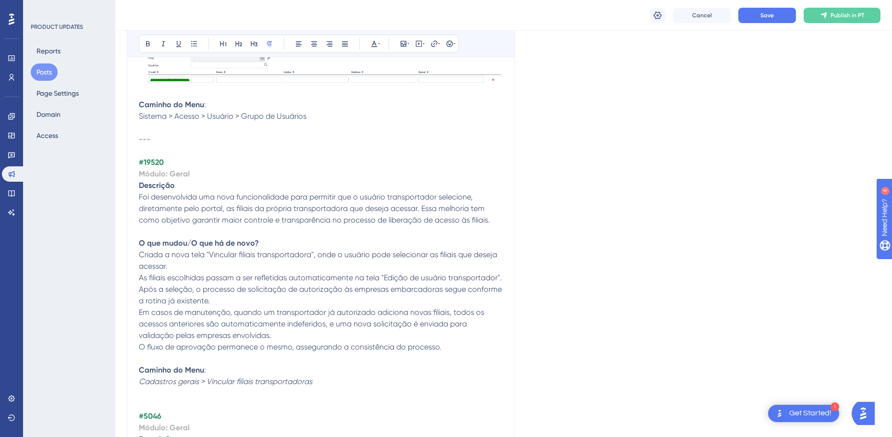
click at [307, 197] on span "Foi desenvolvida uma nova funcionalidade para permitir que o usuário transporta…" at bounding box center [314, 208] width 351 height 32
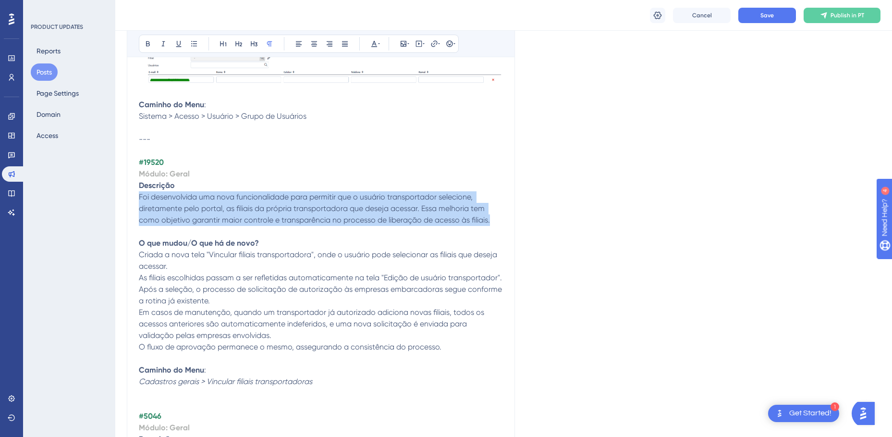
drag, startPoint x: 489, startPoint y: 196, endPoint x: 141, endPoint y: 173, distance: 349.5
click at [141, 191] on p "Foi desenvolvida uma nova funcionalidade para permitir que o usuário transporta…" at bounding box center [321, 208] width 364 height 35
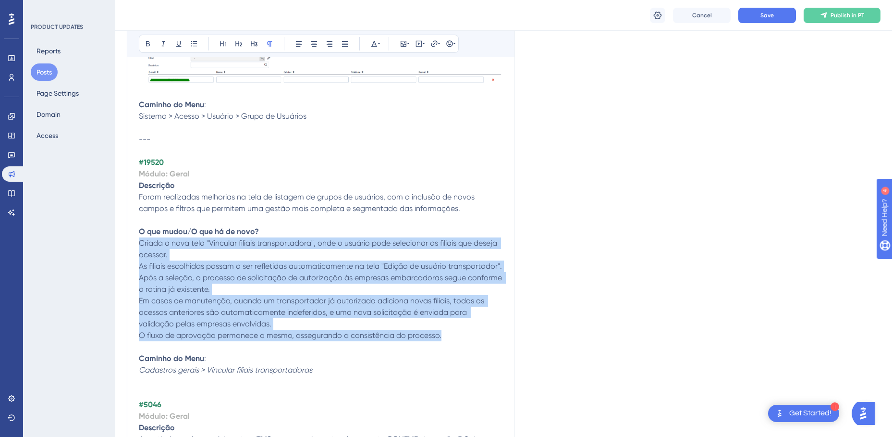
drag, startPoint x: 448, startPoint y: 326, endPoint x: 139, endPoint y: 218, distance: 326.7
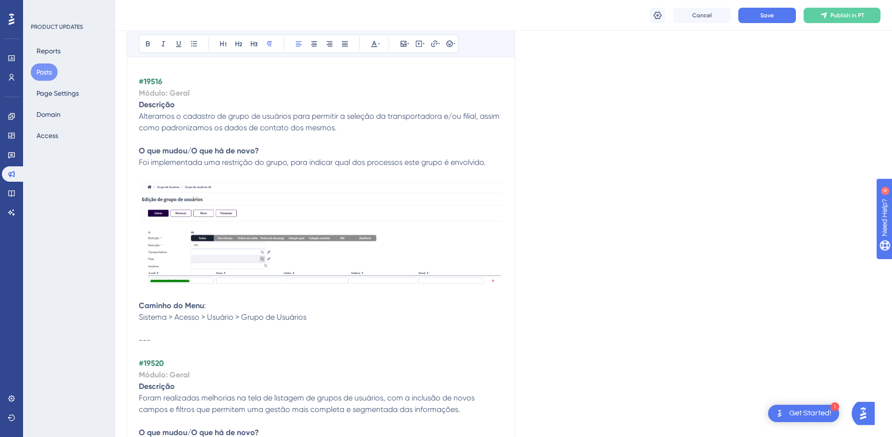
scroll to position [1865, 0]
click at [276, 196] on img at bounding box center [321, 231] width 364 height 105
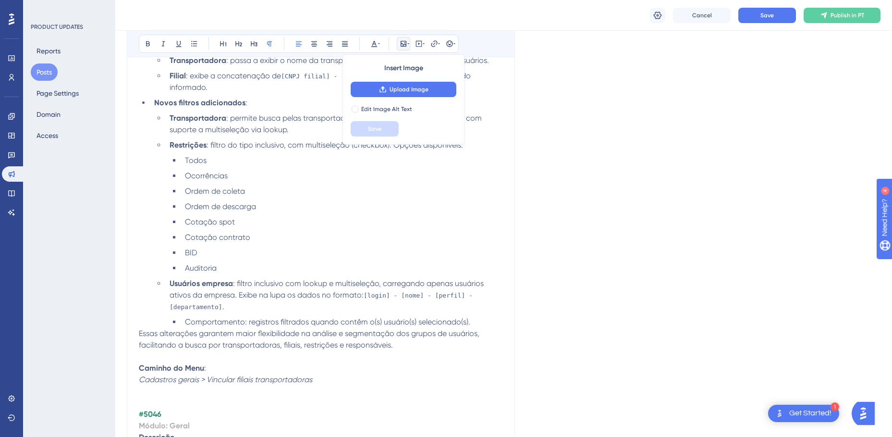
scroll to position [2201, 0]
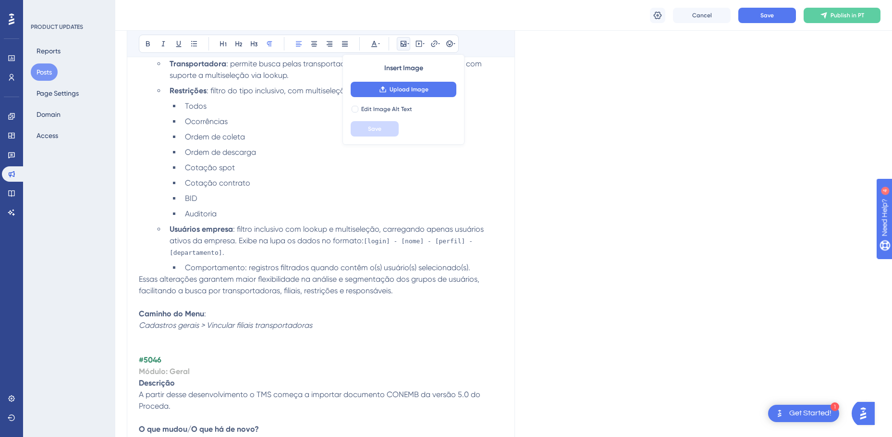
click at [422, 296] on p at bounding box center [321, 302] width 364 height 12
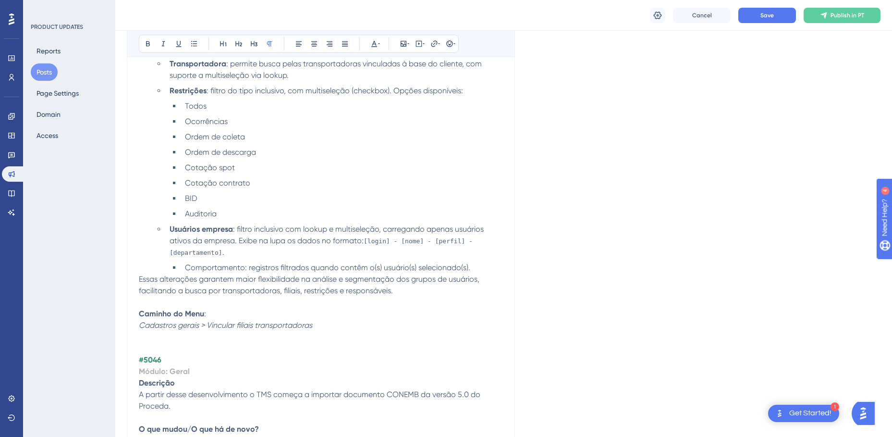
click at [437, 273] on p "Essas alterações garantem maior flexibilidade na análise e segmentação dos grup…" at bounding box center [321, 284] width 364 height 23
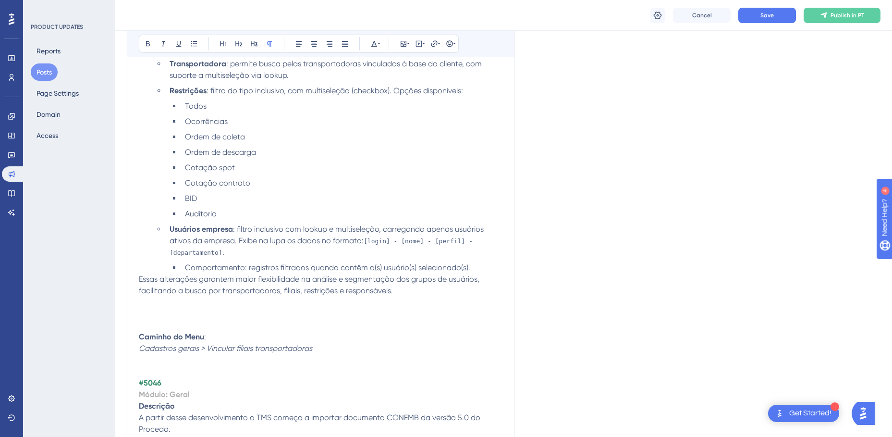
click at [204, 308] on p at bounding box center [321, 314] width 364 height 12
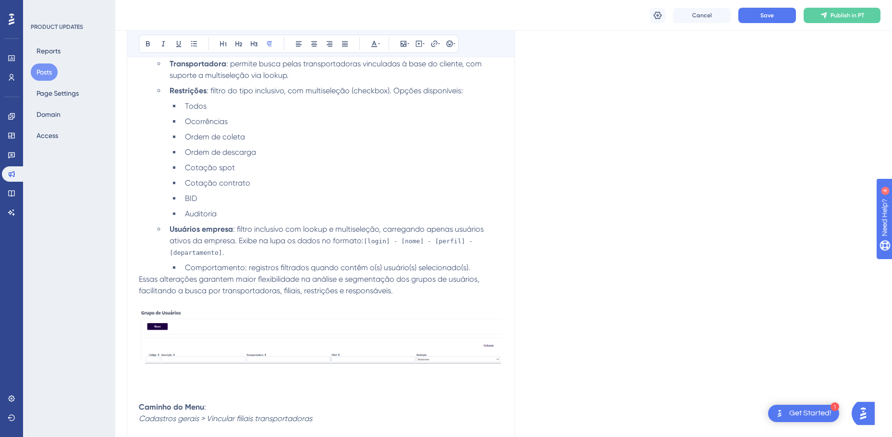
click at [160, 378] on p at bounding box center [321, 384] width 364 height 12
click at [179, 366] on p at bounding box center [321, 372] width 364 height 12
click at [173, 366] on p at bounding box center [321, 372] width 364 height 12
click at [171, 378] on p at bounding box center [321, 384] width 364 height 12
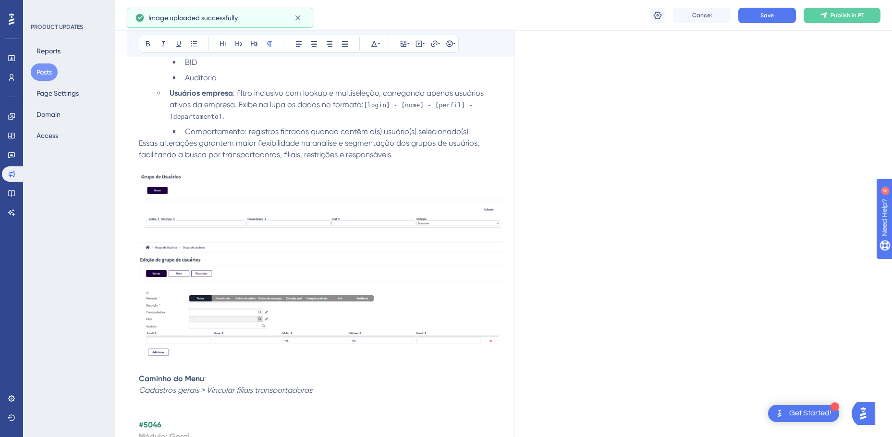
scroll to position [2393, 0]
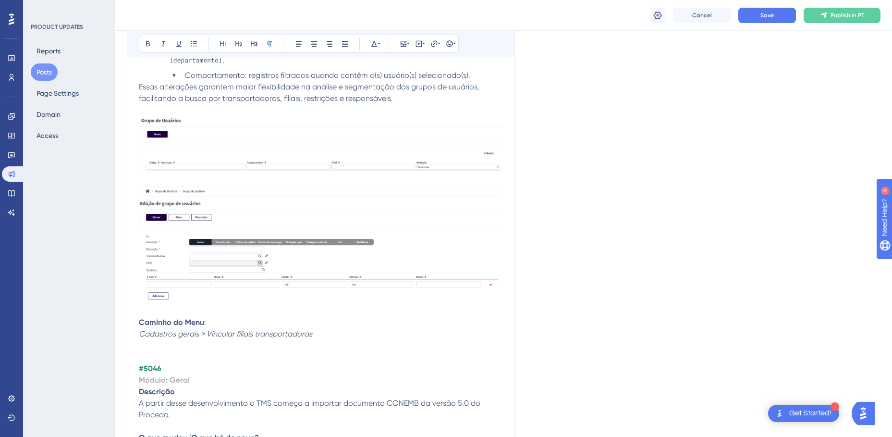
click at [261, 329] on em "Cadastros gerais > Vincular filiais transportadoras" at bounding box center [225, 333] width 173 height 9
drag, startPoint x: 320, startPoint y: 302, endPoint x: 139, endPoint y: 301, distance: 180.6
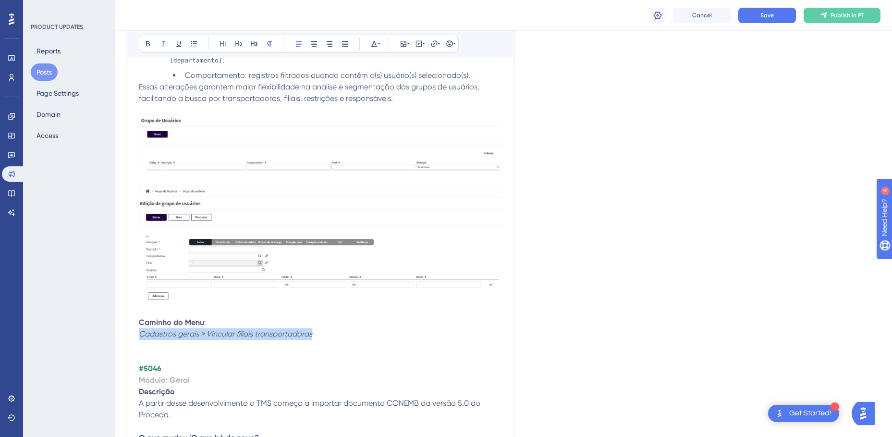
click at [139, 316] on p "Caminho do Menu : Cadastros gerais > Vincular filiais transportadoras" at bounding box center [321, 327] width 364 height 23
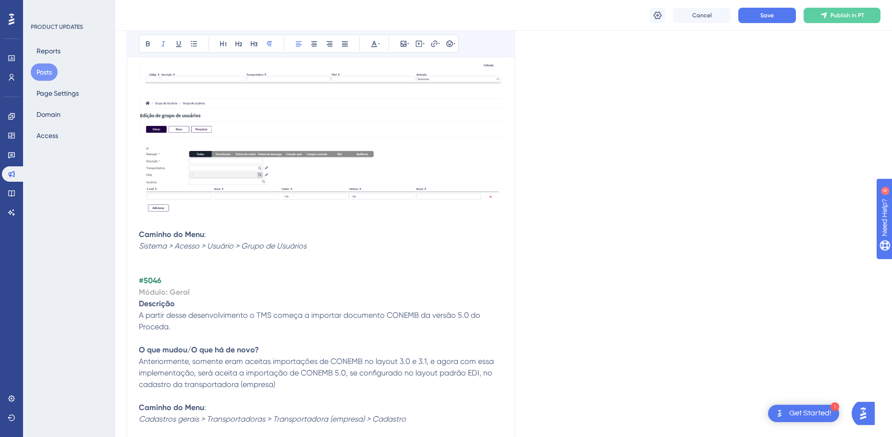
scroll to position [2489, 0]
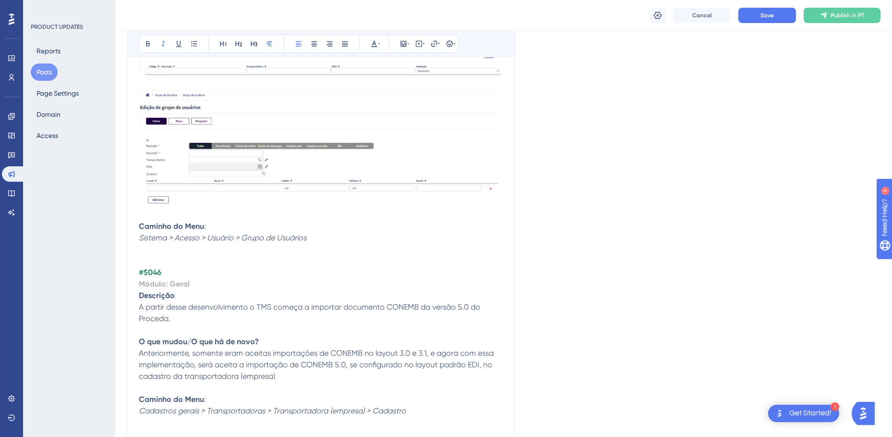
drag, startPoint x: 164, startPoint y: 217, endPoint x: 174, endPoint y: 218, distance: 9.7
click at [164, 243] on p at bounding box center [321, 249] width 364 height 12
click at [177, 255] on p at bounding box center [321, 261] width 364 height 12
click at [178, 243] on p at bounding box center [321, 249] width 364 height 12
click at [171, 255] on p at bounding box center [321, 261] width 364 height 12
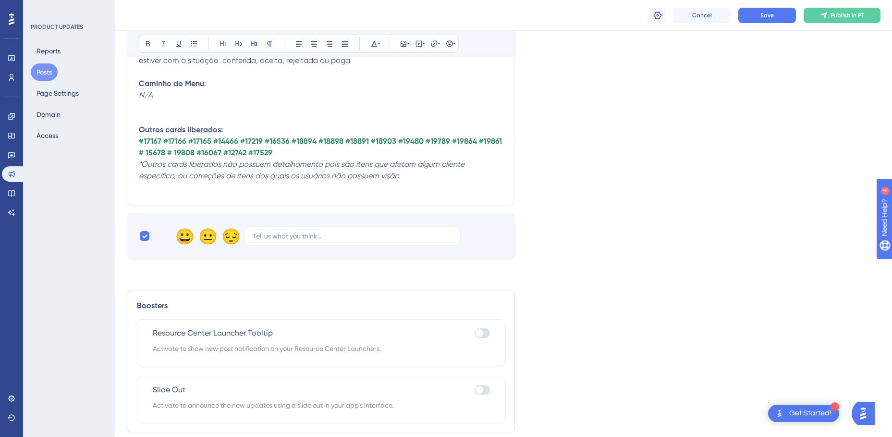
scroll to position [3573, 0]
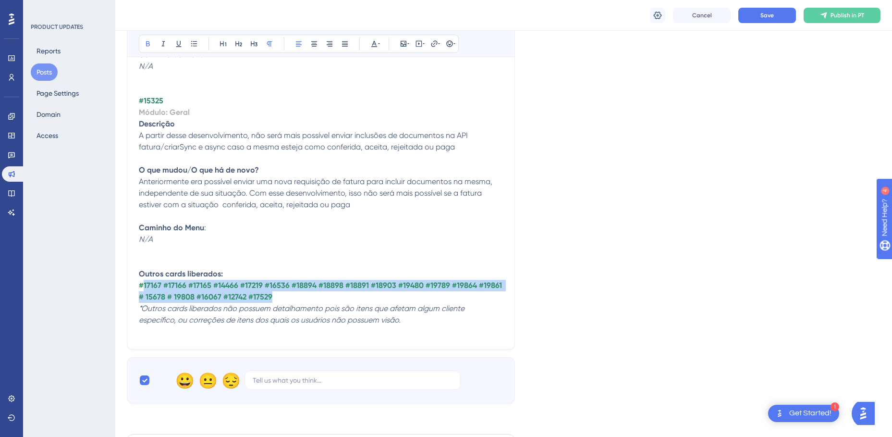
drag, startPoint x: 276, startPoint y: 263, endPoint x: 144, endPoint y: 250, distance: 132.2
click at [144, 280] on p "#17167 #17166 #17165 #14466 #17219 #16536 #18894 #18898 #18891 #18903 #19480 #1…" at bounding box center [321, 291] width 364 height 23
click at [153, 280] on strong "#17167 #17166 #17165 #14466 #17219 #16536 #18894 #18898 #18891 #18903 #19480 #1…" at bounding box center [321, 290] width 365 height 21
drag, startPoint x: 225, startPoint y: 256, endPoint x: 144, endPoint y: 247, distance: 81.3
click at [144, 280] on p "#17167 #17166 #17165 #14466 #17219 #16536 #18894 #18898 #18891 #18903 #19480 #1…" at bounding box center [321, 291] width 364 height 23
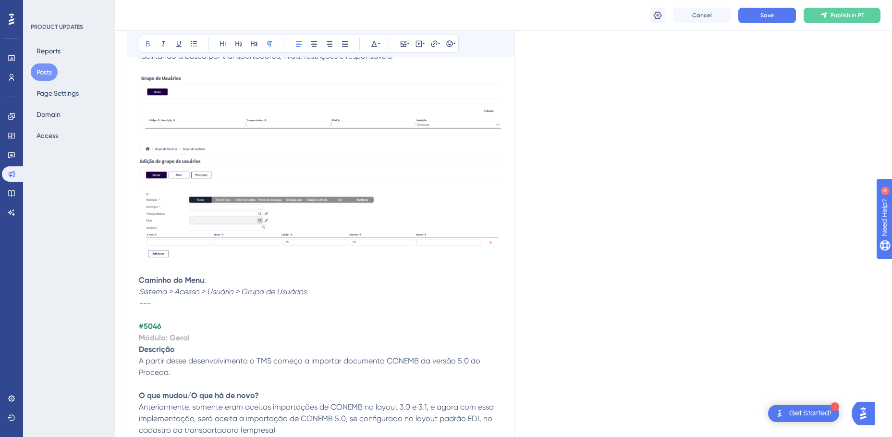
scroll to position [2421, 0]
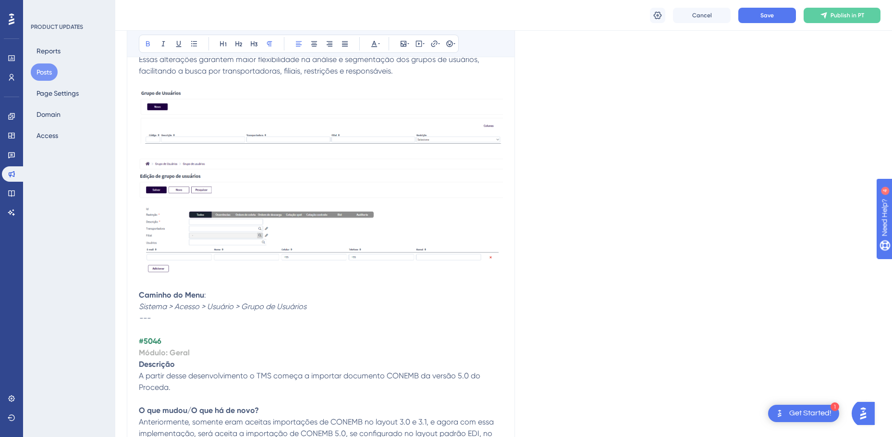
click at [152, 336] on strong "#5046" at bounding box center [150, 340] width 23 height 9
click at [763, 15] on span "Save" at bounding box center [766, 16] width 13 height 8
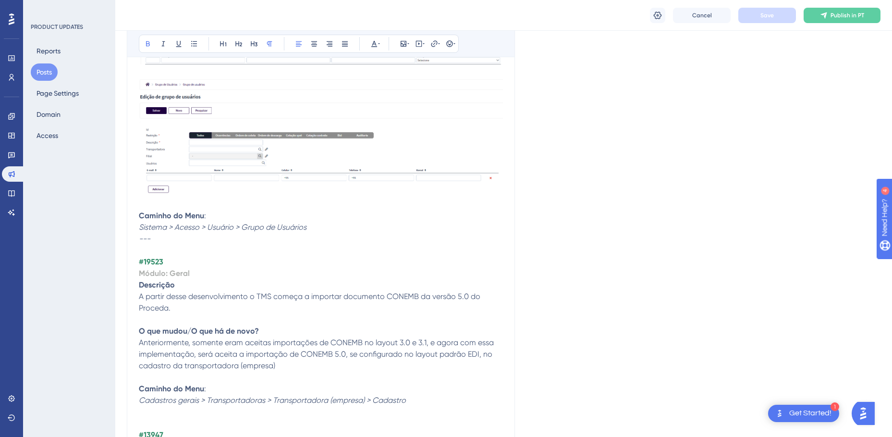
scroll to position [2517, 0]
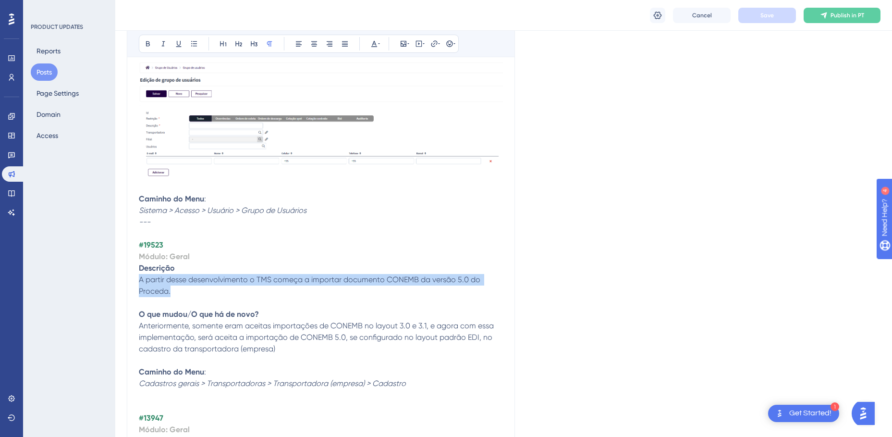
drag, startPoint x: 169, startPoint y: 258, endPoint x: 135, endPoint y: 245, distance: 35.9
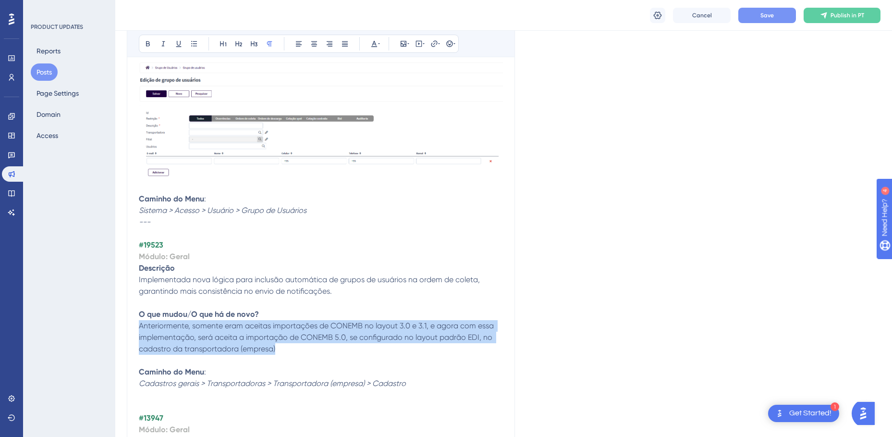
drag, startPoint x: 279, startPoint y: 314, endPoint x: 140, endPoint y: 289, distance: 140.6
click at [140, 320] on p "Anteriormente, somente eram aceitas importações de CONEMB no layout 3.0 e 3.1, …" at bounding box center [321, 337] width 364 height 35
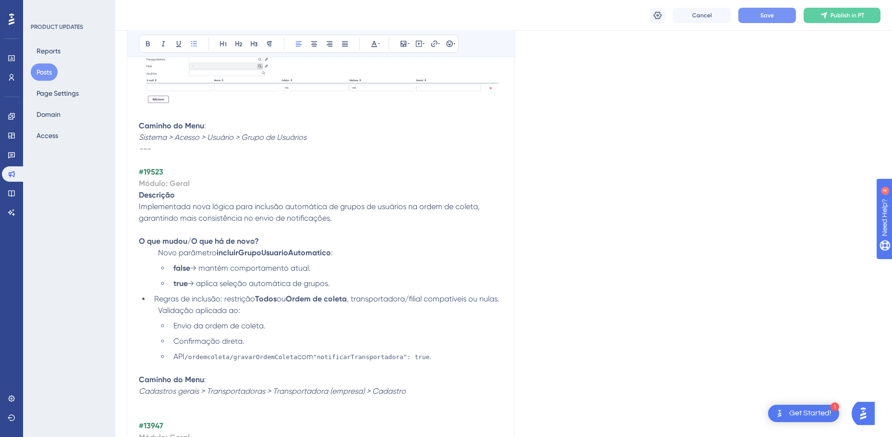
scroll to position [2613, 0]
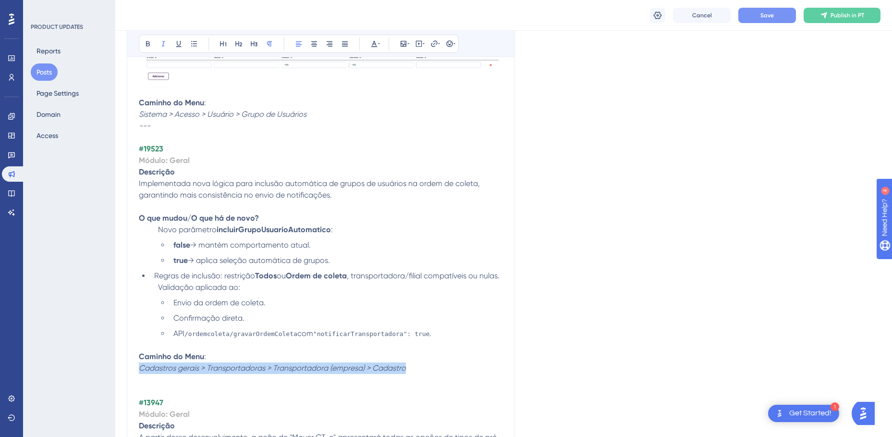
drag, startPoint x: 408, startPoint y: 344, endPoint x: 133, endPoint y: 348, distance: 275.7
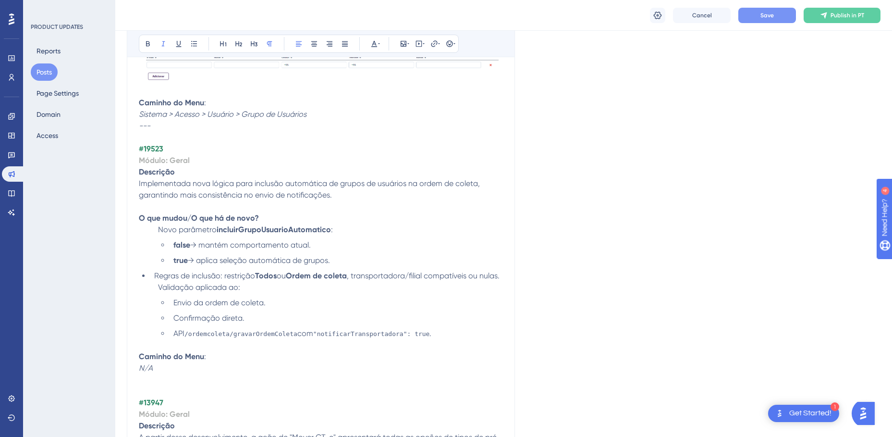
click at [751, 15] on button "Save" at bounding box center [767, 15] width 58 height 15
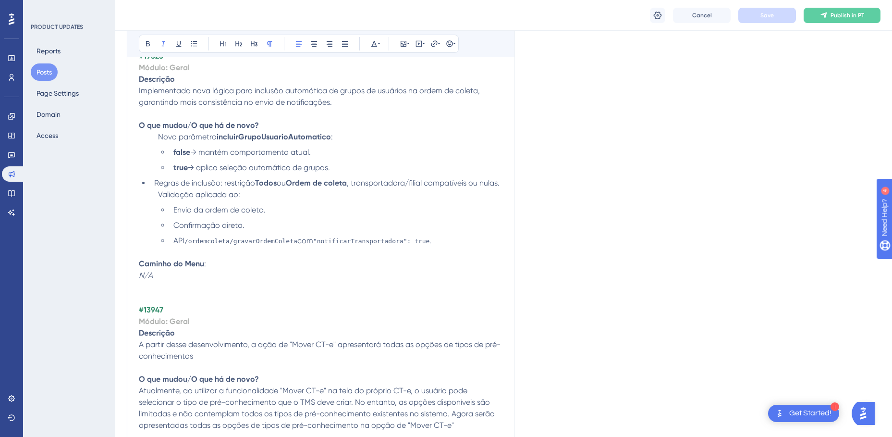
scroll to position [2709, 0]
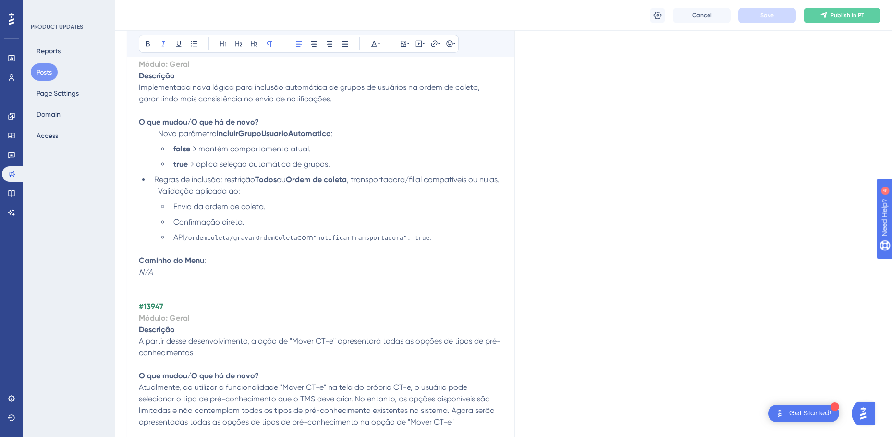
click at [151, 302] on strong "#13947" at bounding box center [151, 306] width 24 height 9
click at [780, 17] on button "Save" at bounding box center [767, 15] width 58 height 15
